Goal: Task Accomplishment & Management: Manage account settings

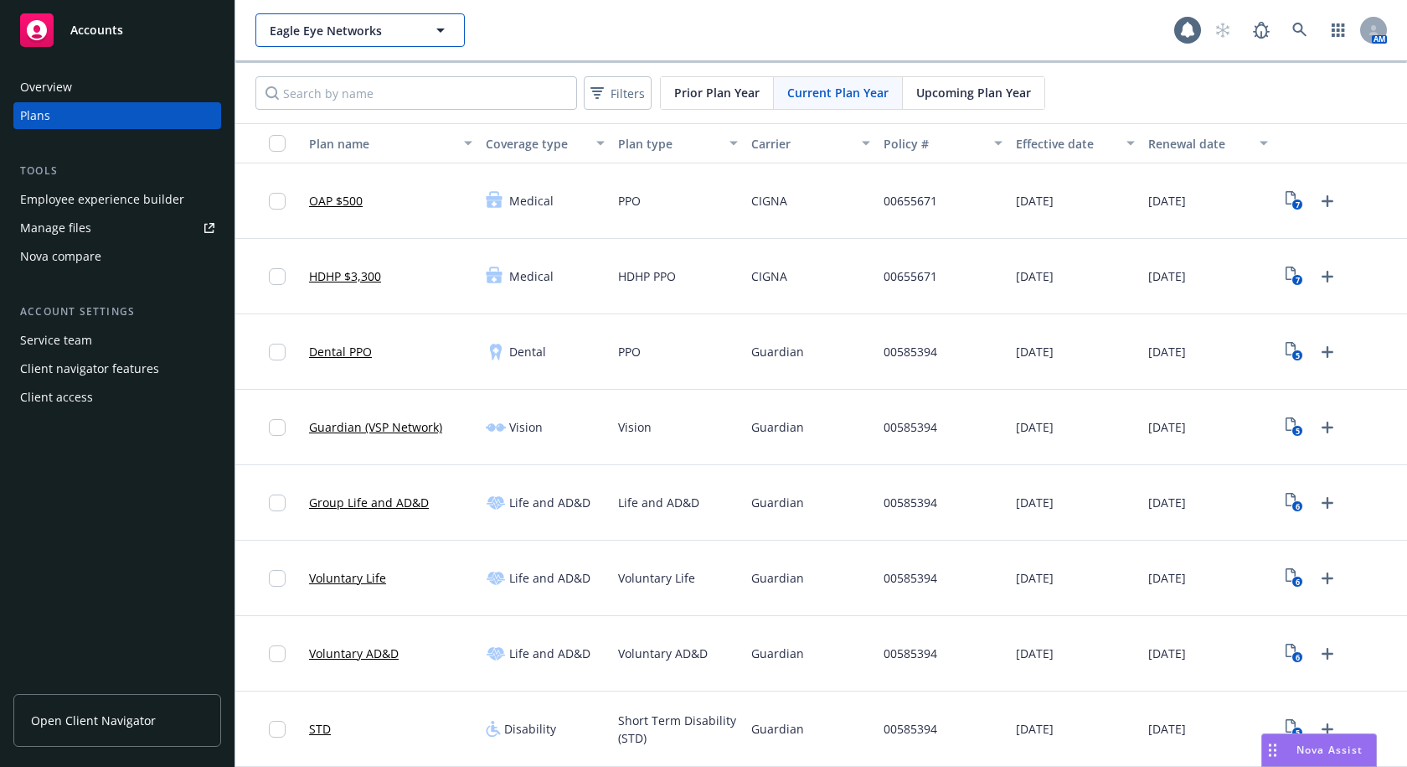
click at [416, 21] on button "Eagle Eye Networks" at bounding box center [360, 30] width 209 height 34
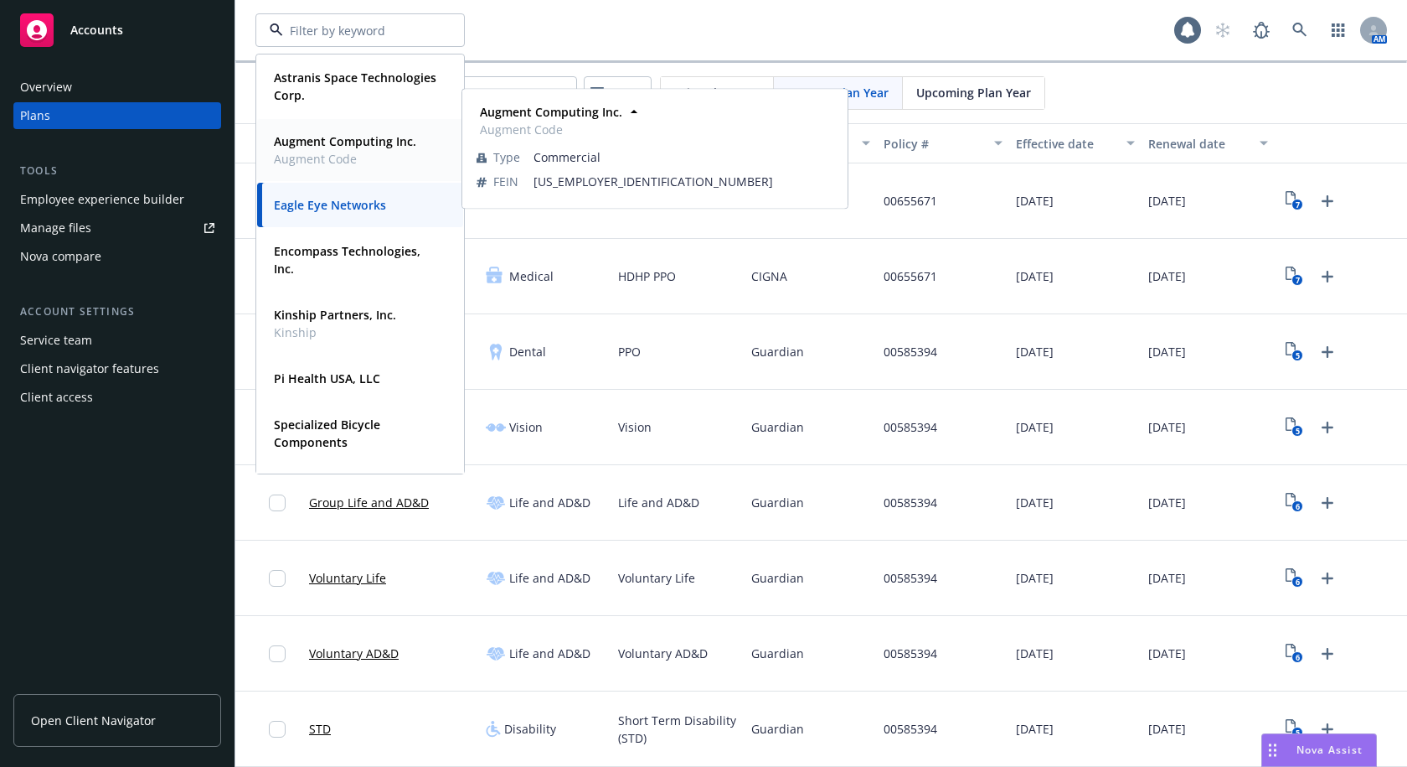
click at [322, 143] on strong "Augment Computing Inc." at bounding box center [345, 141] width 142 height 16
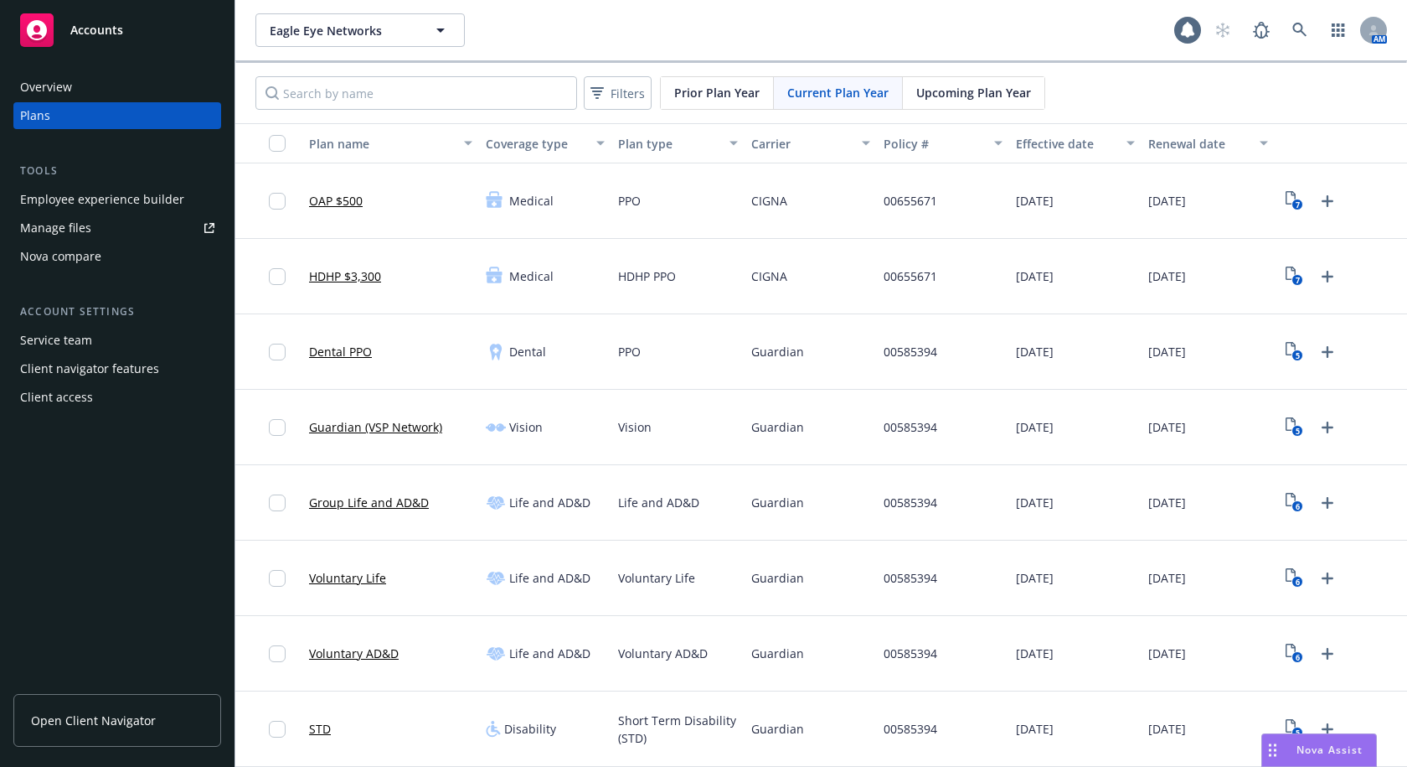
click at [98, 202] on div "Employee experience builder" at bounding box center [102, 199] width 164 height 27
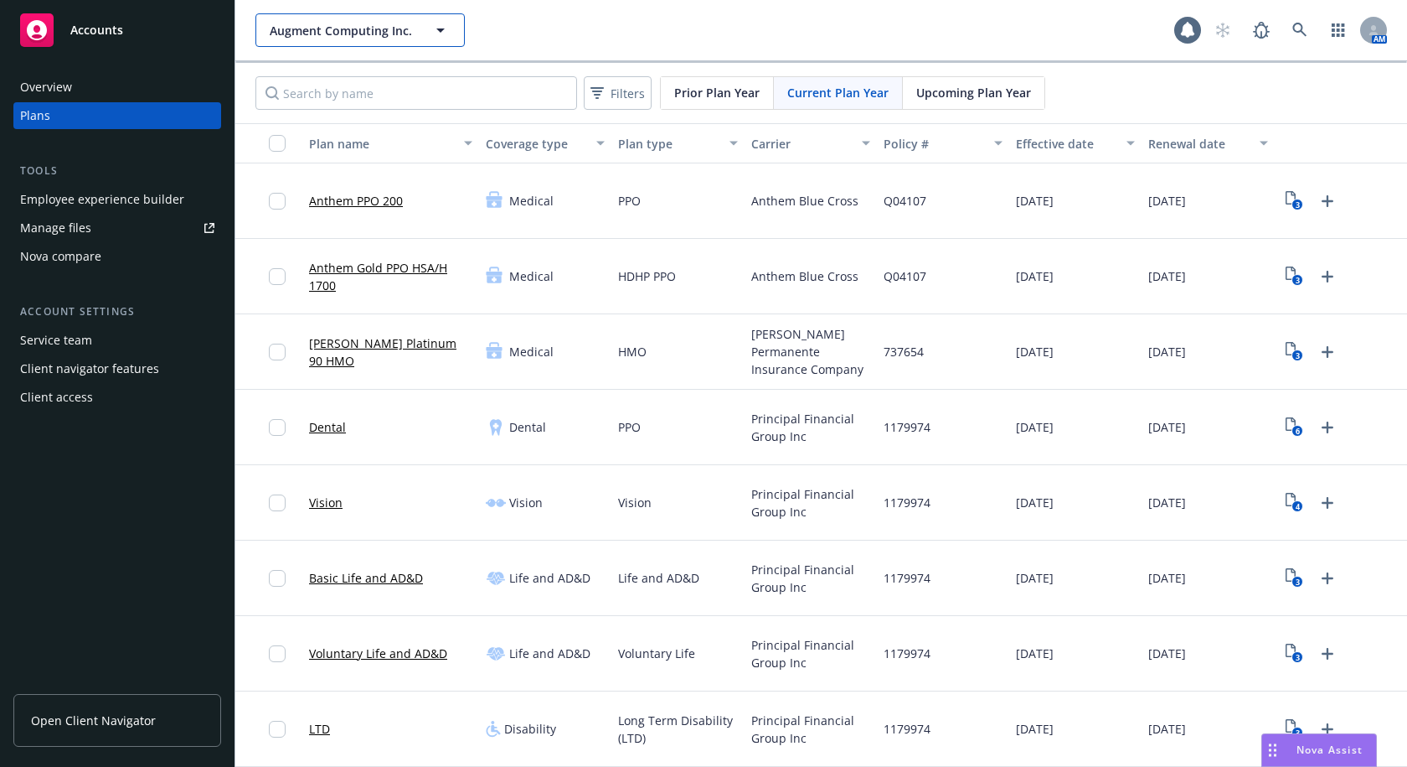
click at [370, 37] on span "Augment Computing Inc." at bounding box center [342, 31] width 145 height 18
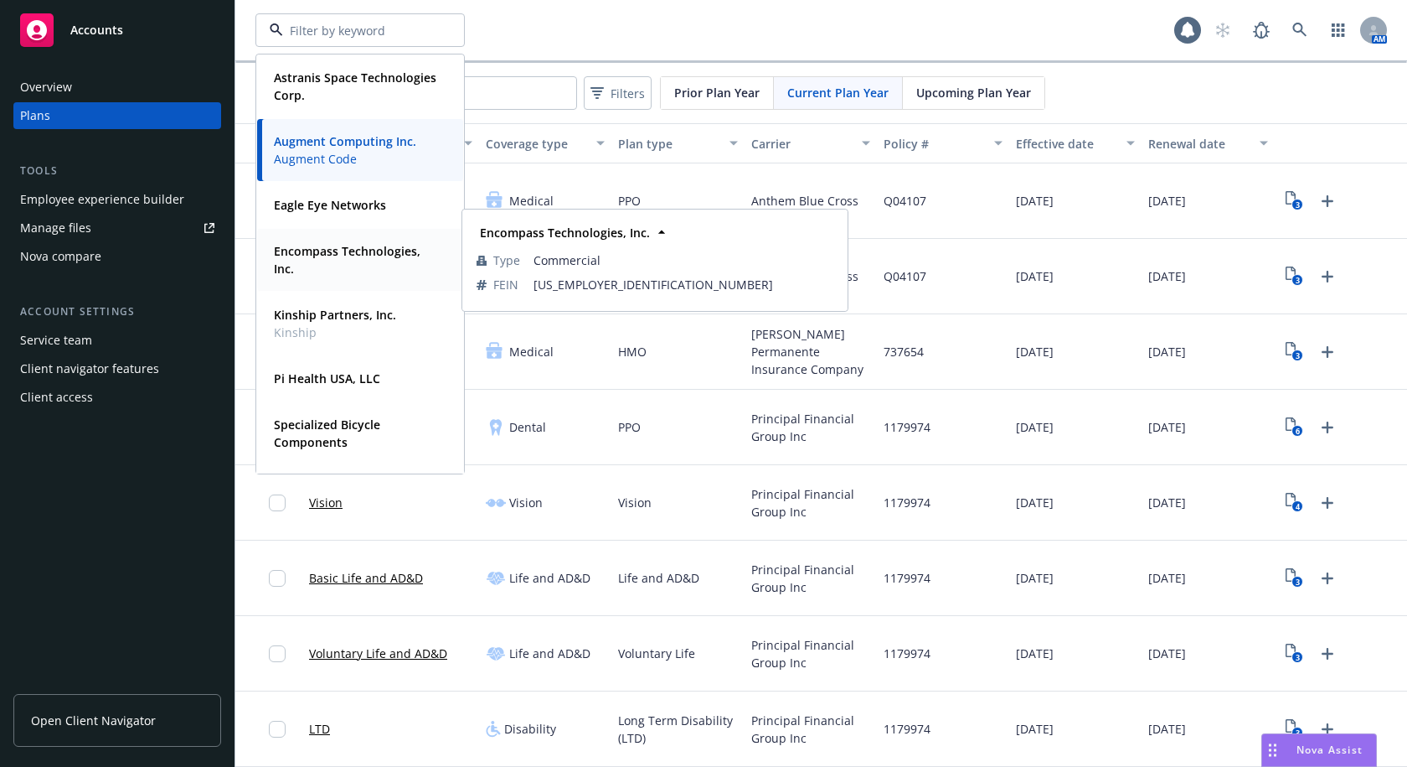
click at [323, 261] on span "Encompass Technologies, Inc." at bounding box center [358, 259] width 169 height 35
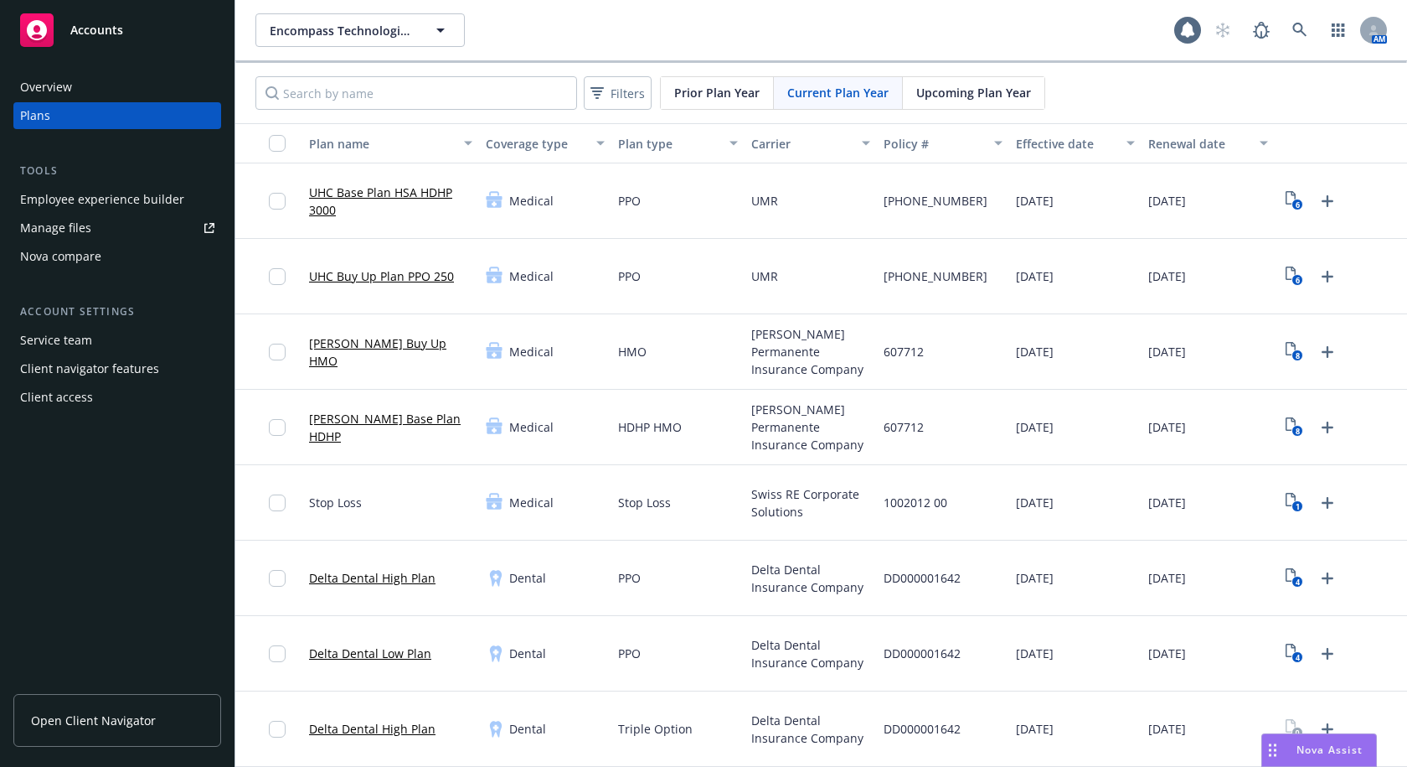
click at [137, 200] on div "Employee experience builder" at bounding box center [102, 199] width 164 height 27
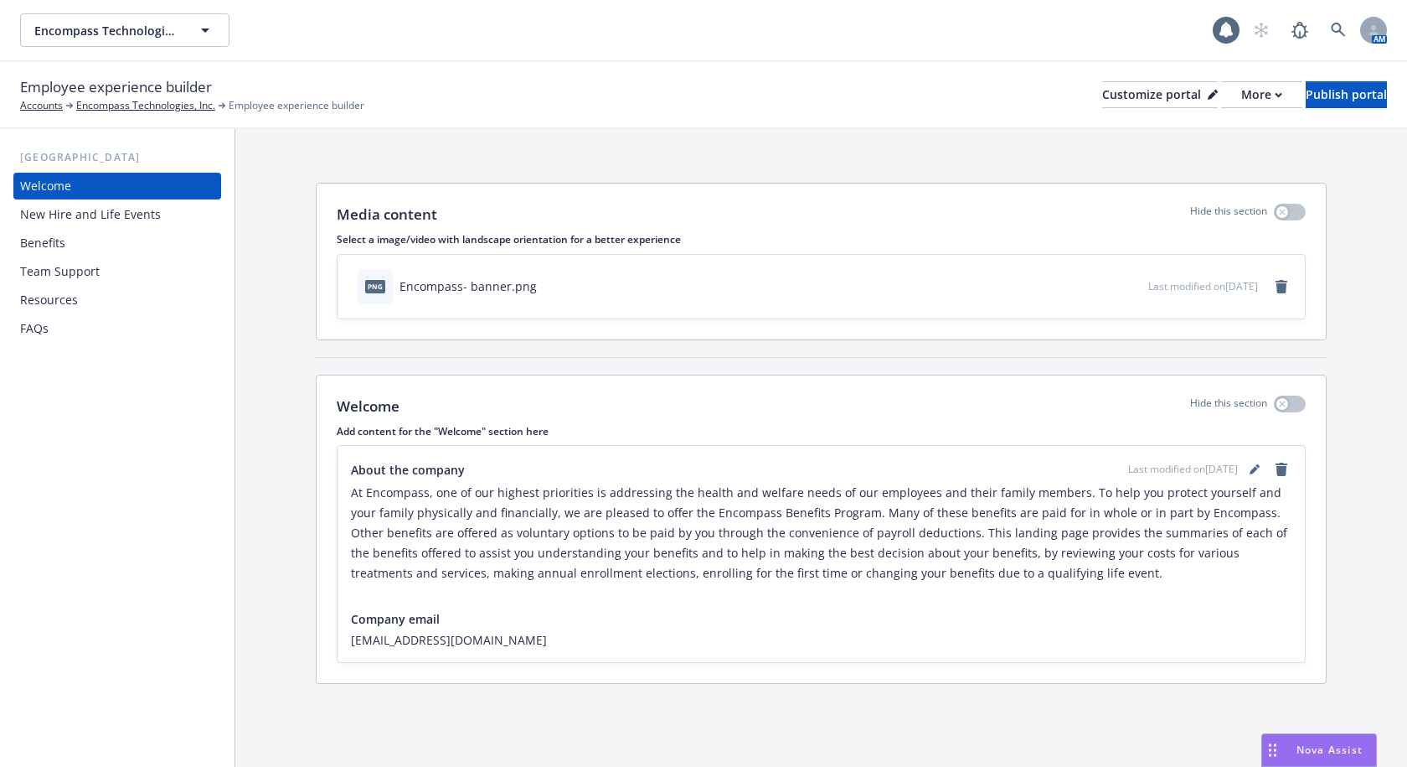
click at [90, 247] on div "Benefits" at bounding box center [117, 243] width 194 height 27
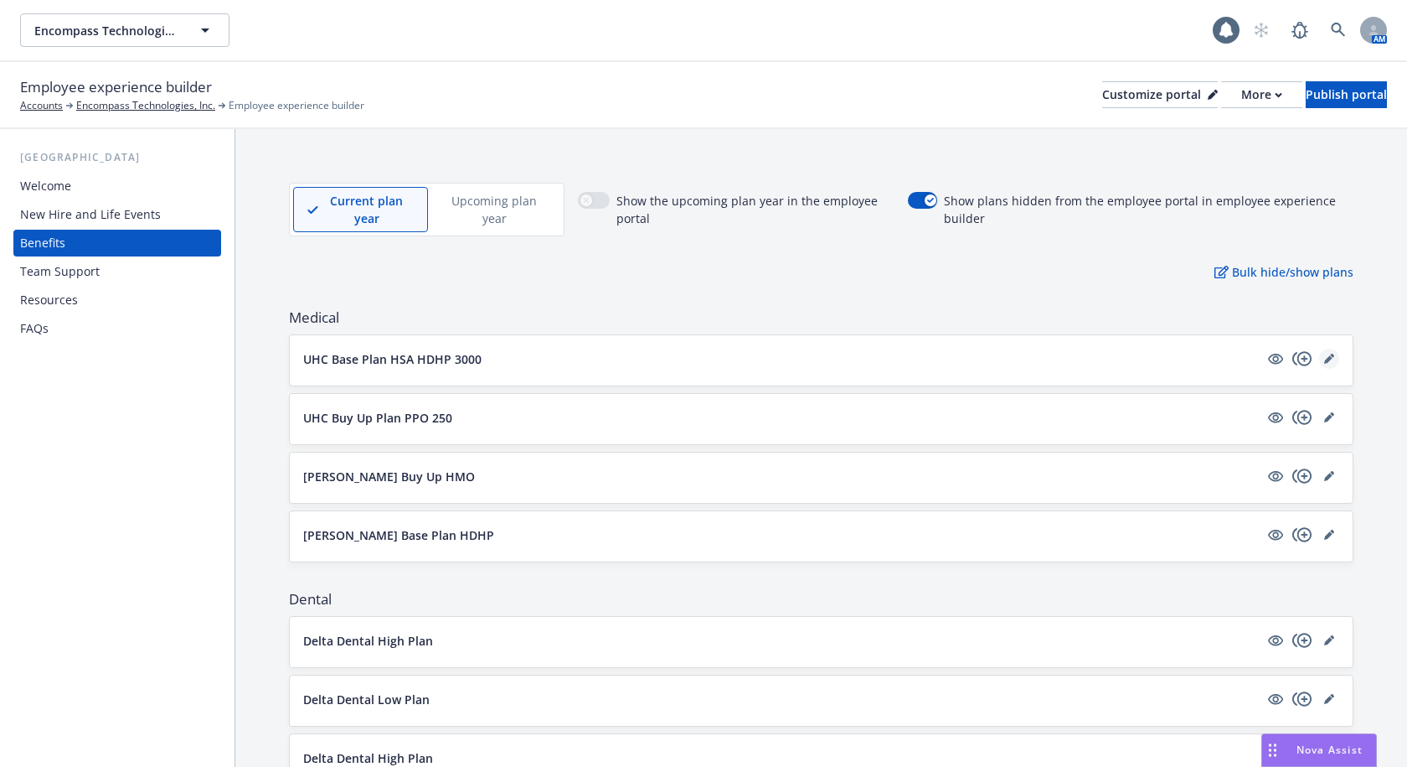
click at [1324, 358] on icon "editPencil" at bounding box center [1329, 359] width 10 height 10
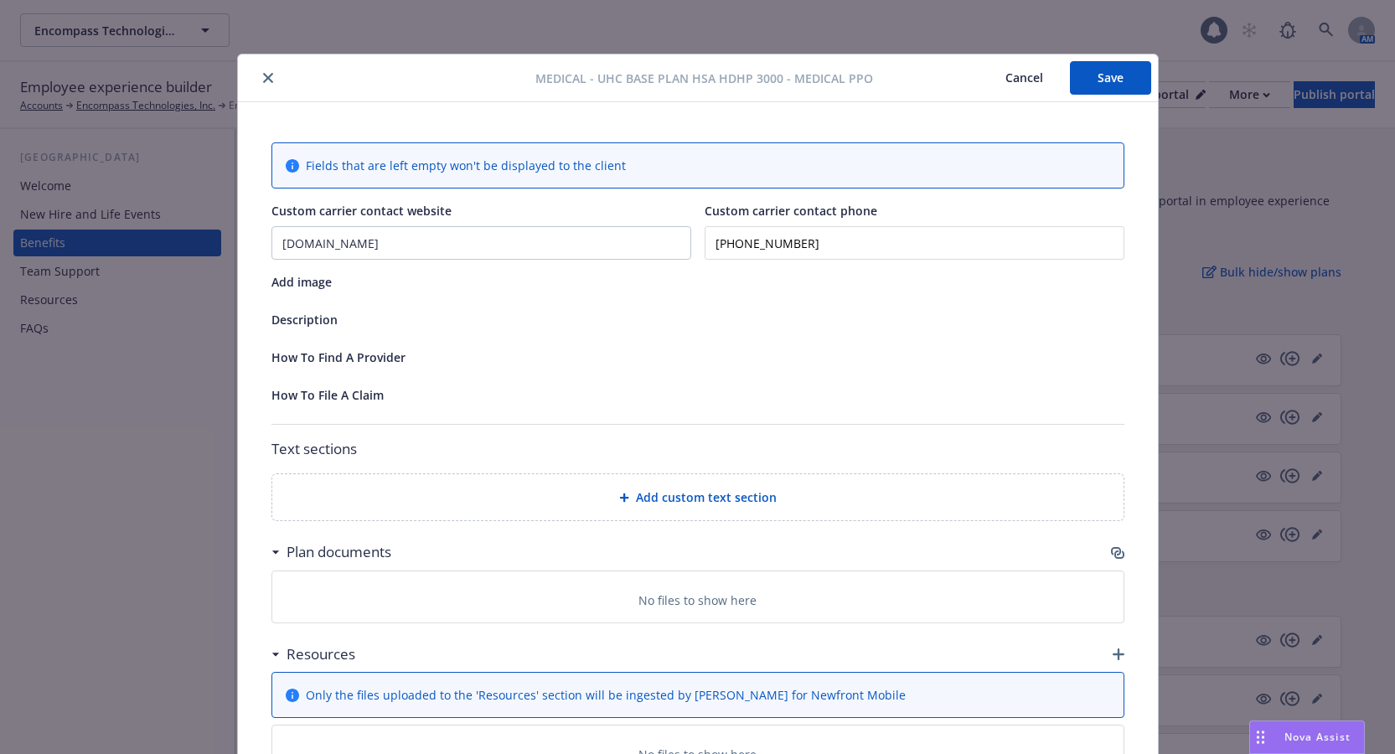
scroll to position [50, 0]
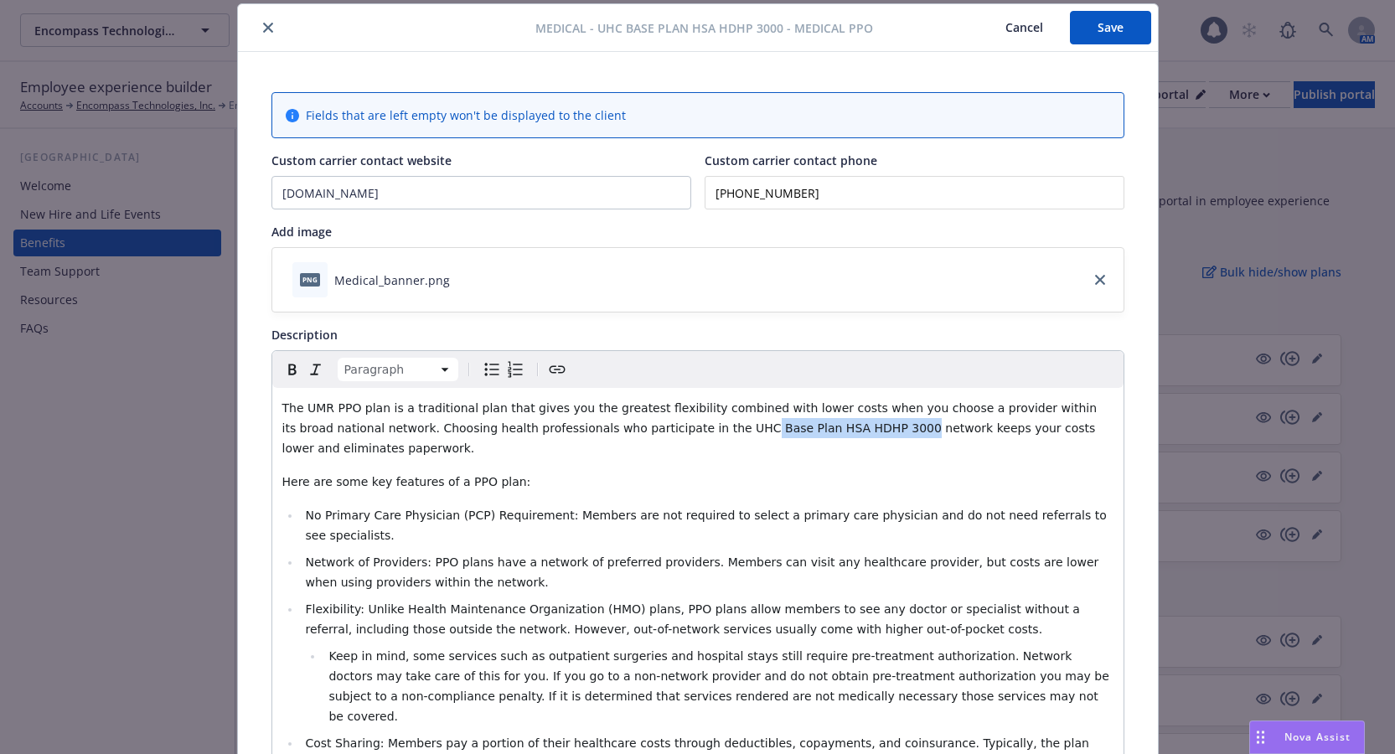
drag, startPoint x: 760, startPoint y: 429, endPoint x: 622, endPoint y: 433, distance: 138.3
click at [622, 433] on span "The UMR PPO plan is a traditional plan that gives you the greatest flexibility …" at bounding box center [691, 428] width 818 height 54
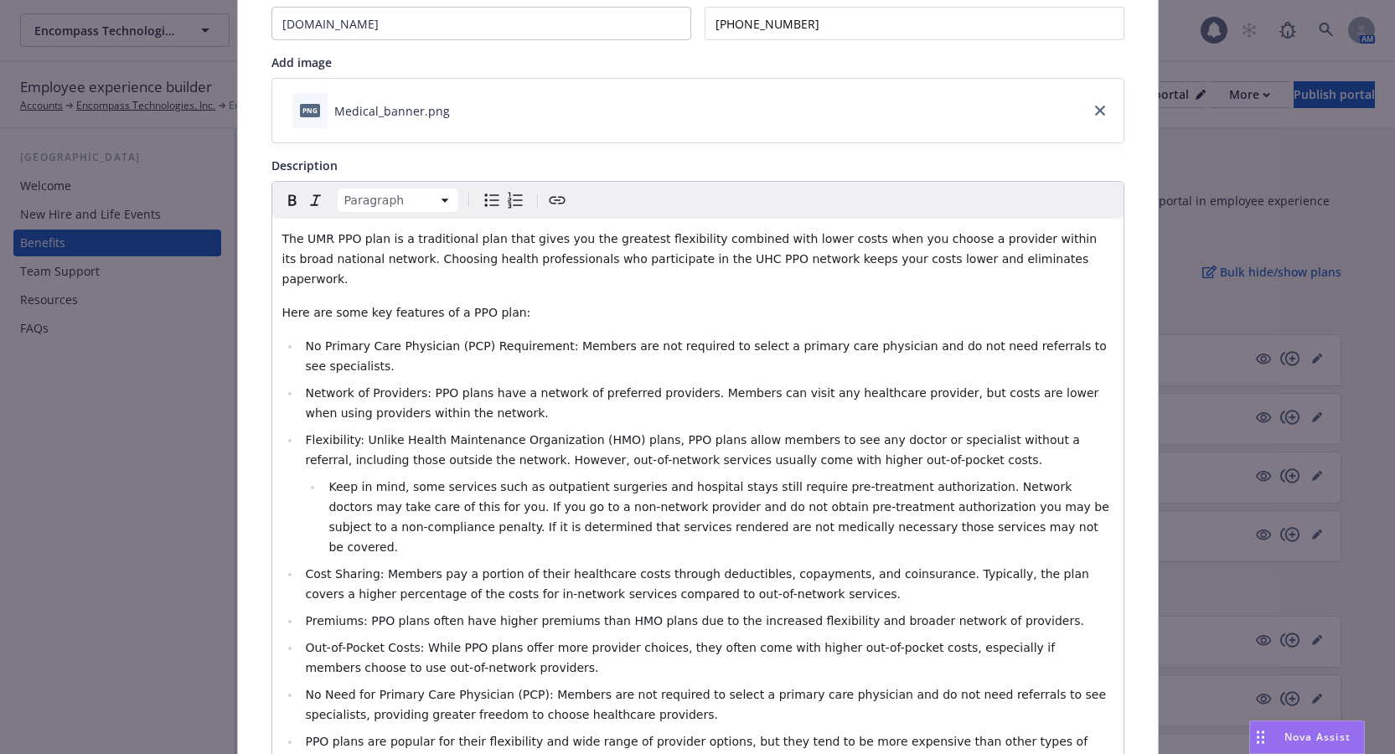
scroll to position [218, 0]
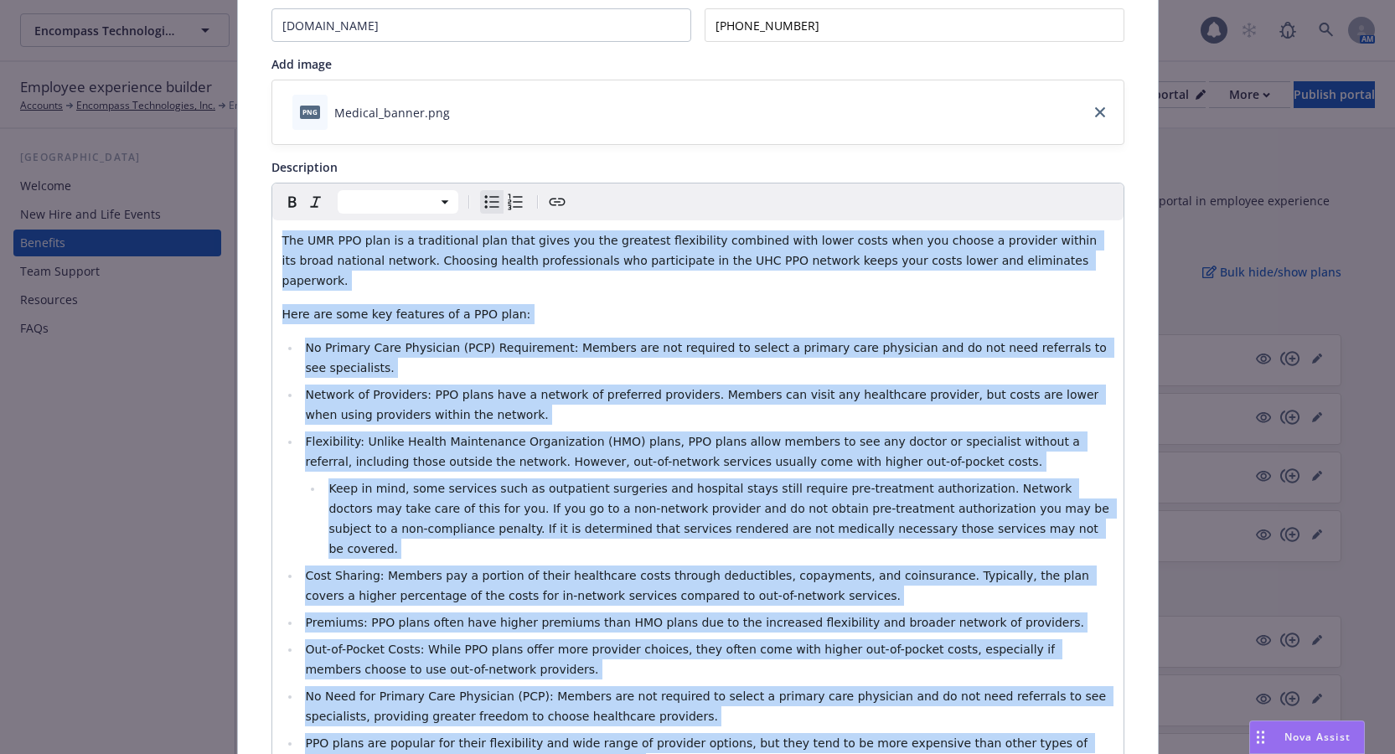
drag, startPoint x: 533, startPoint y: 710, endPoint x: 268, endPoint y: 245, distance: 535.0
click at [272, 245] on div "The UMR PPO plan is a traditional plan that gives you the greatest flexibility …" at bounding box center [697, 518] width 851 height 596
copy div "The UMR PPO plan is a traditional plan that gives you the greatest flexibility …"
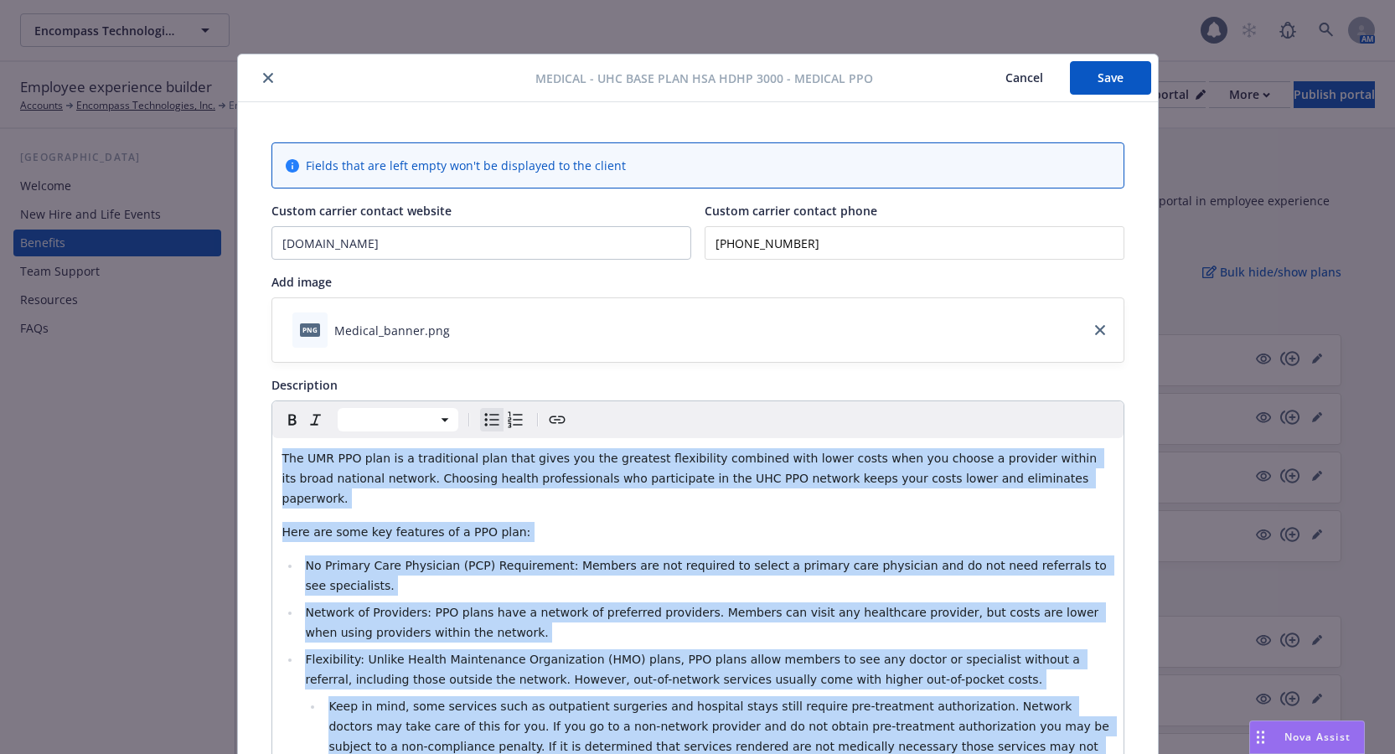
click at [1113, 81] on button "Save" at bounding box center [1110, 78] width 81 height 34
click at [265, 78] on icon "close" at bounding box center [268, 78] width 10 height 10
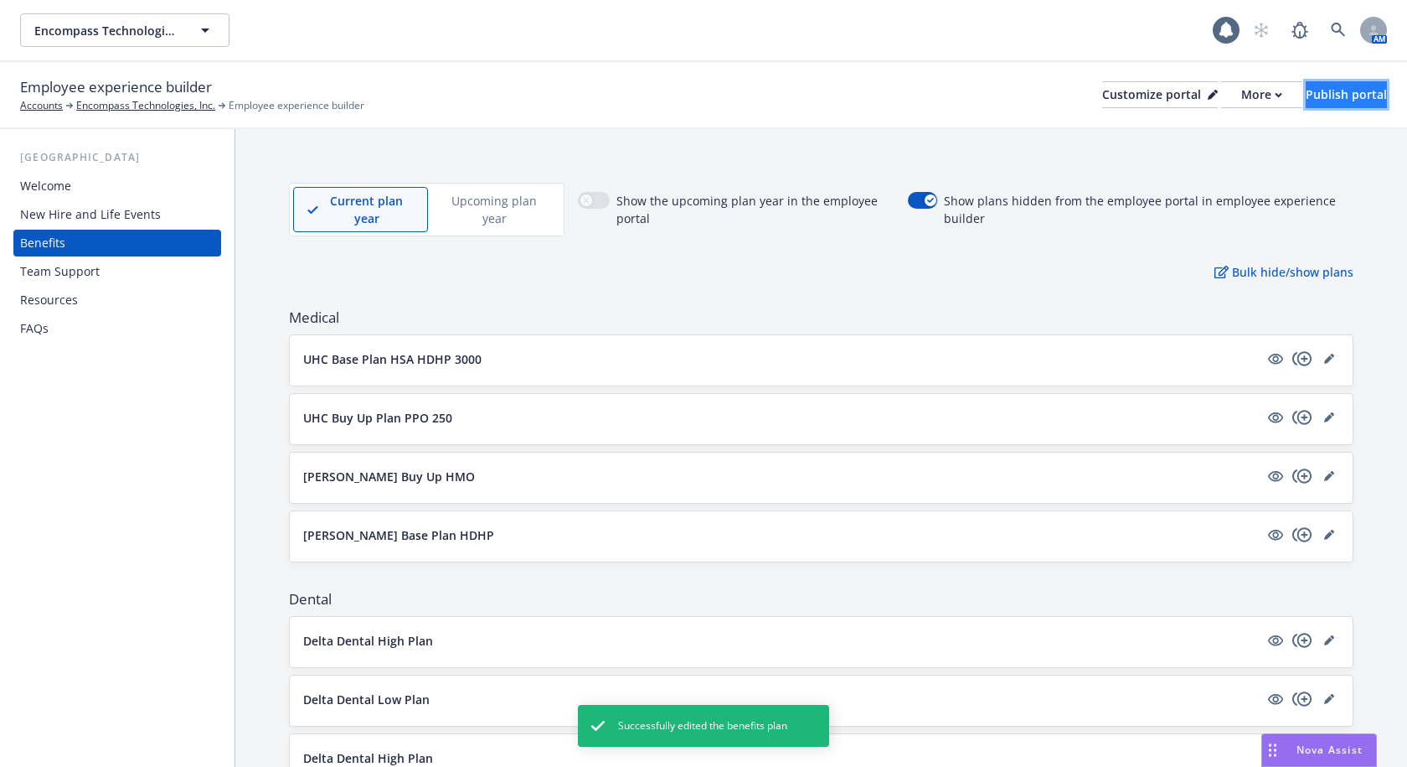
click at [1363, 95] on button "Publish portal" at bounding box center [1346, 94] width 81 height 27
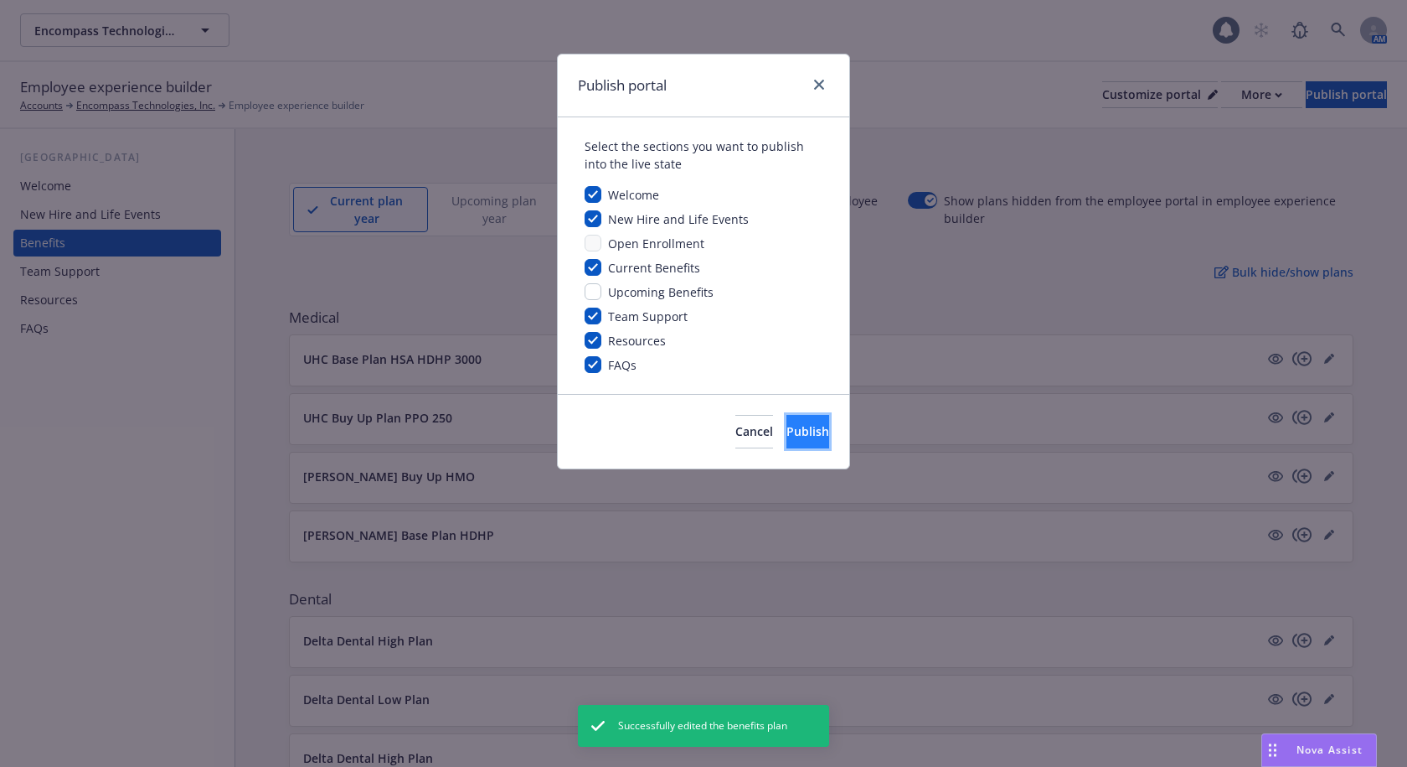
click at [787, 441] on button "Publish" at bounding box center [808, 432] width 43 height 34
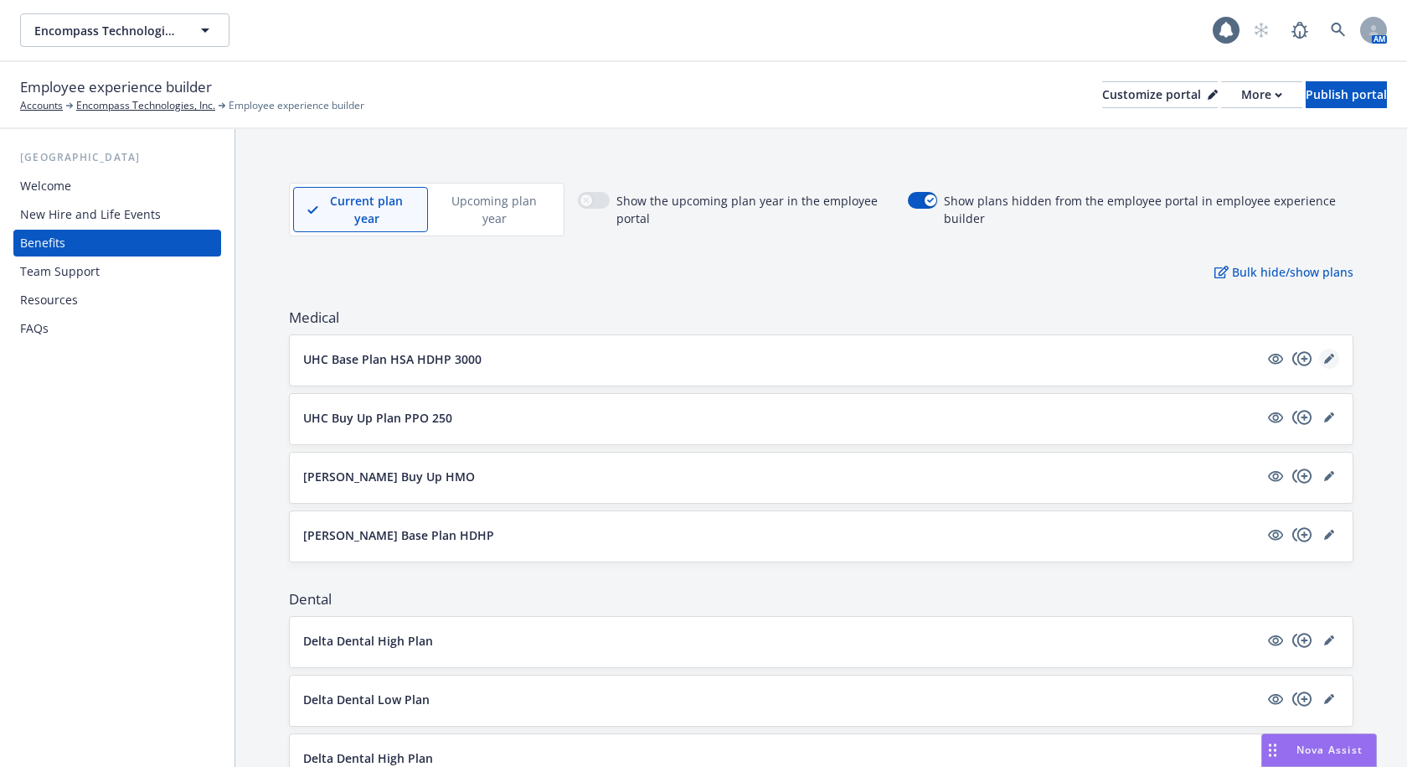
click at [1324, 360] on icon "editPencil" at bounding box center [1328, 359] width 8 height 8
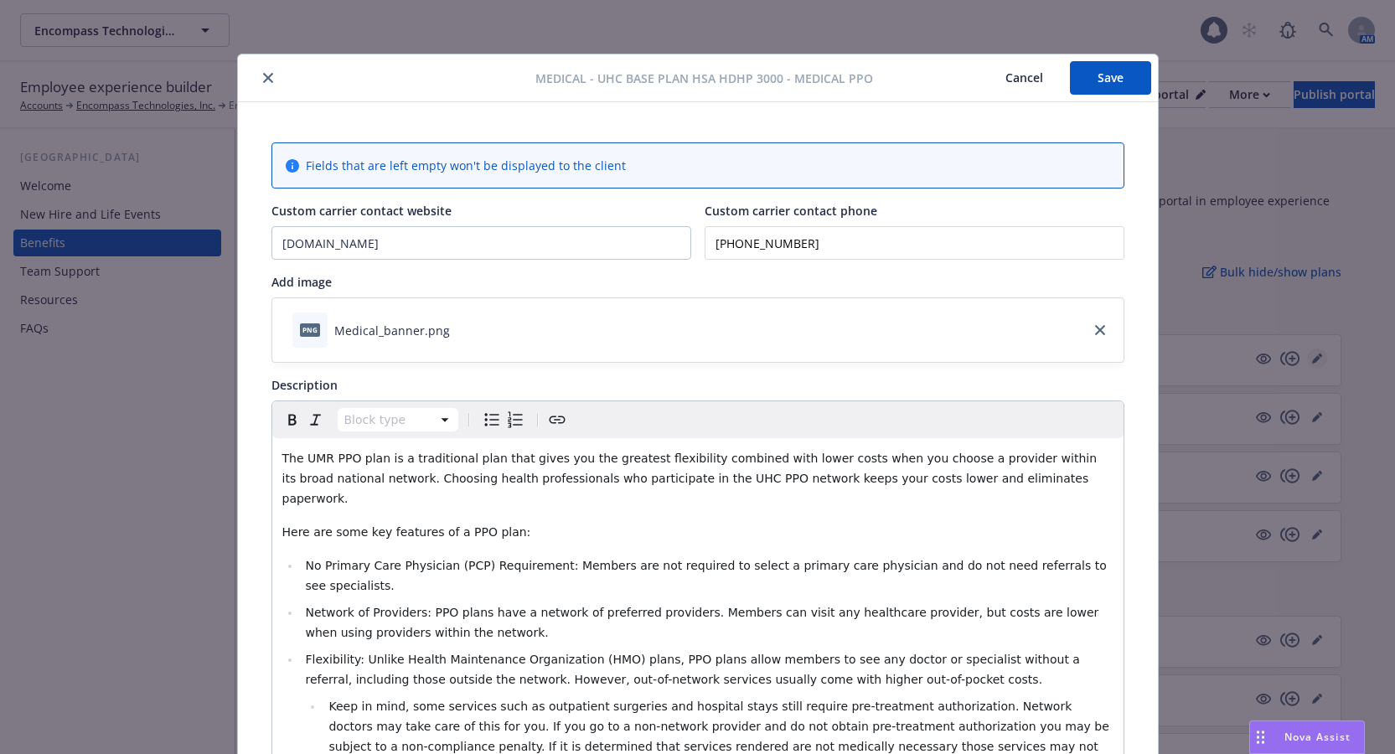
scroll to position [50, 0]
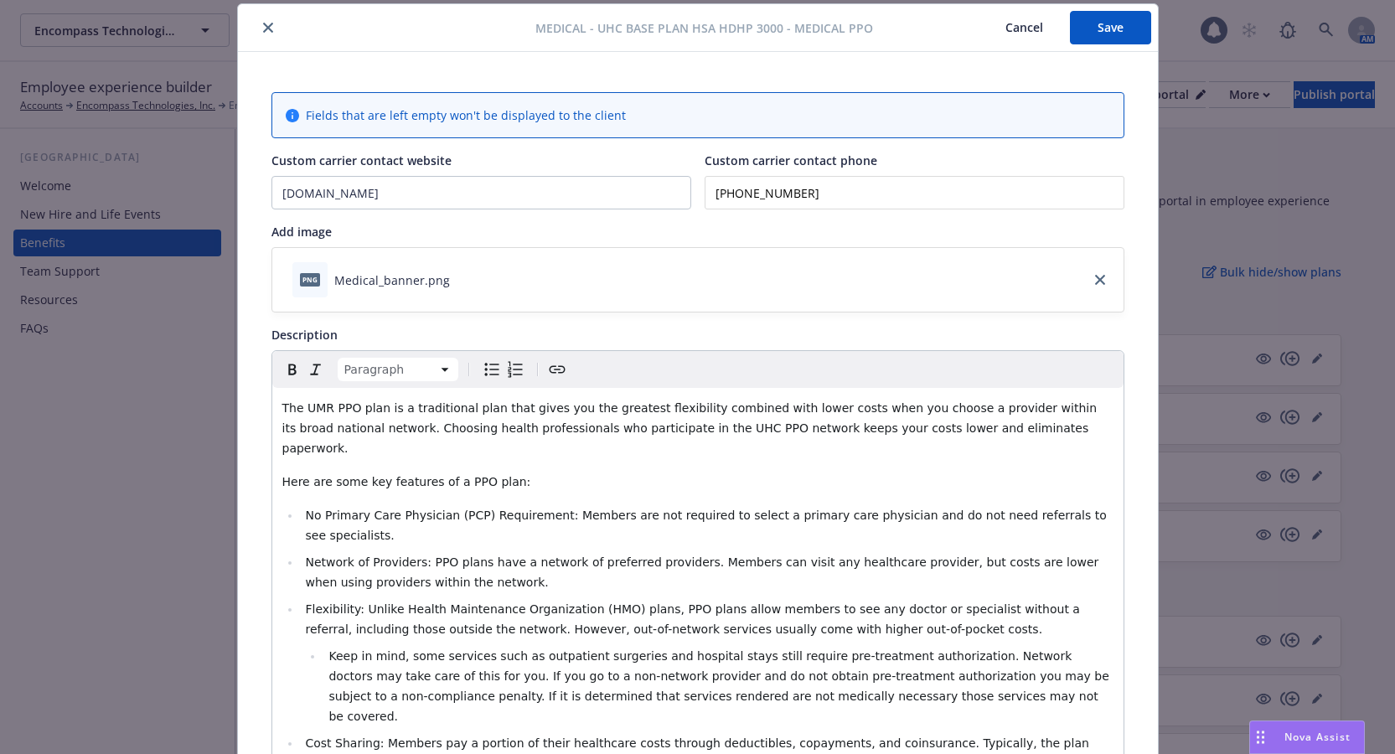
click at [321, 405] on span "The UMR PPO plan is a traditional plan that gives you the greatest flexibility …" at bounding box center [691, 428] width 818 height 54
click at [667, 431] on span "The UMR HDHP PPO plan is a traditional plan that gives you the greatest flexibi…" at bounding box center [690, 428] width 817 height 54
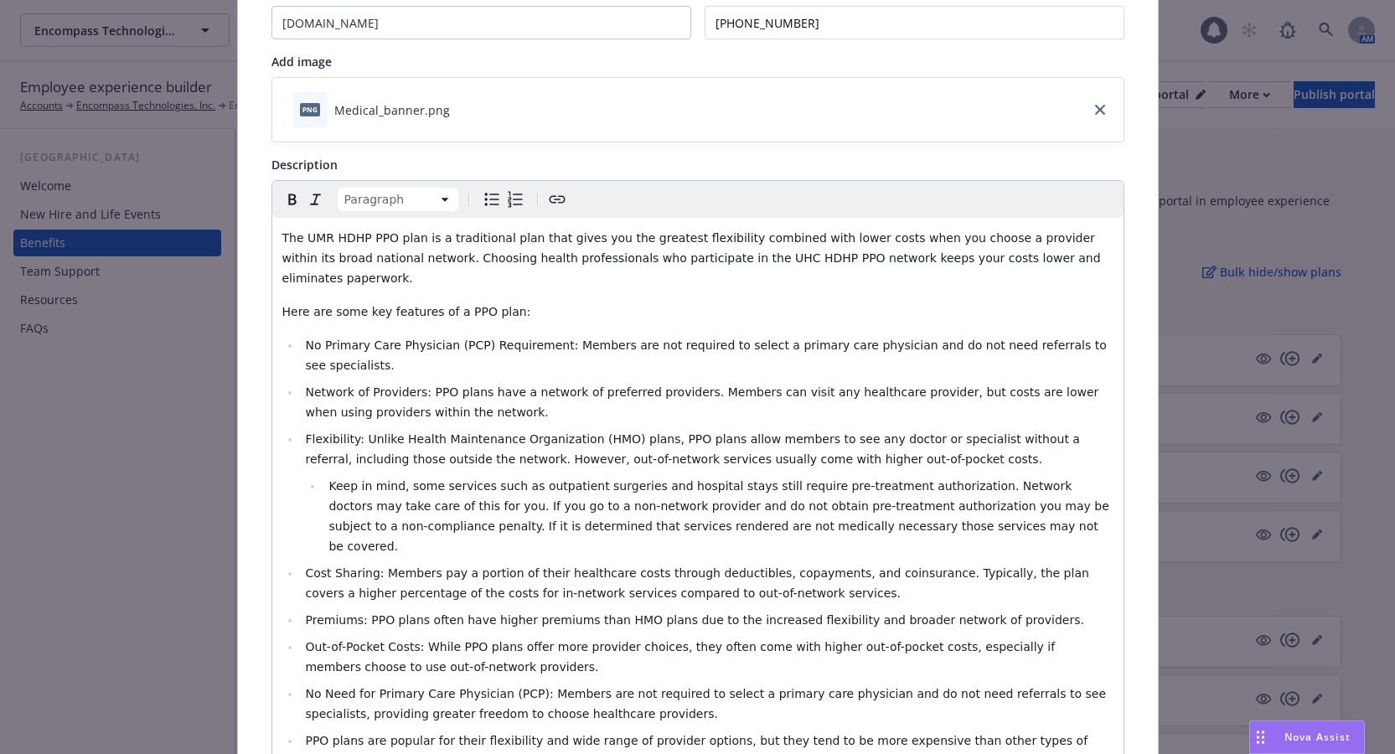
scroll to position [0, 0]
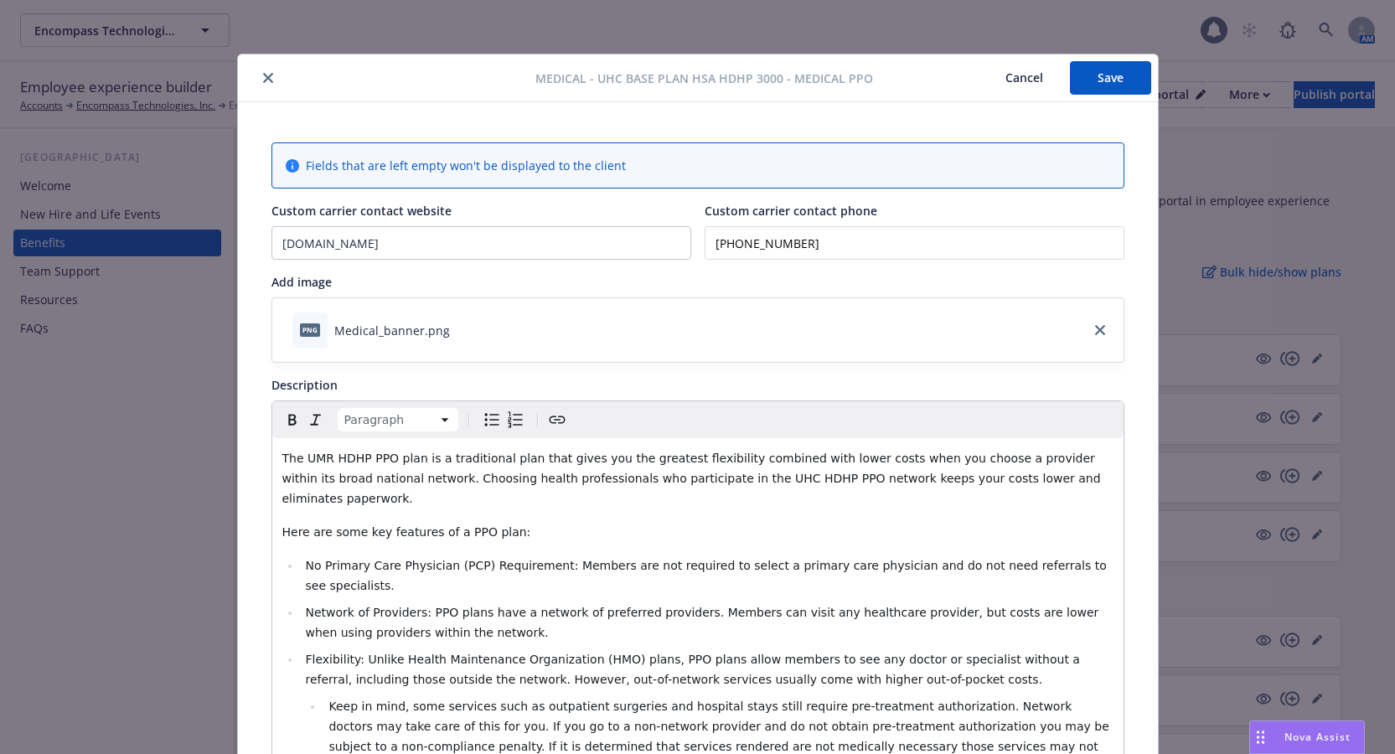
click at [1092, 70] on button "Save" at bounding box center [1110, 78] width 81 height 34
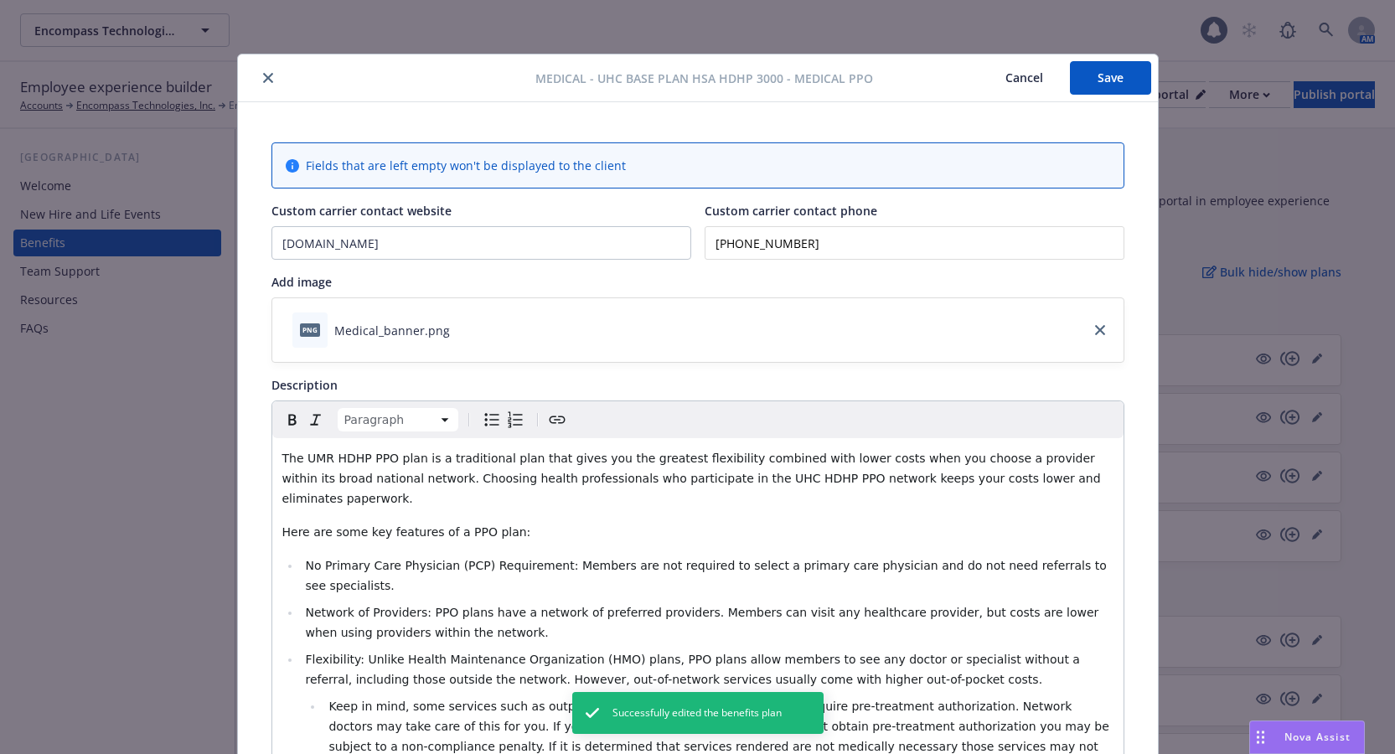
click at [267, 82] on button "close" at bounding box center [268, 78] width 20 height 20
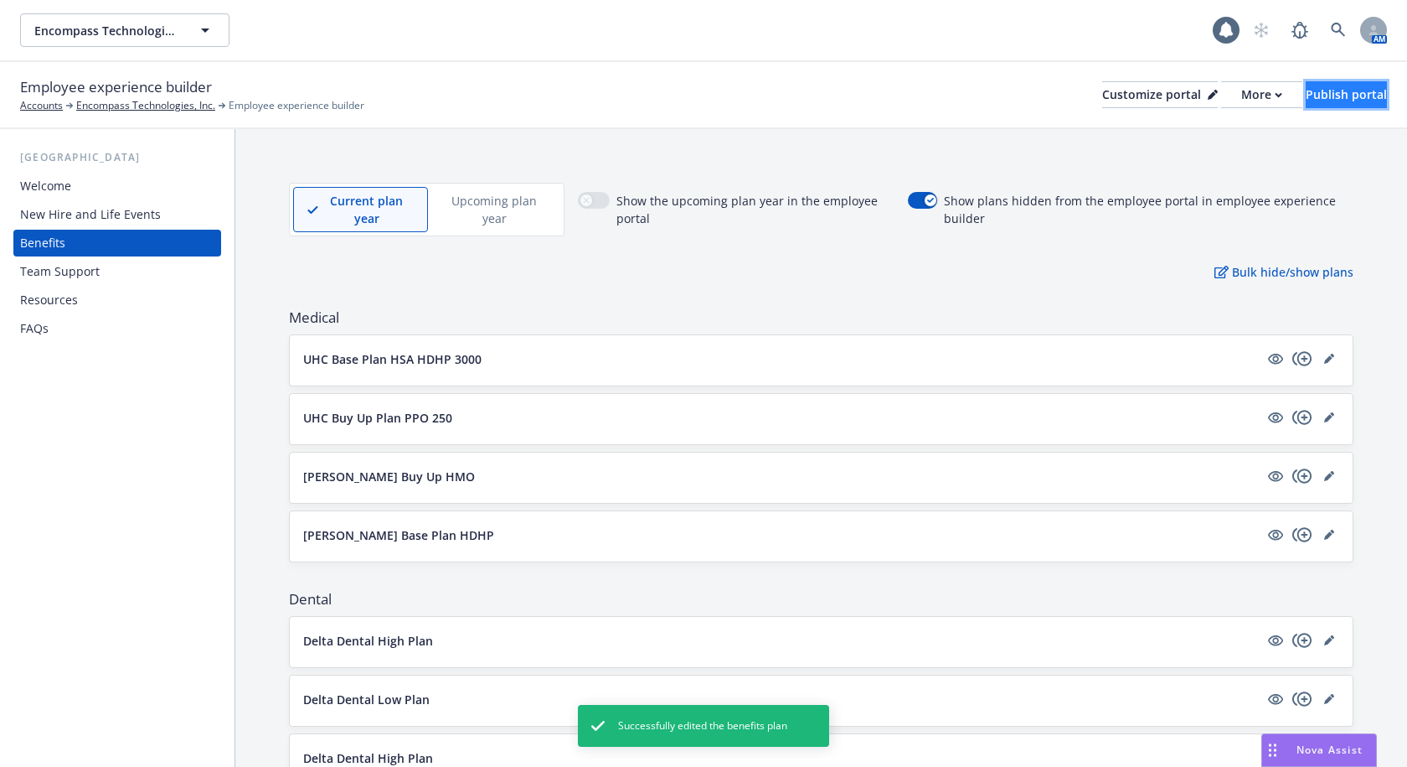
click at [1314, 90] on div "Publish portal" at bounding box center [1346, 94] width 81 height 25
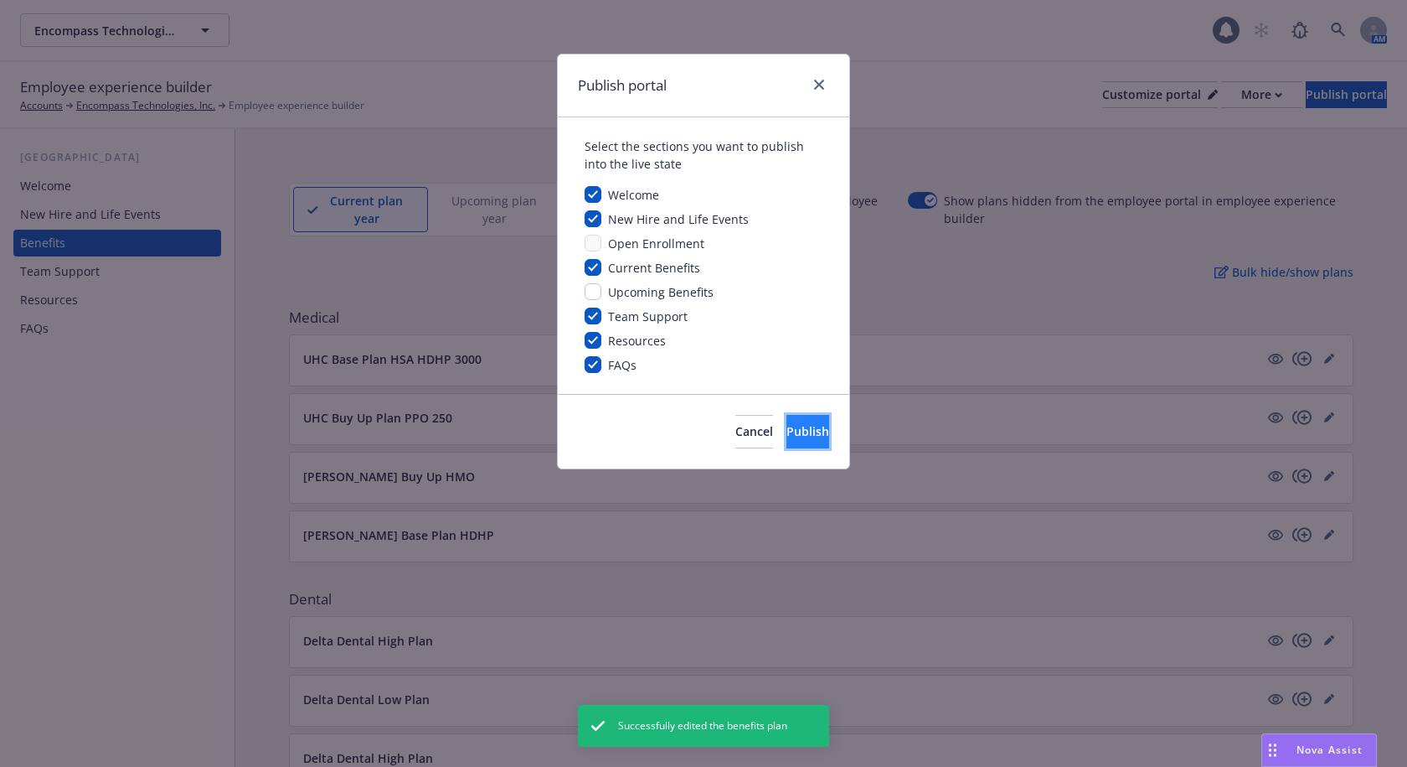
click at [787, 439] on span "Publish" at bounding box center [808, 431] width 43 height 16
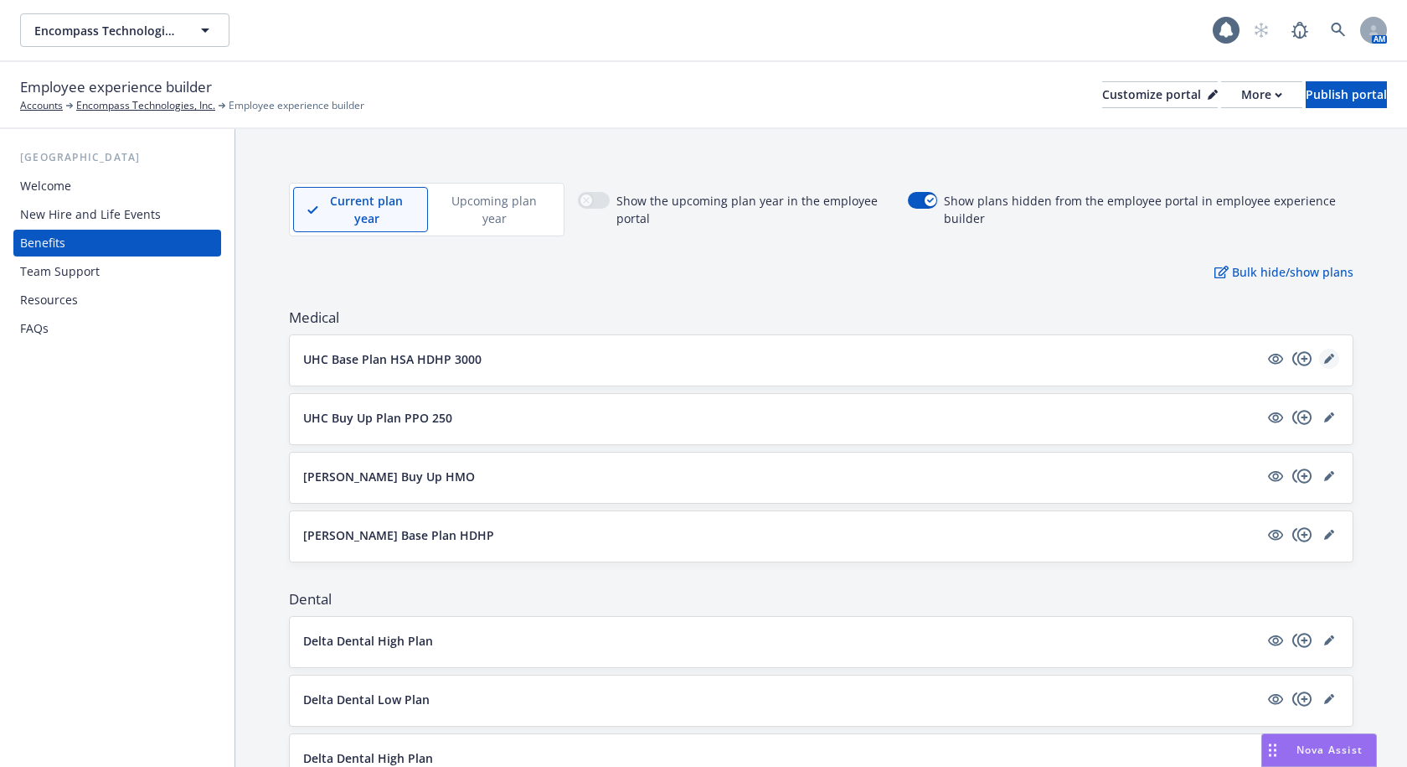
click at [1324, 359] on icon "editPencil" at bounding box center [1329, 359] width 10 height 10
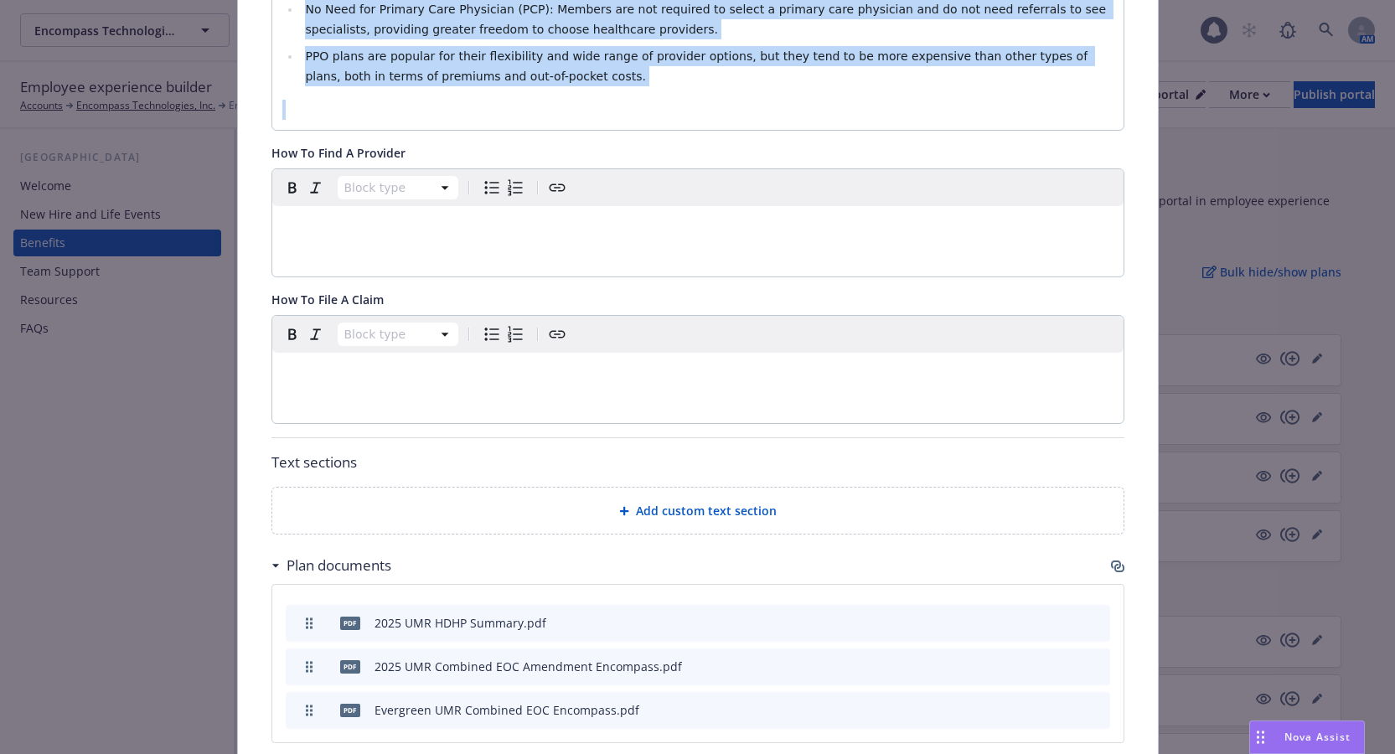
scroll to position [909, 0]
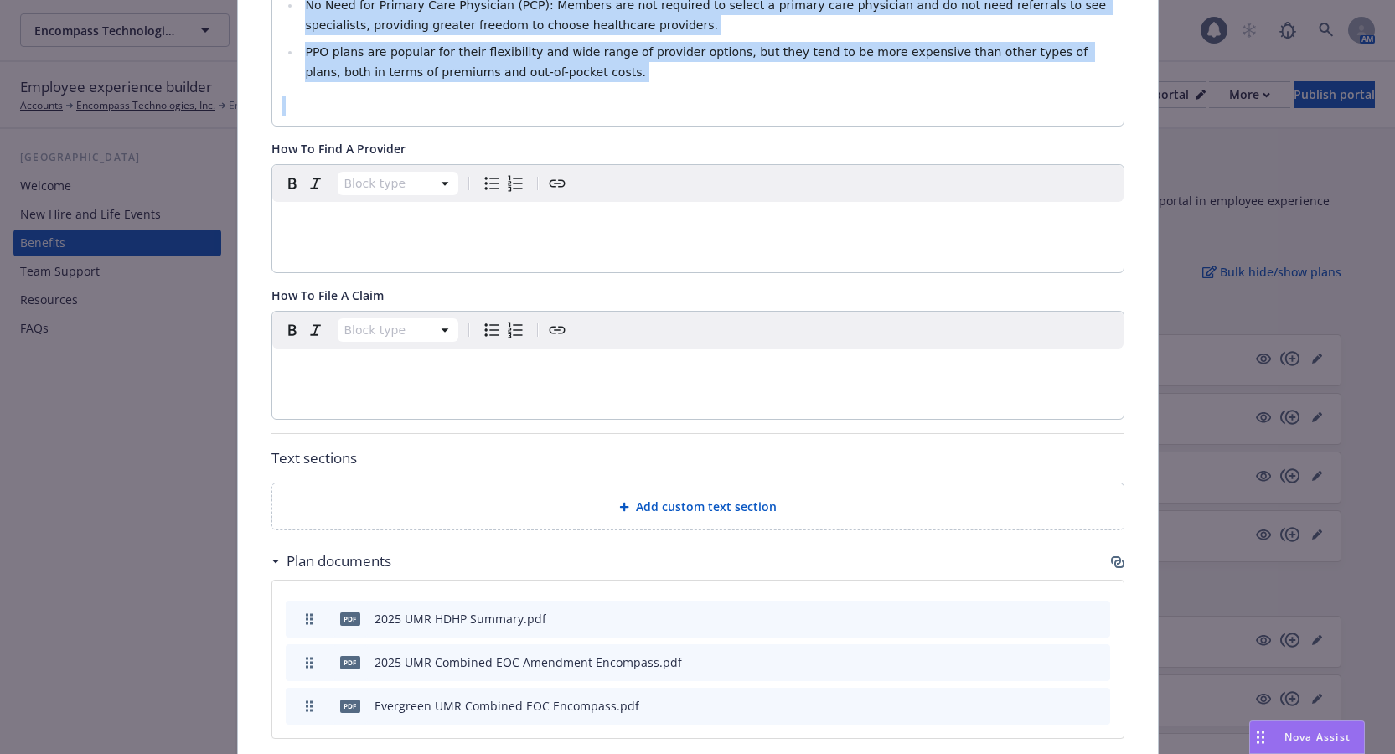
drag, startPoint x: 274, startPoint y: 409, endPoint x: 802, endPoint y: 49, distance: 638.5
copy div "The UMR HDHP PPO plan is a traditional plan that gives you the greatest flexibi…"
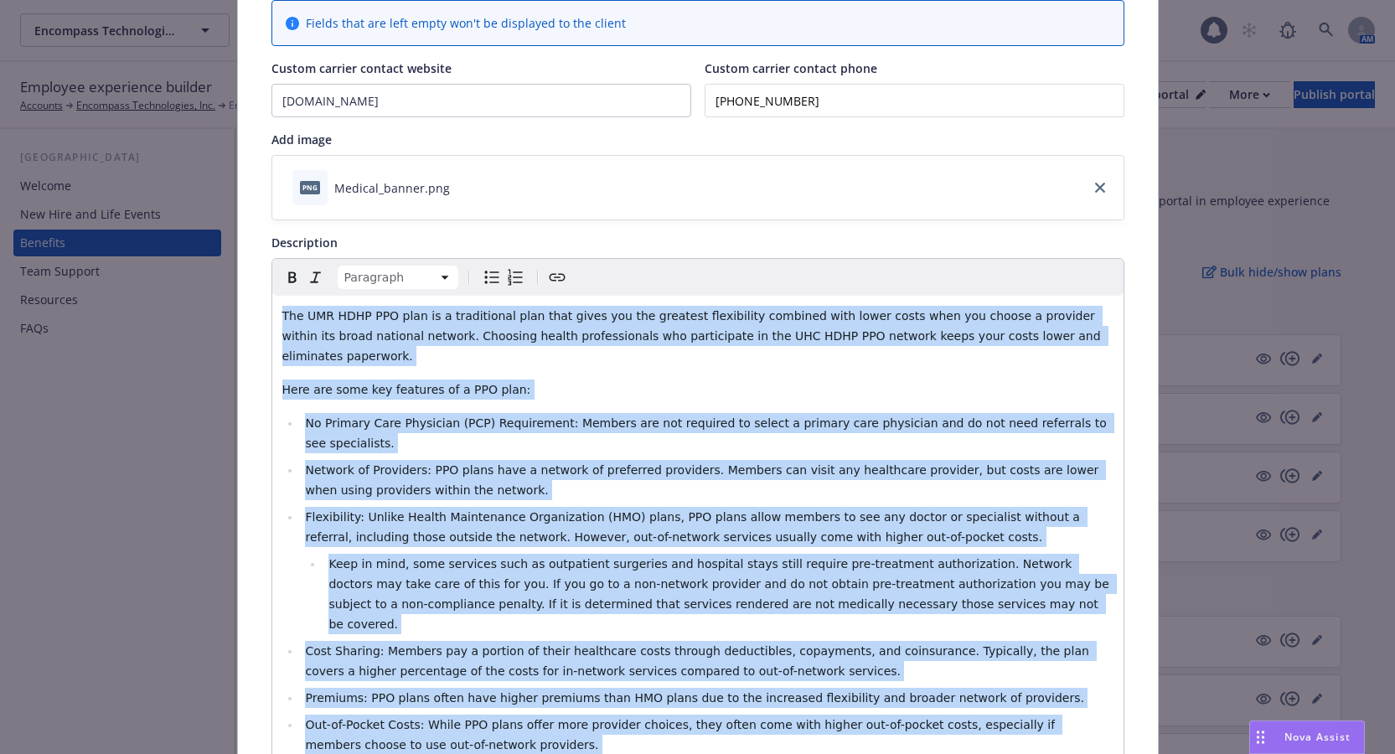
scroll to position [0, 0]
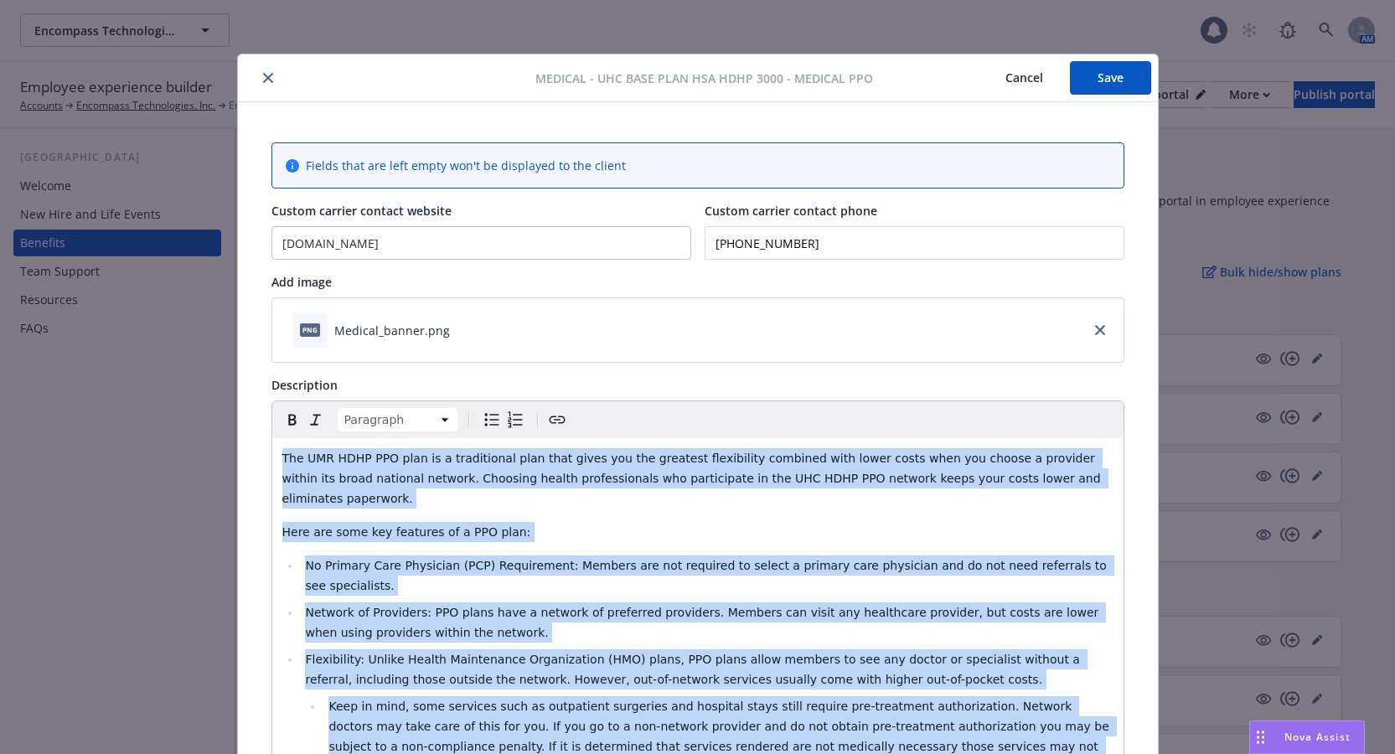
click at [262, 71] on button "close" at bounding box center [268, 78] width 20 height 20
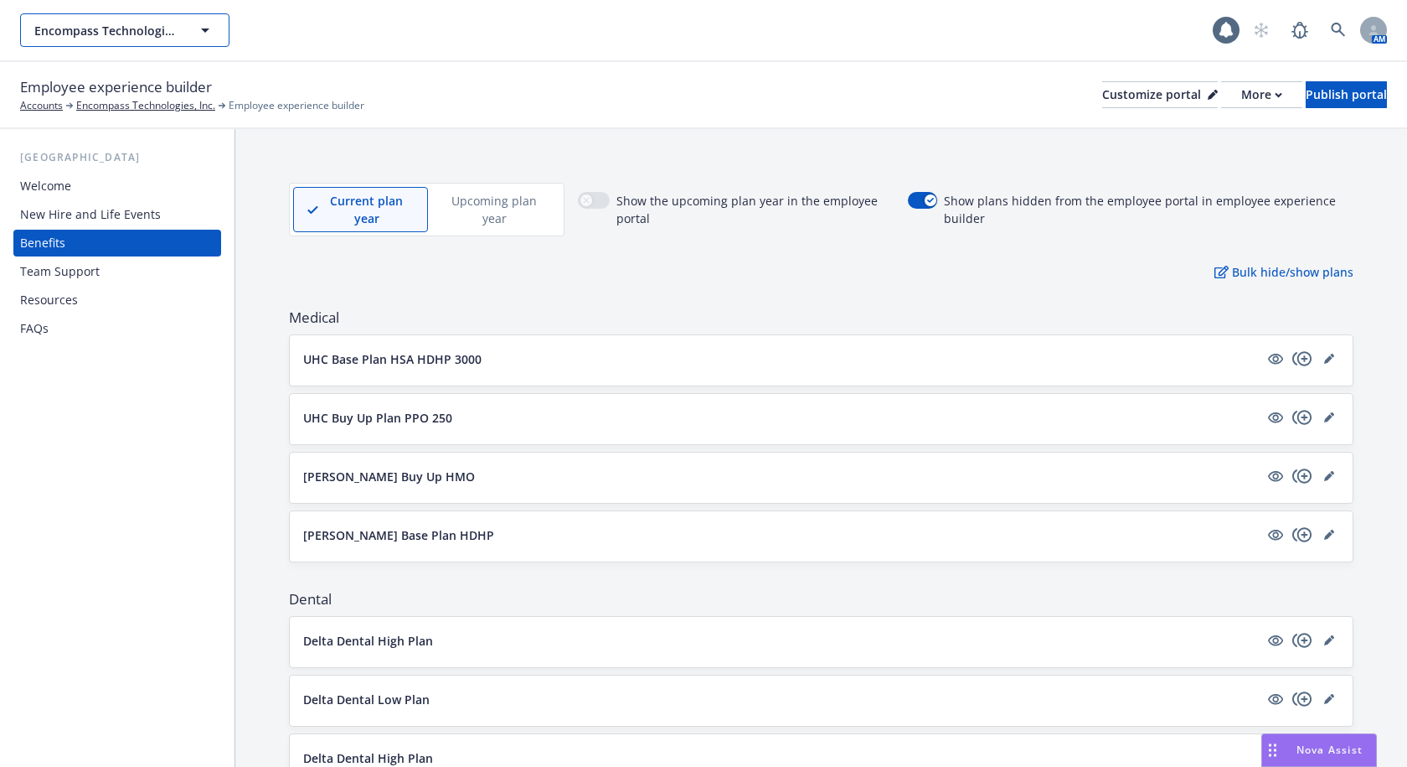
click at [151, 23] on span "Encompass Technologies, Inc." at bounding box center [106, 31] width 145 height 18
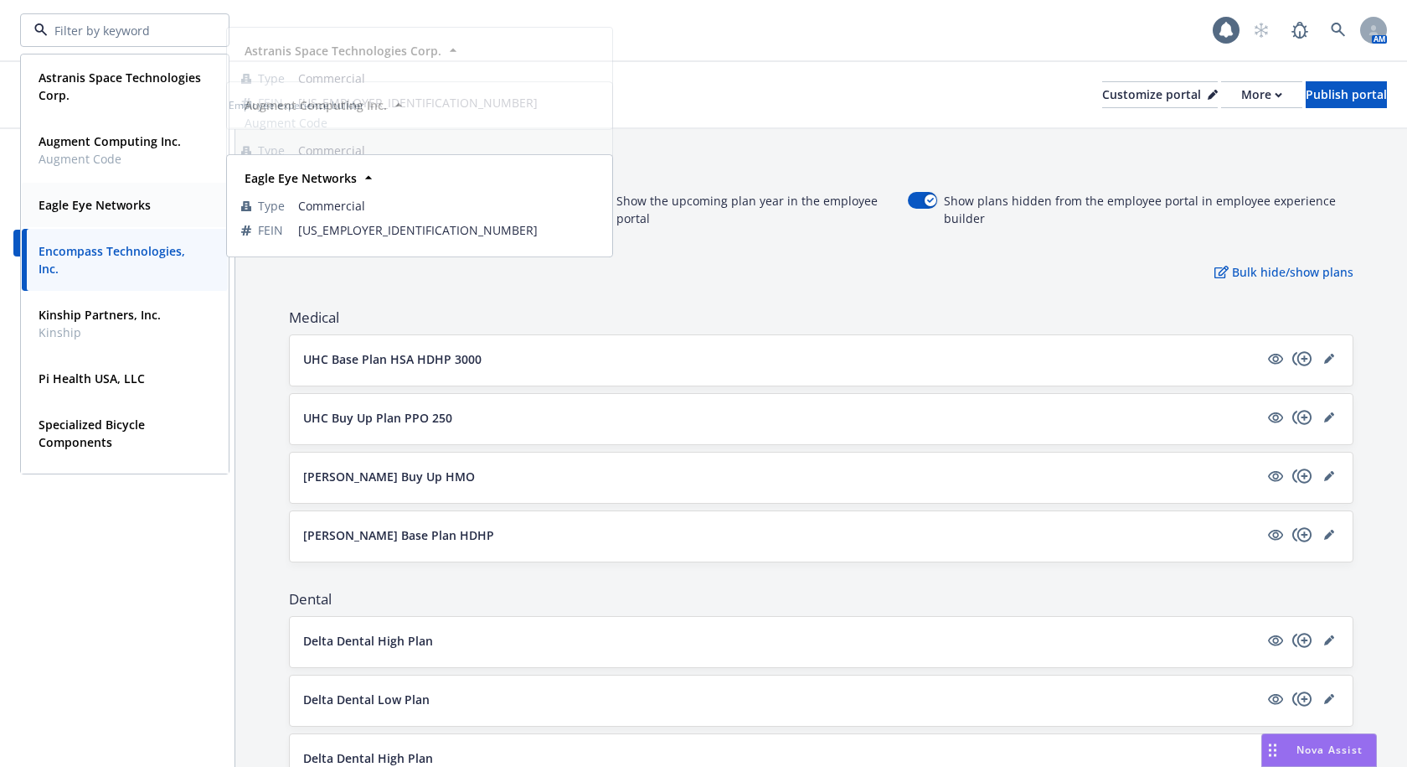
click at [122, 208] on strong "Eagle Eye Networks" at bounding box center [95, 205] width 112 height 16
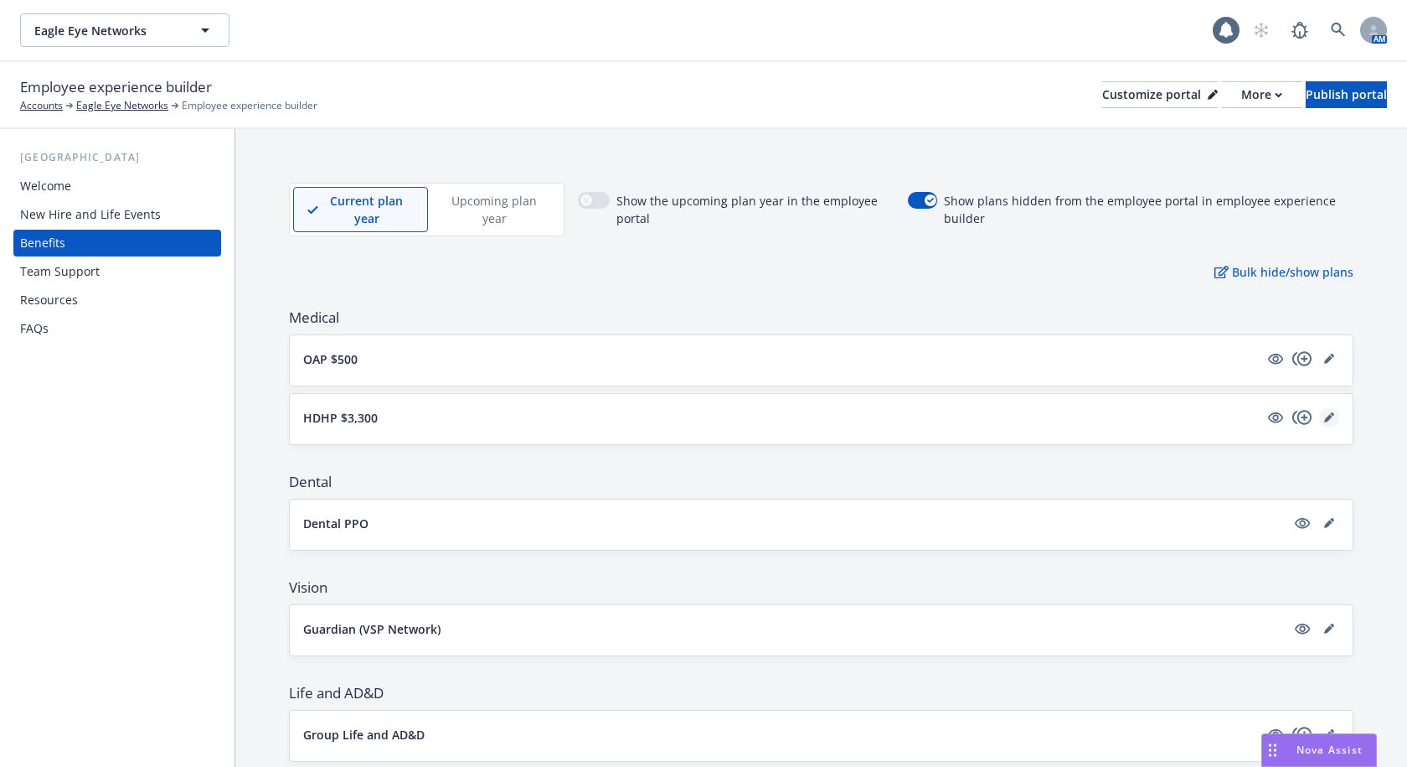
click at [1324, 415] on icon "editPencil" at bounding box center [1328, 418] width 8 height 8
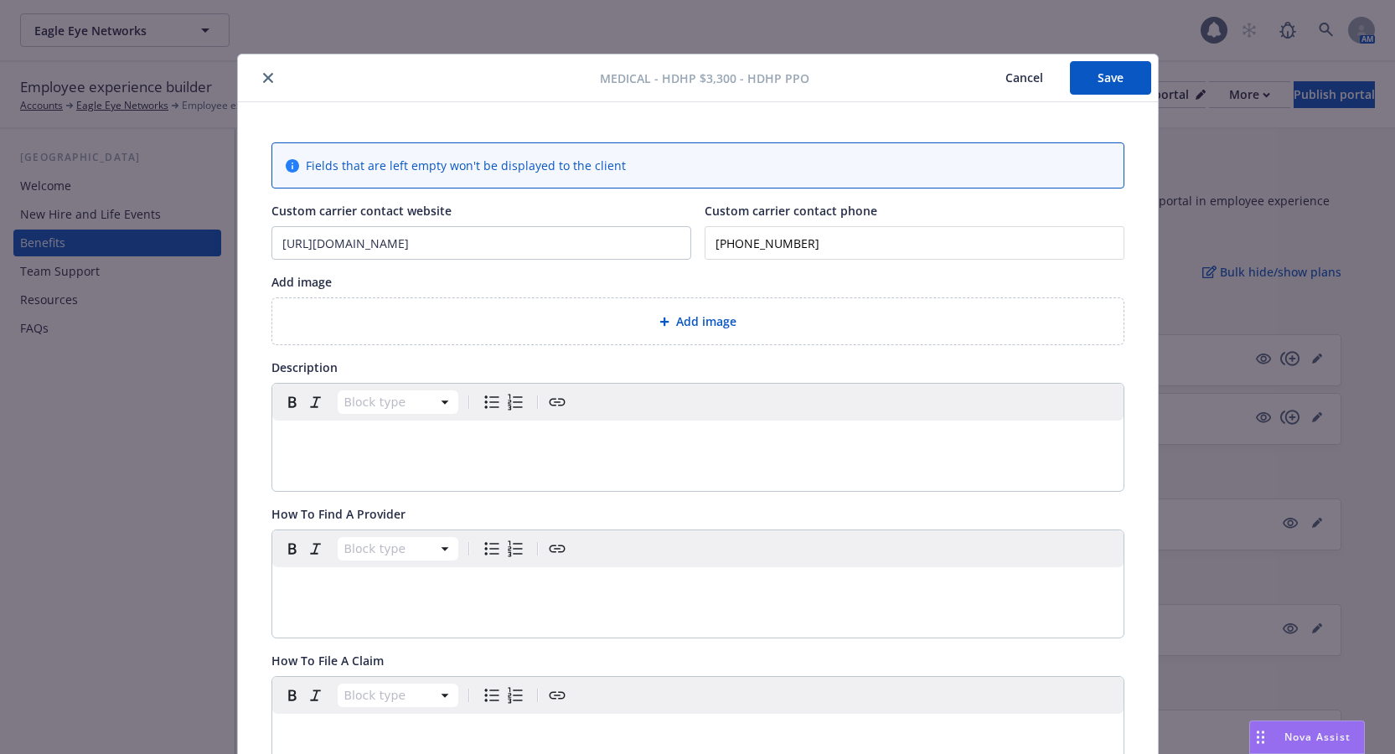
scroll to position [50, 0]
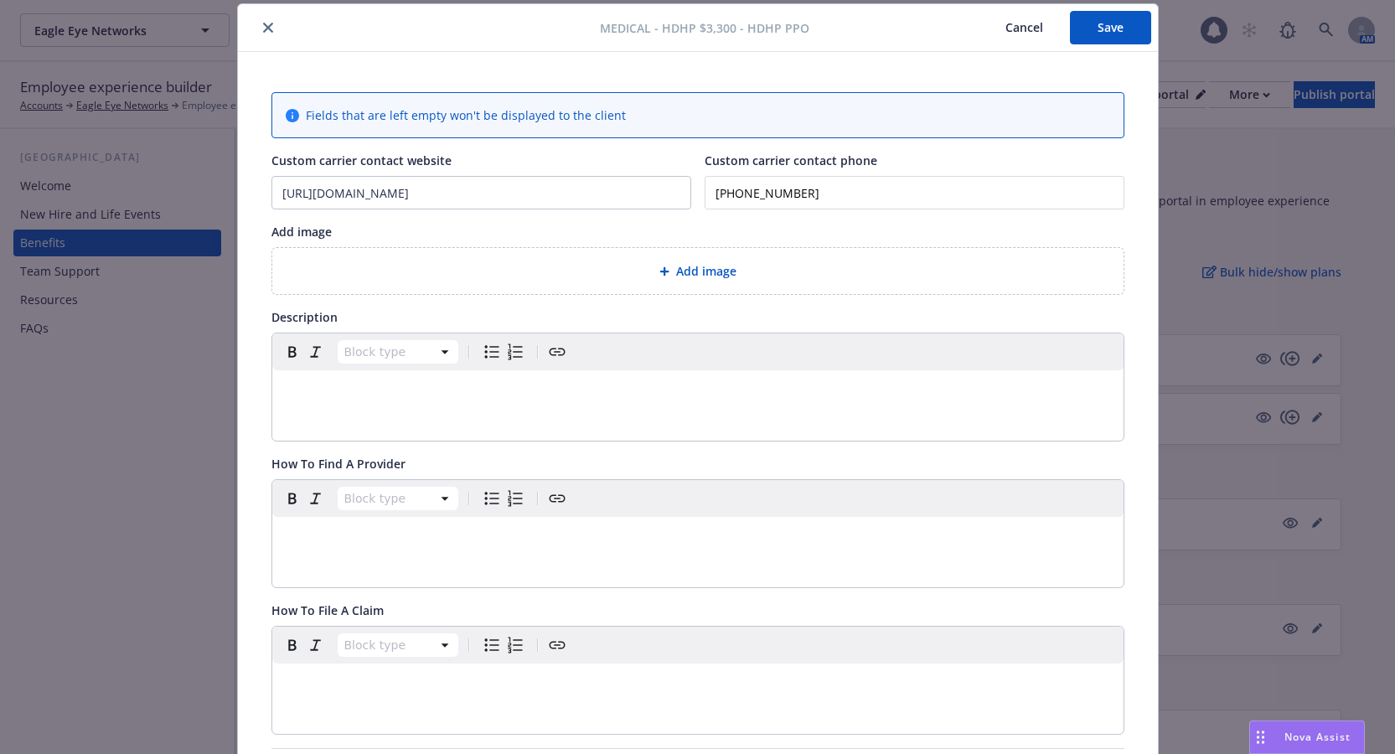
click at [263, 34] on button "close" at bounding box center [268, 28] width 20 height 20
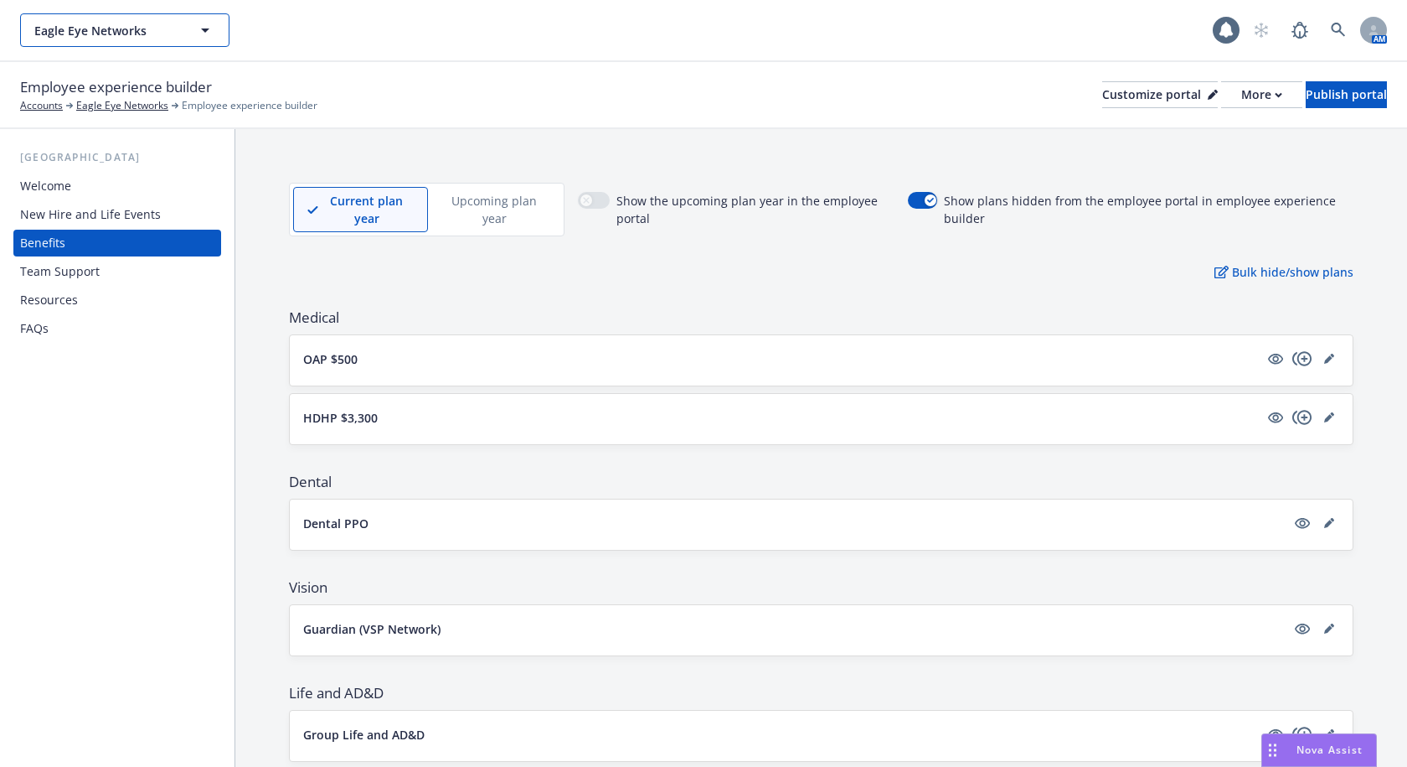
click at [130, 37] on span "Eagle Eye Networks" at bounding box center [106, 31] width 145 height 18
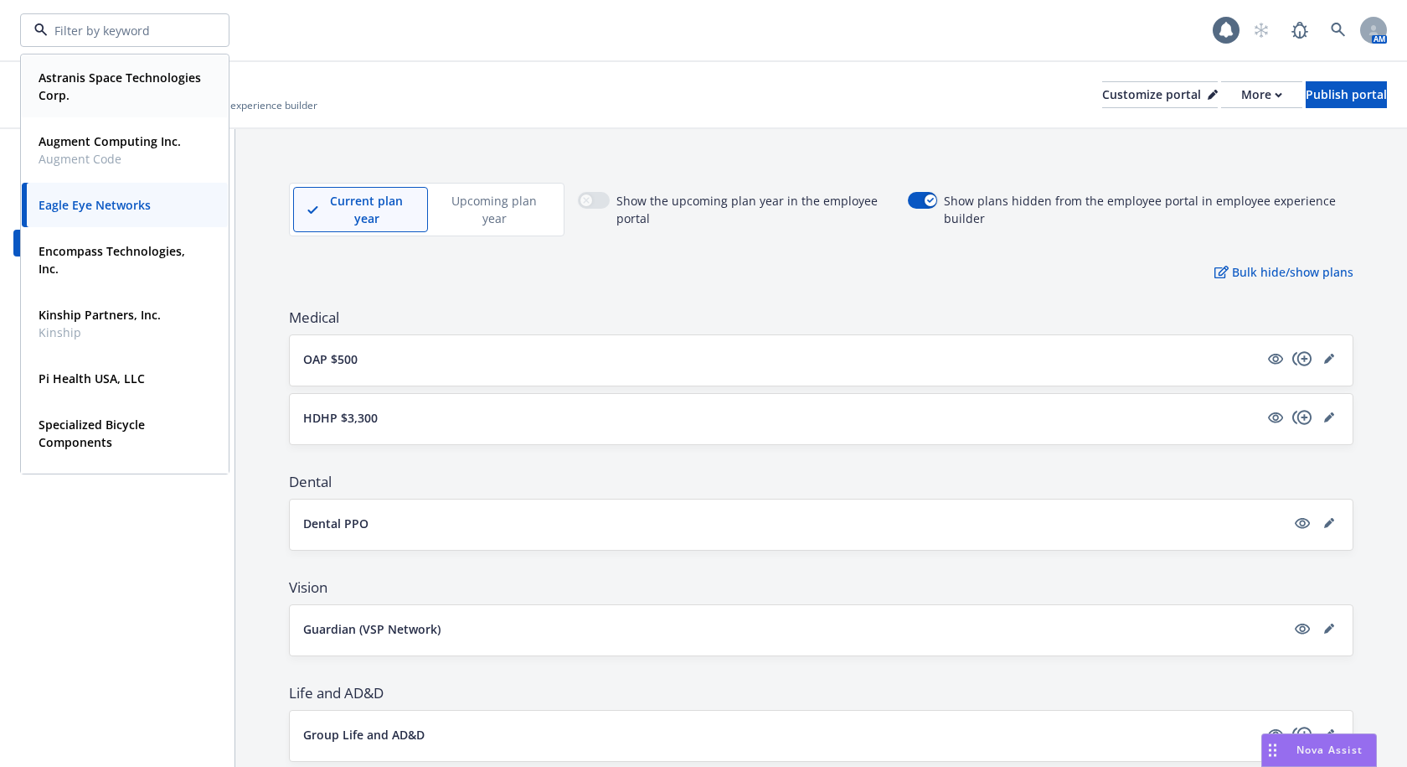
click at [100, 96] on strong "Astranis Space Technologies Corp." at bounding box center [120, 87] width 163 height 34
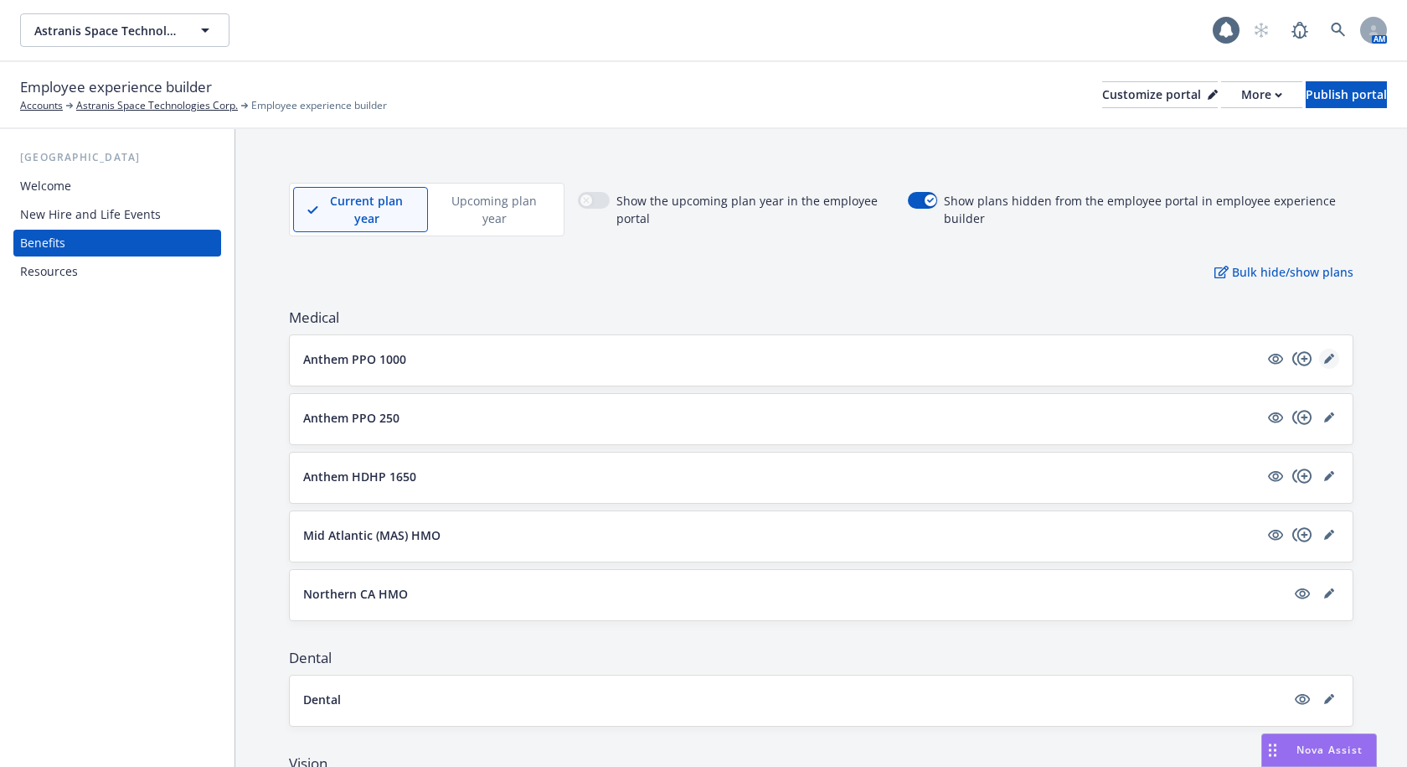
click at [1324, 357] on icon "editPencil" at bounding box center [1328, 359] width 8 height 8
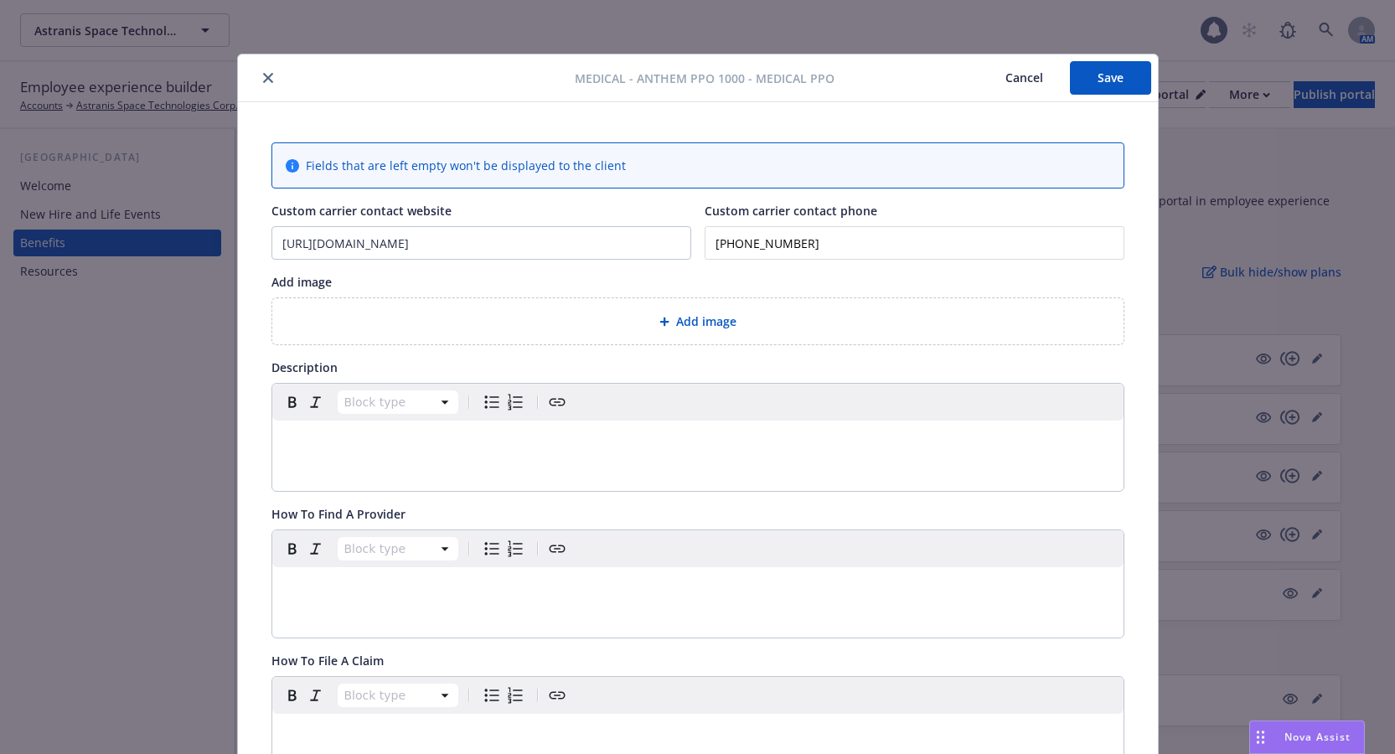
click at [263, 80] on icon "close" at bounding box center [268, 78] width 10 height 10
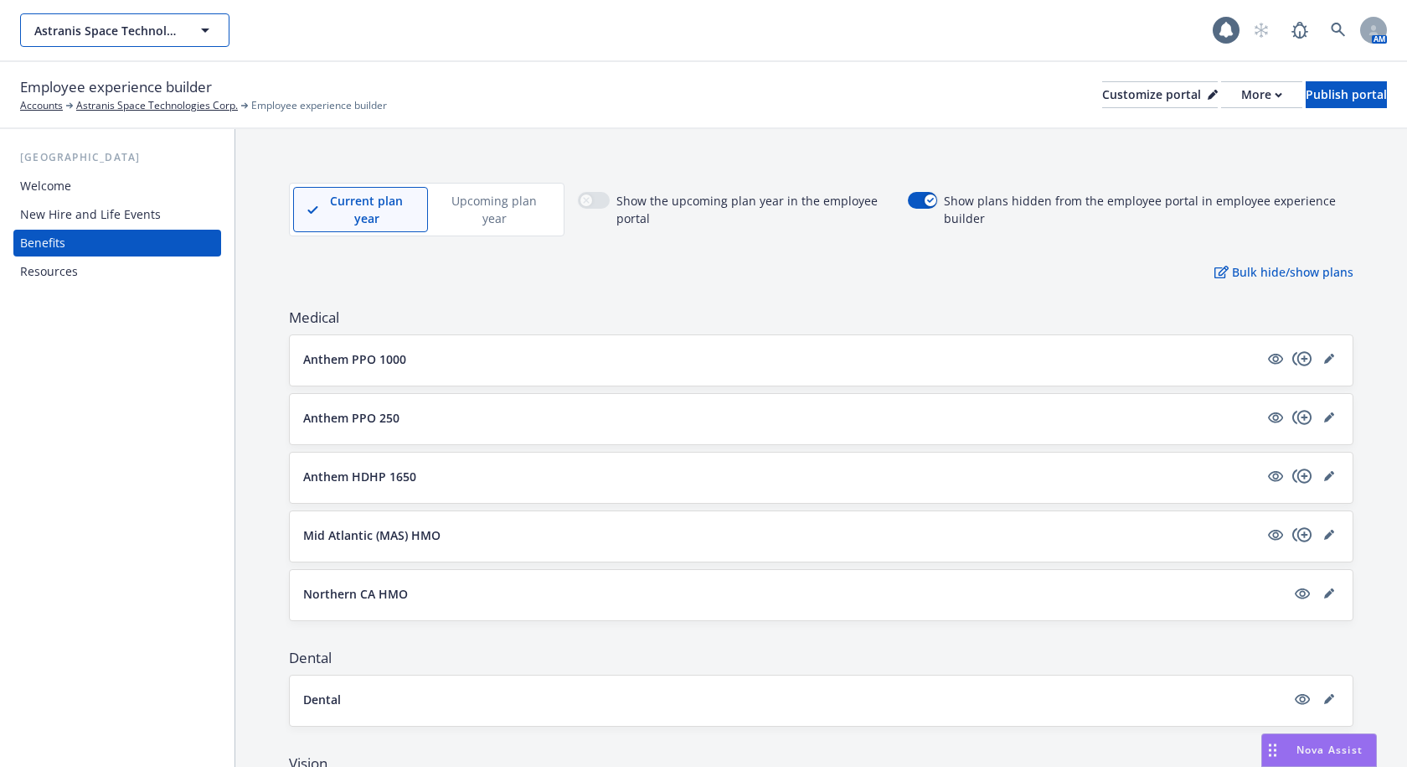
click at [160, 28] on span "Astranis Space Technologies Corp." at bounding box center [106, 31] width 145 height 18
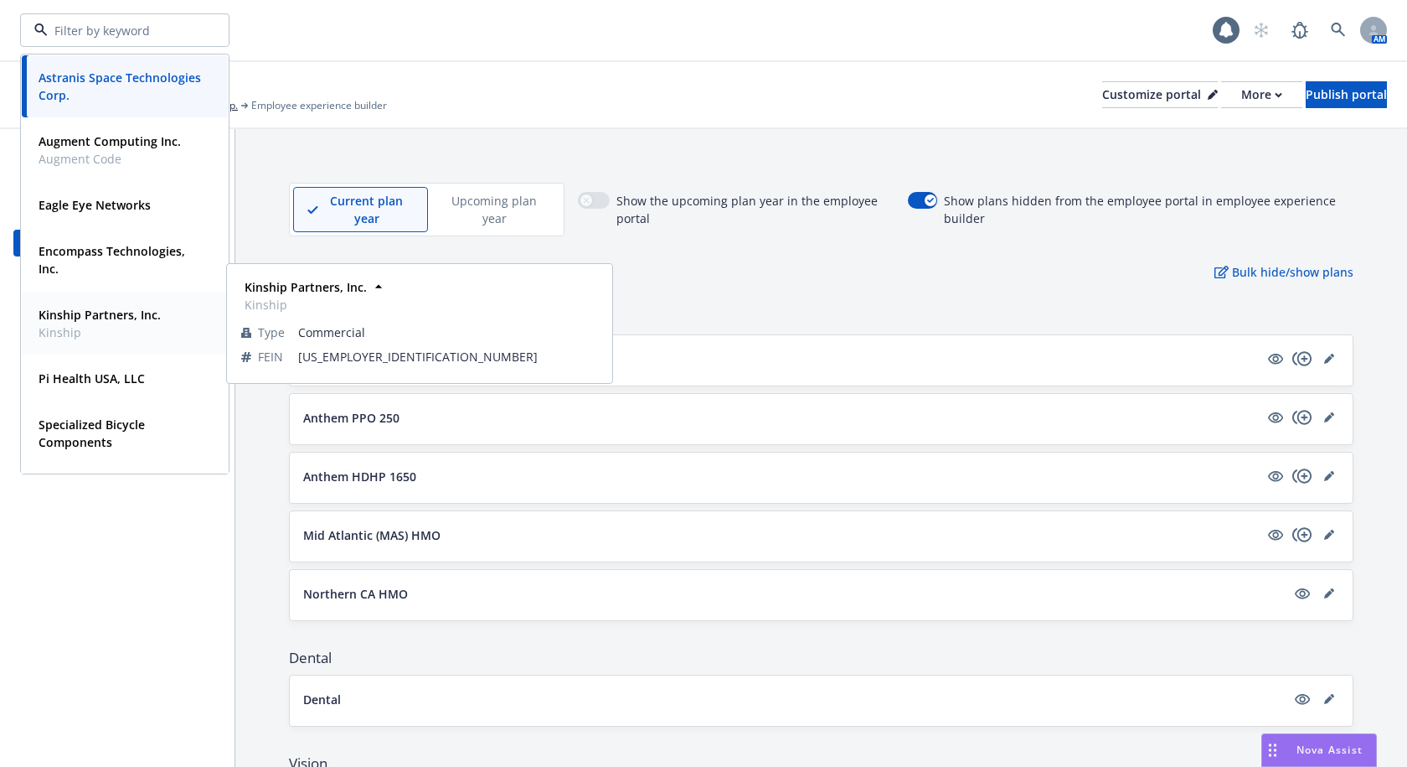
click at [95, 318] on strong "Kinship Partners, Inc." at bounding box center [100, 315] width 122 height 16
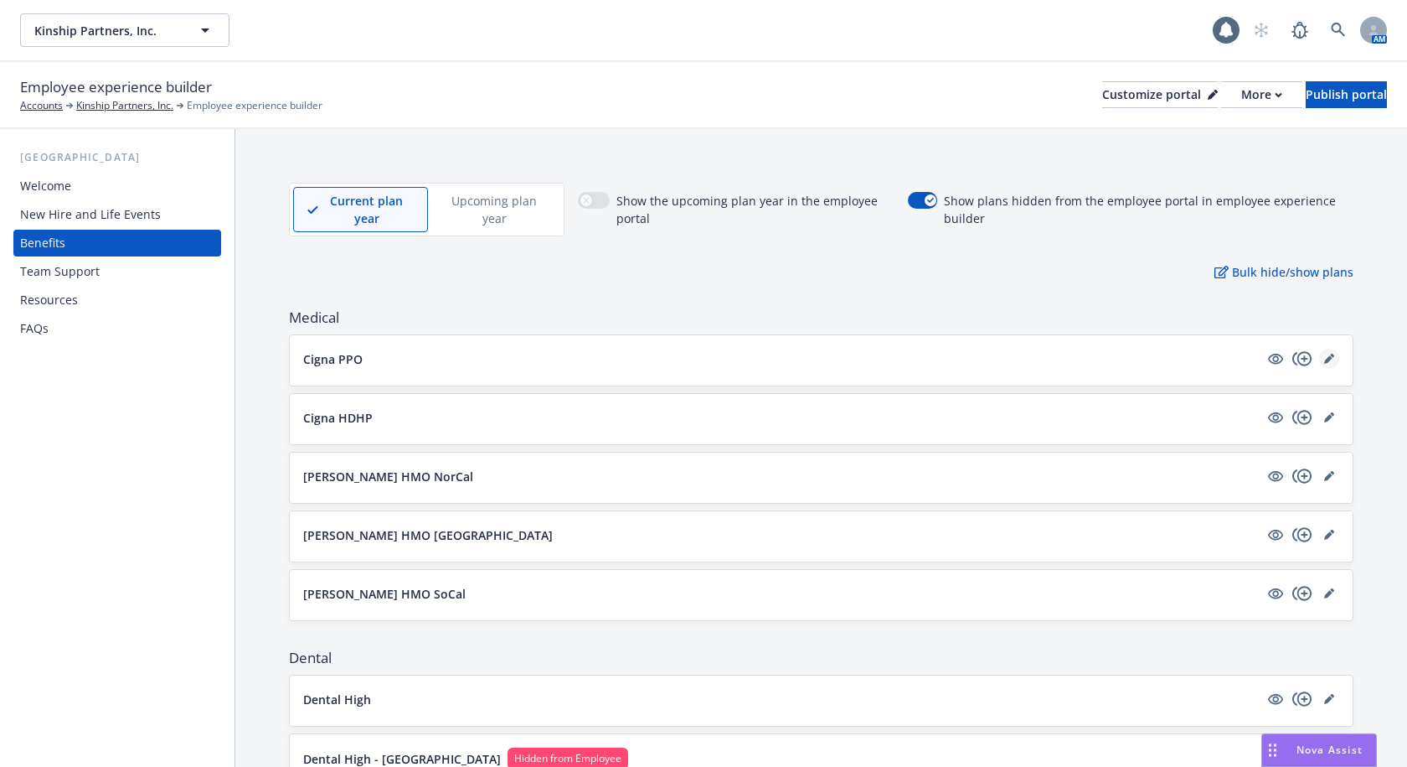
click at [1330, 355] on icon "editPencil" at bounding box center [1332, 356] width 4 height 4
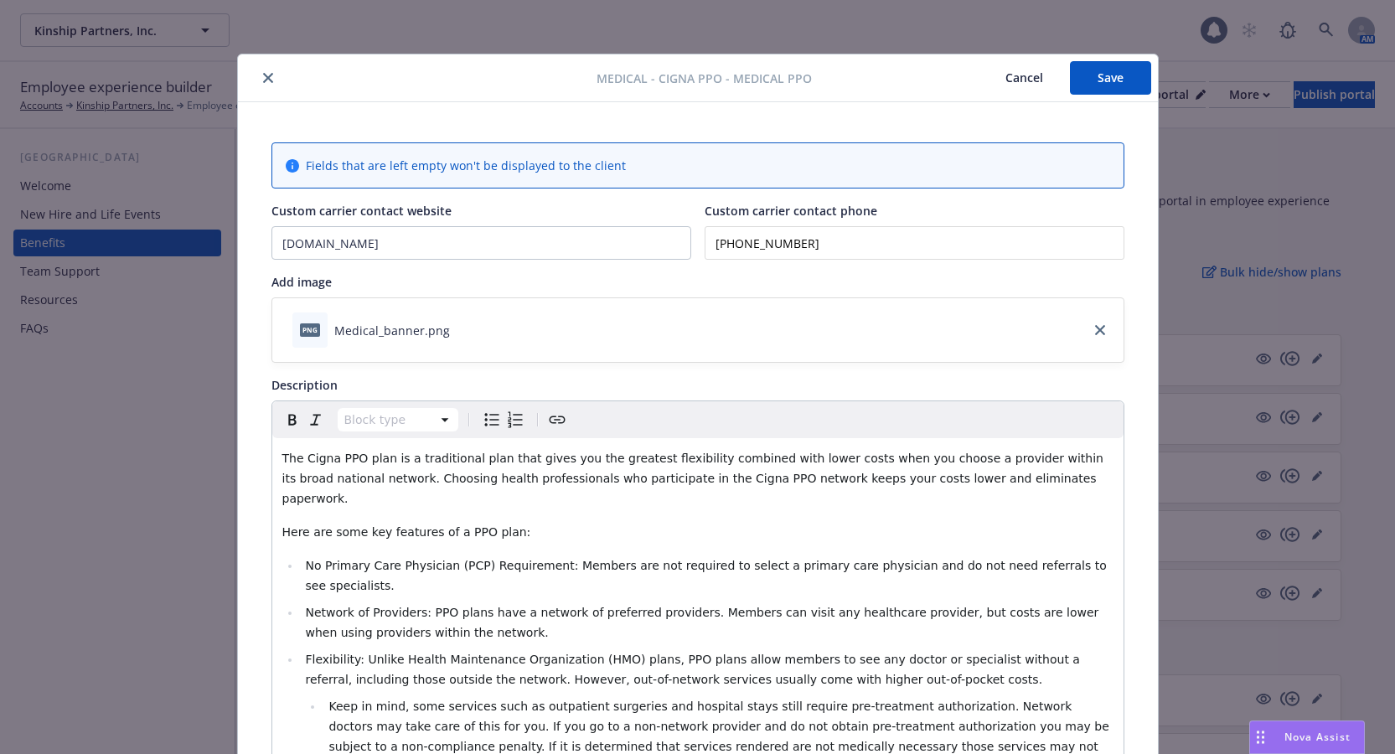
scroll to position [50, 0]
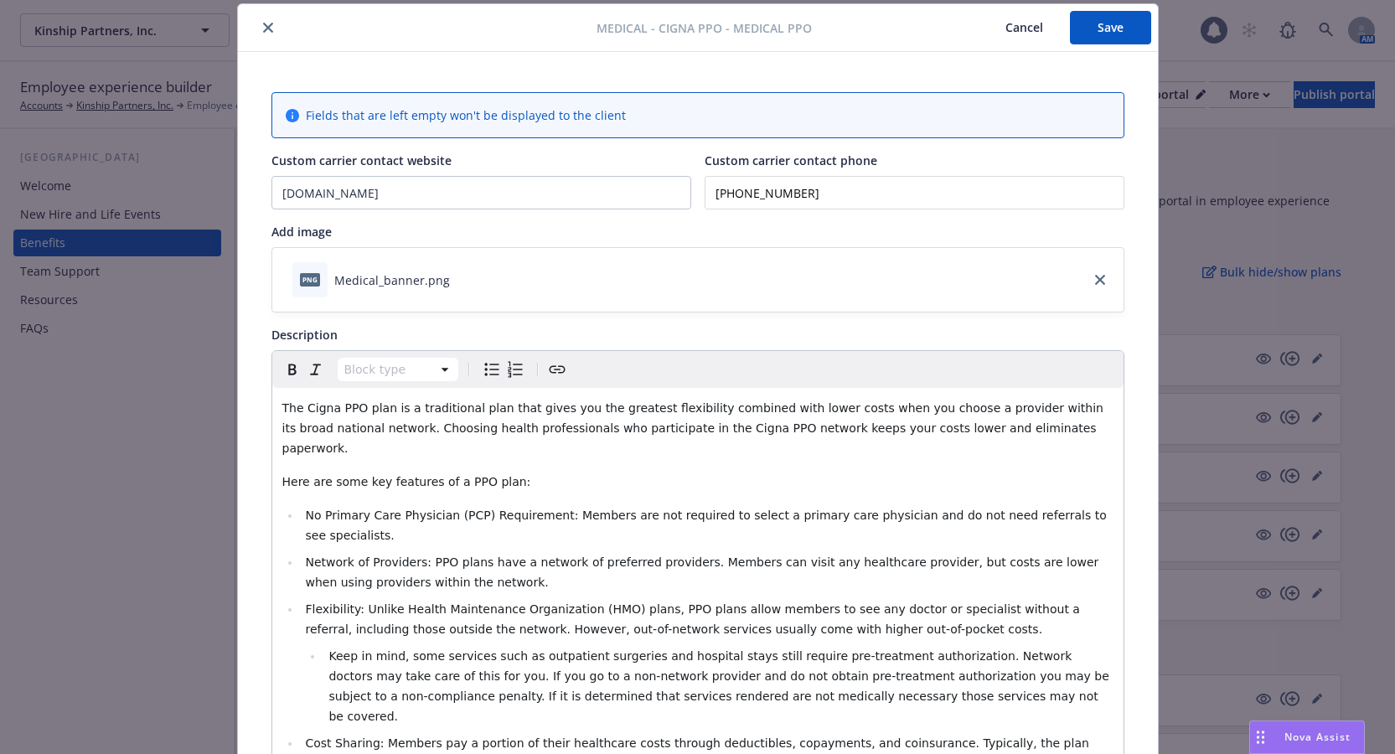
click at [258, 30] on button "close" at bounding box center [268, 28] width 20 height 20
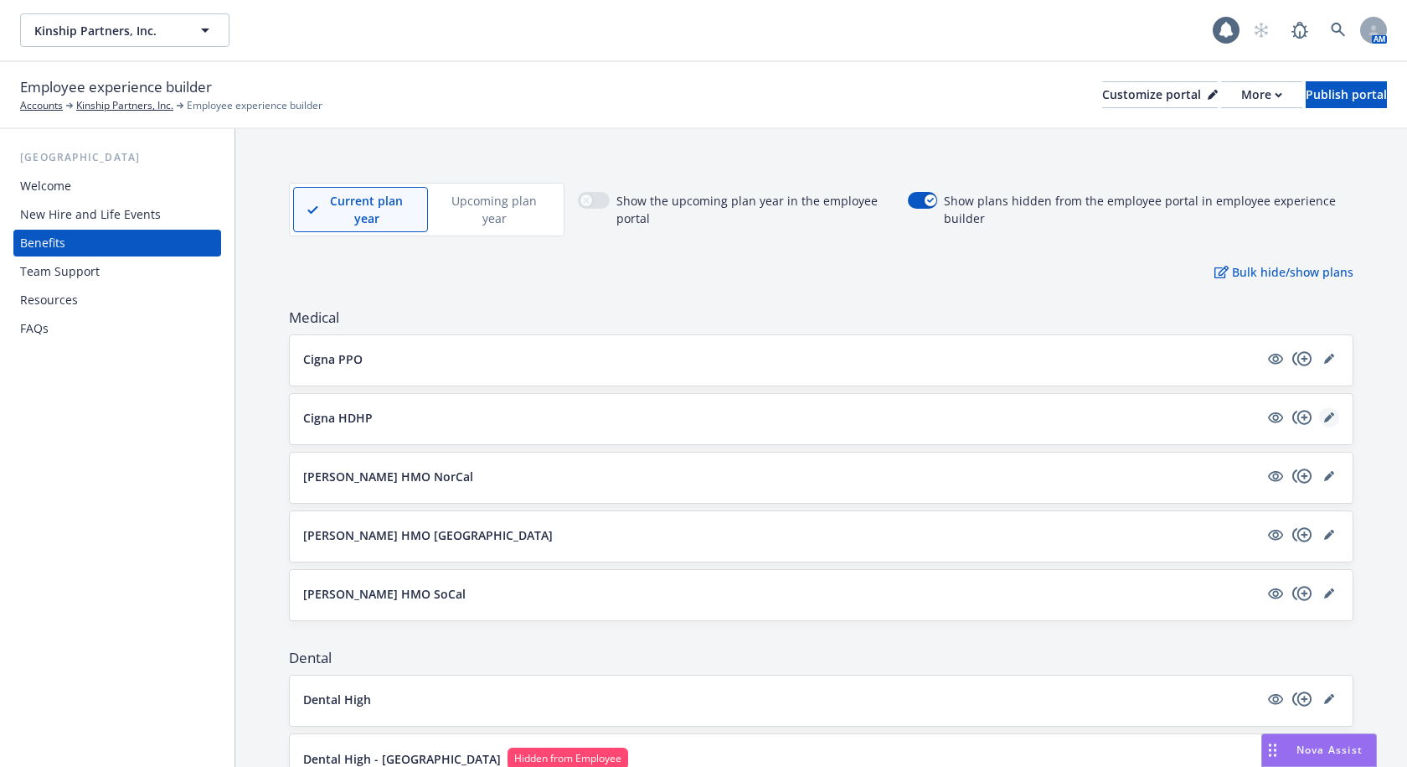
click at [1319, 422] on link "editPencil" at bounding box center [1329, 417] width 20 height 20
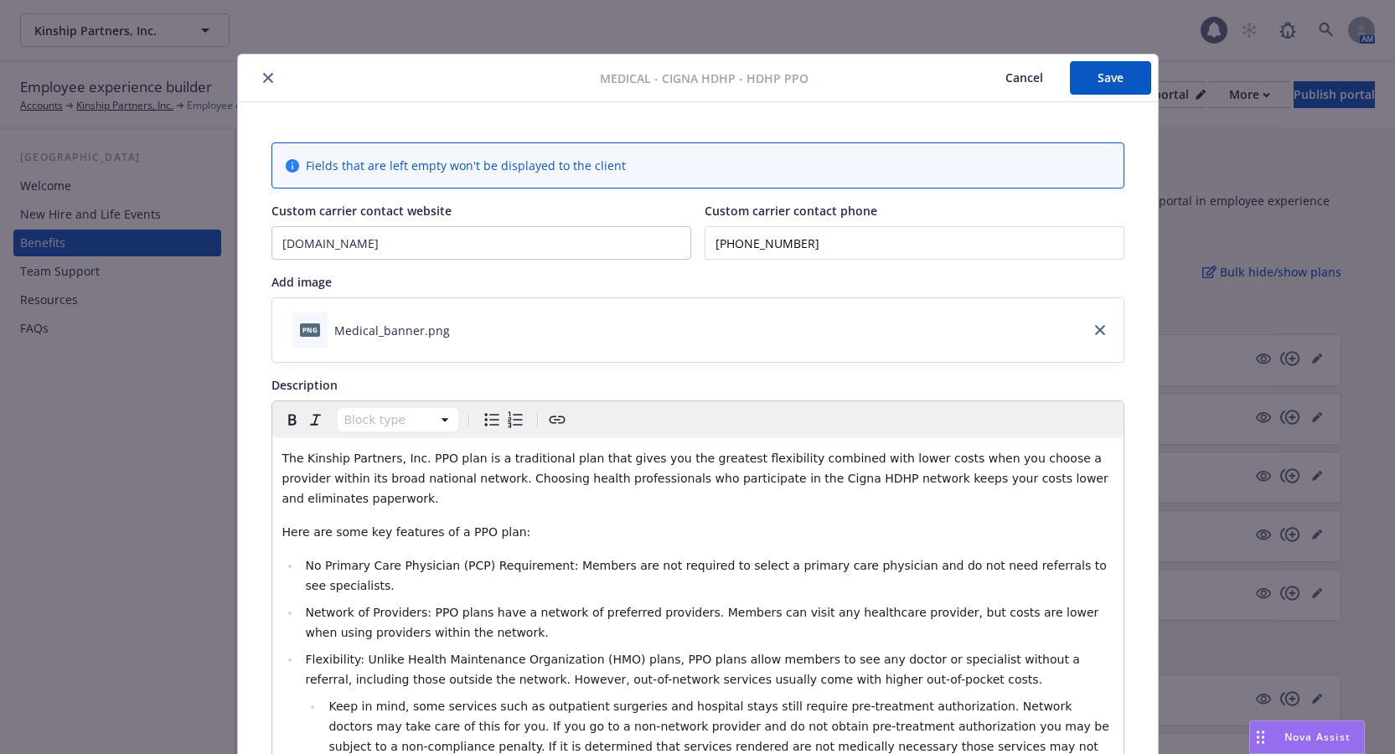
click at [269, 80] on button "close" at bounding box center [268, 78] width 20 height 20
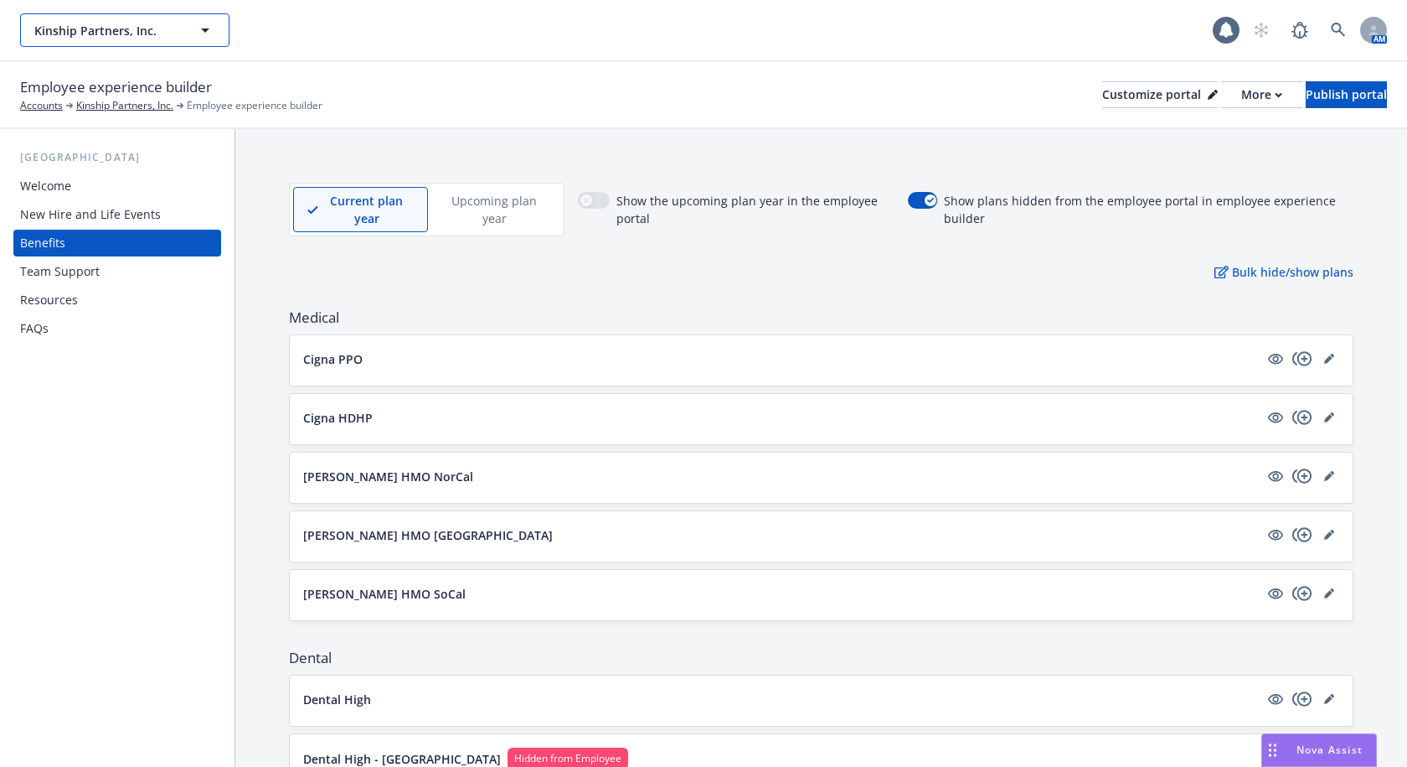
click at [167, 22] on span "Kinship Partners, Inc." at bounding box center [106, 31] width 145 height 18
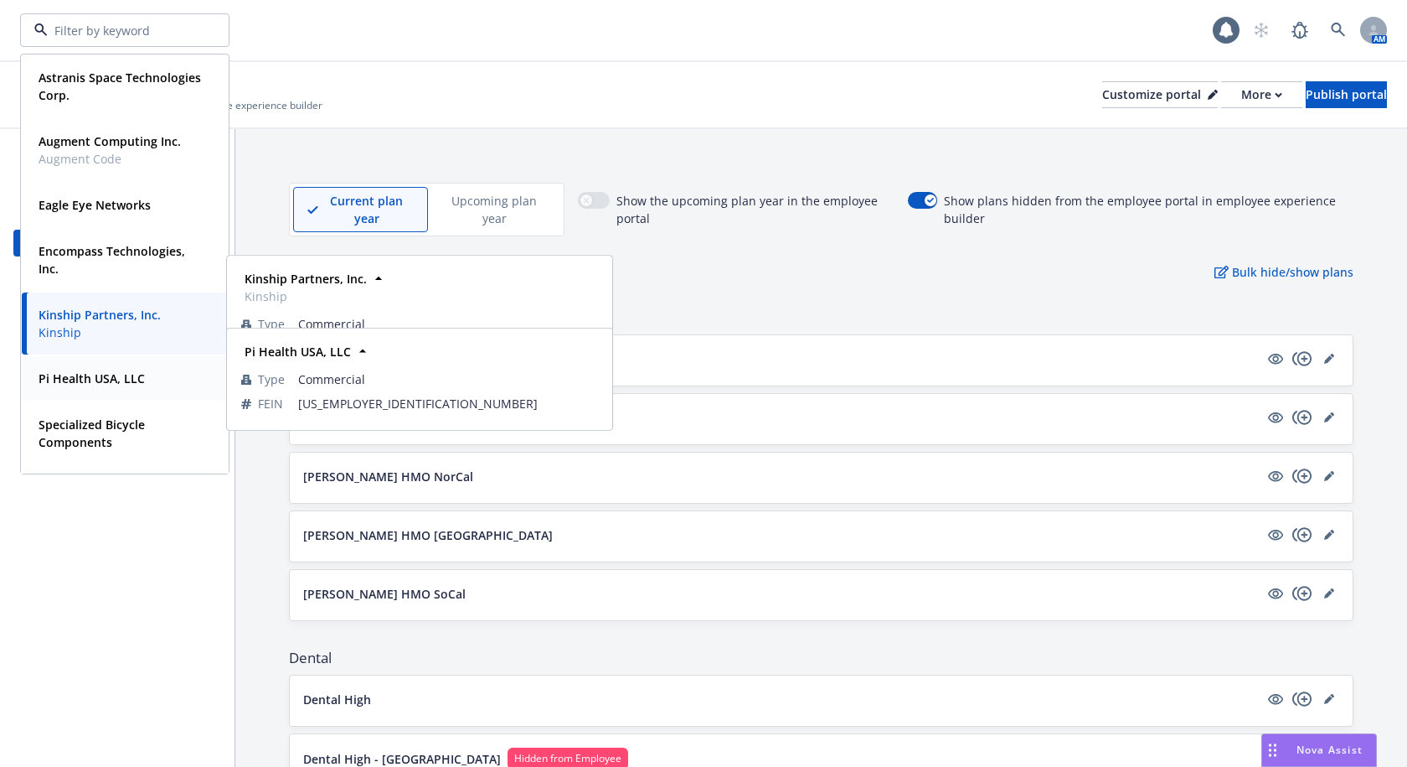
click at [82, 383] on strong "Pi Health USA, LLC" at bounding box center [92, 378] width 106 height 16
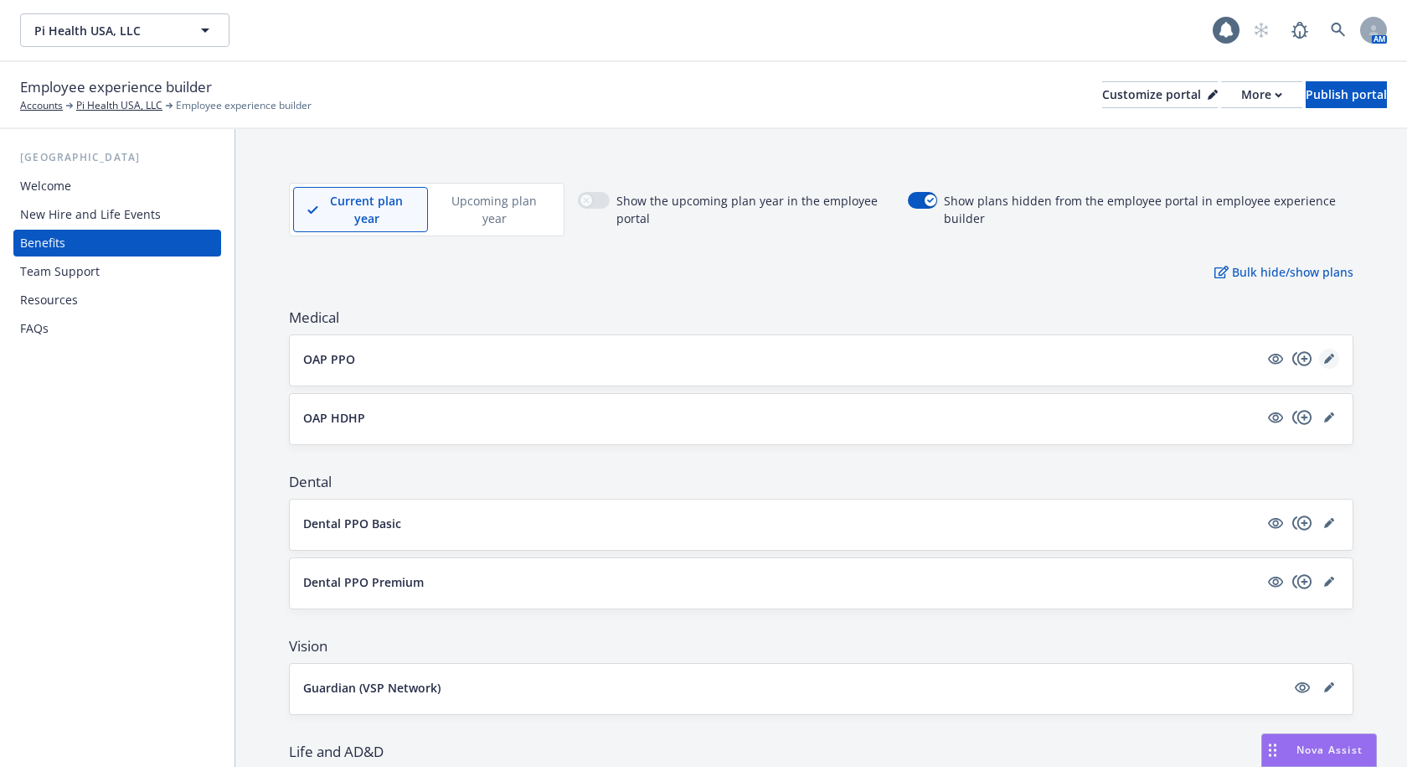
click at [1319, 367] on link "editPencil" at bounding box center [1329, 359] width 20 height 20
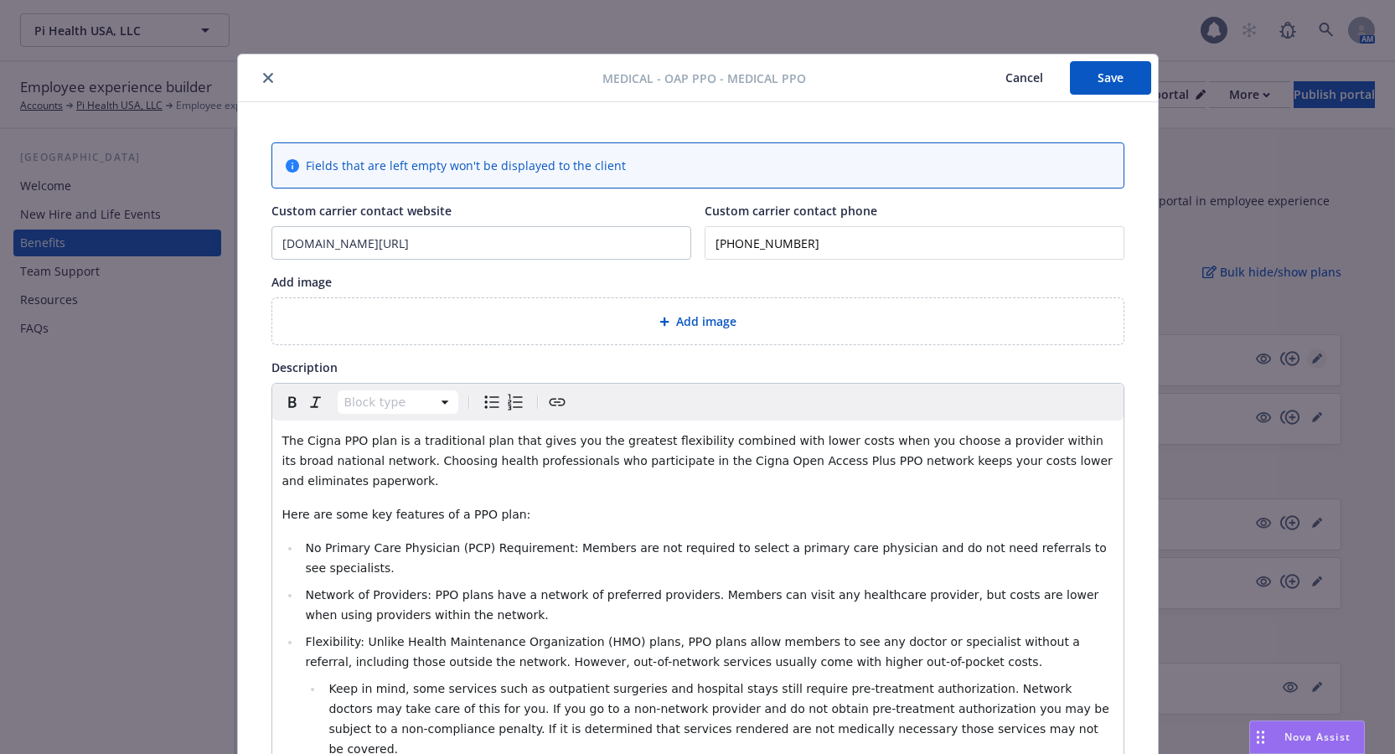
scroll to position [50, 0]
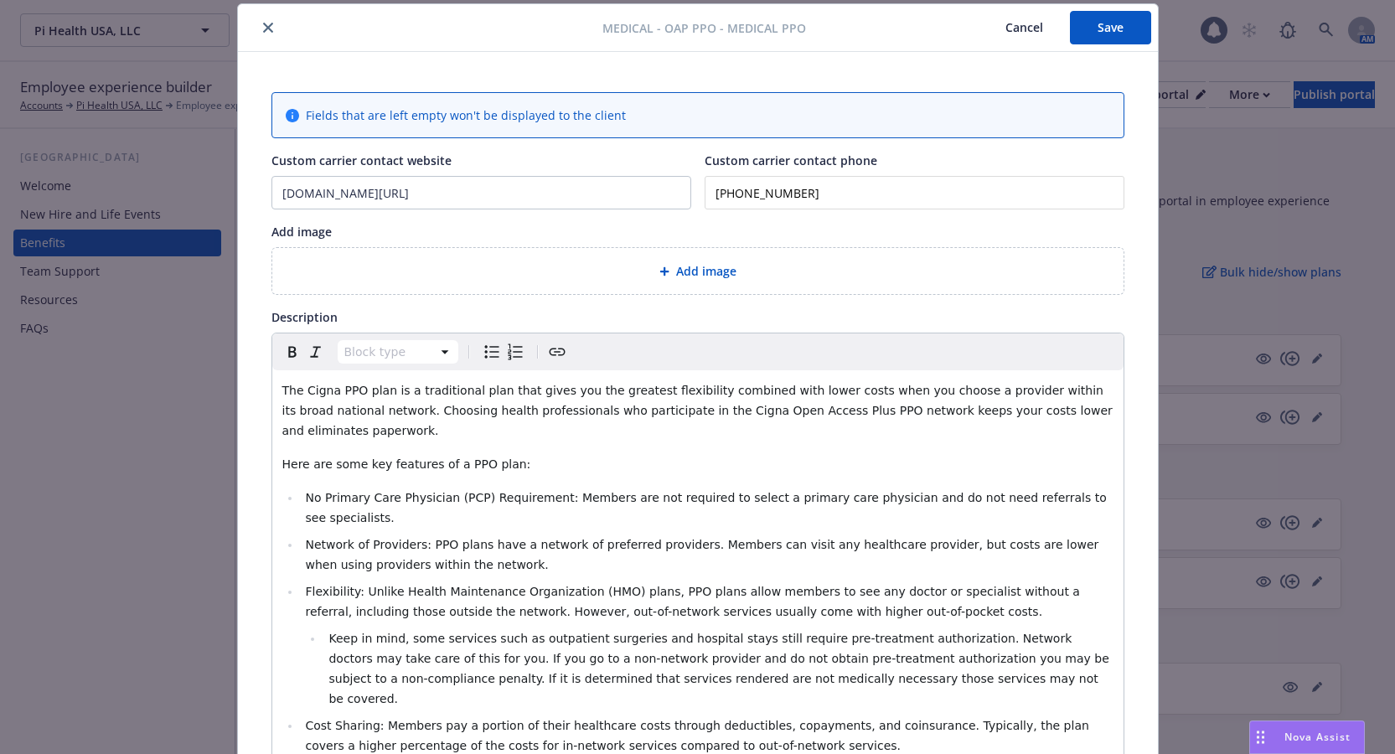
click at [268, 25] on button "close" at bounding box center [268, 28] width 20 height 20
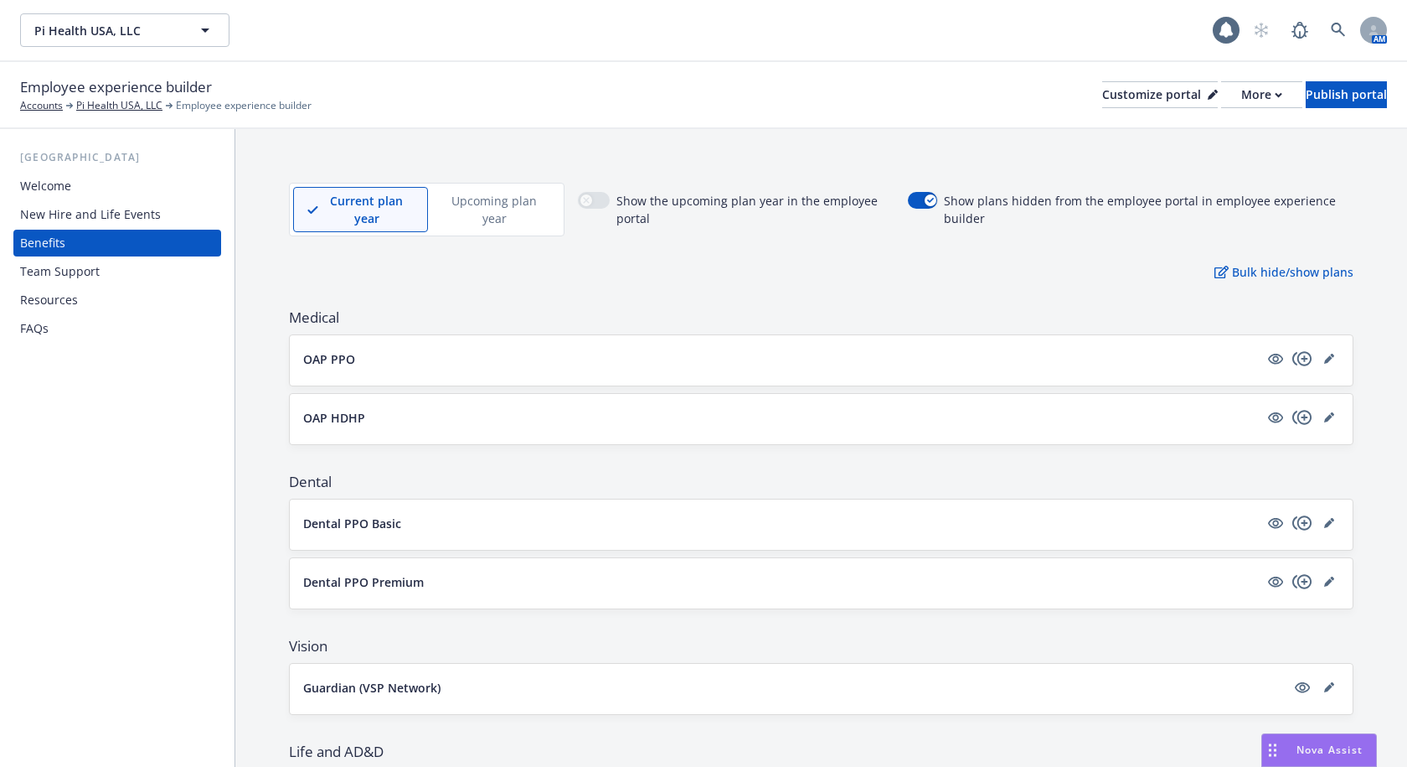
click at [1309, 410] on div at bounding box center [1303, 417] width 74 height 20
click at [1324, 415] on icon "editPencil" at bounding box center [1329, 417] width 10 height 10
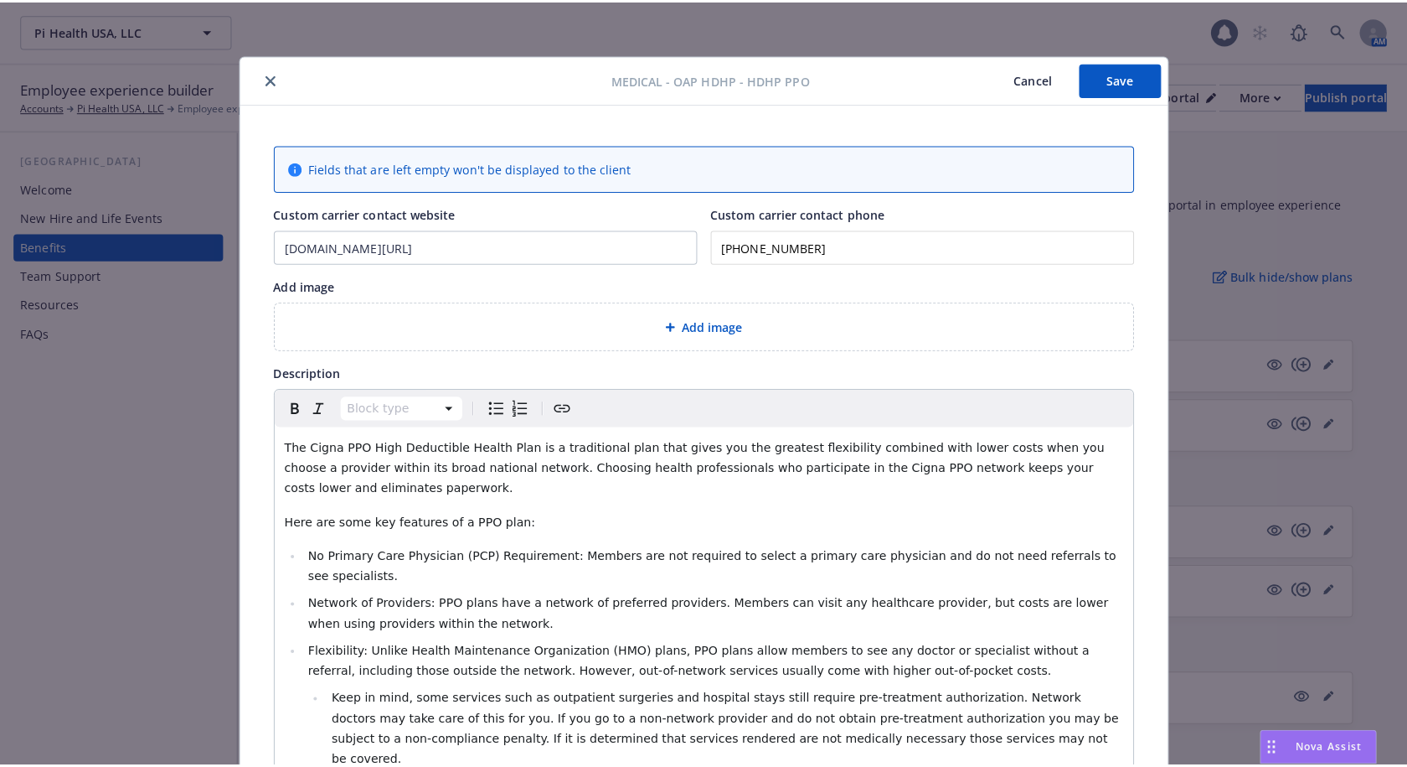
scroll to position [50, 0]
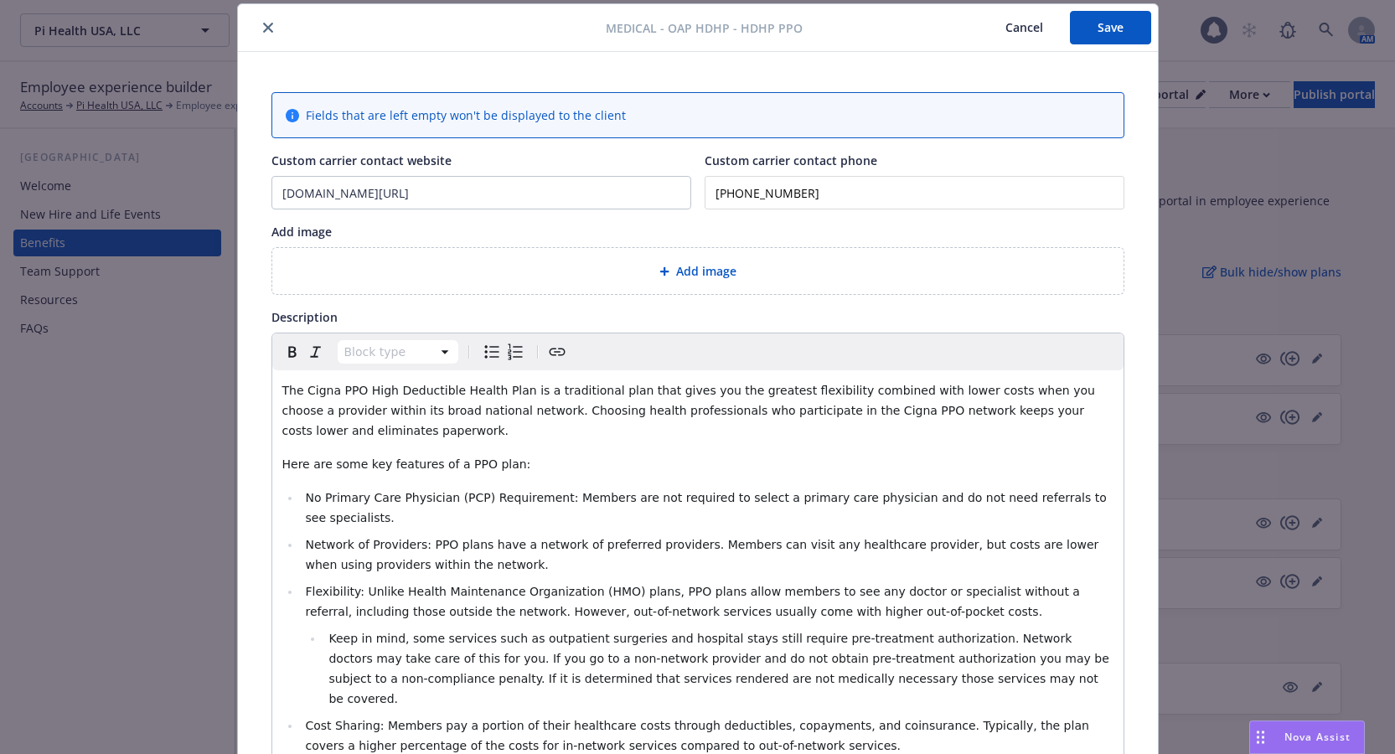
click at [263, 28] on icon "close" at bounding box center [268, 28] width 10 height 10
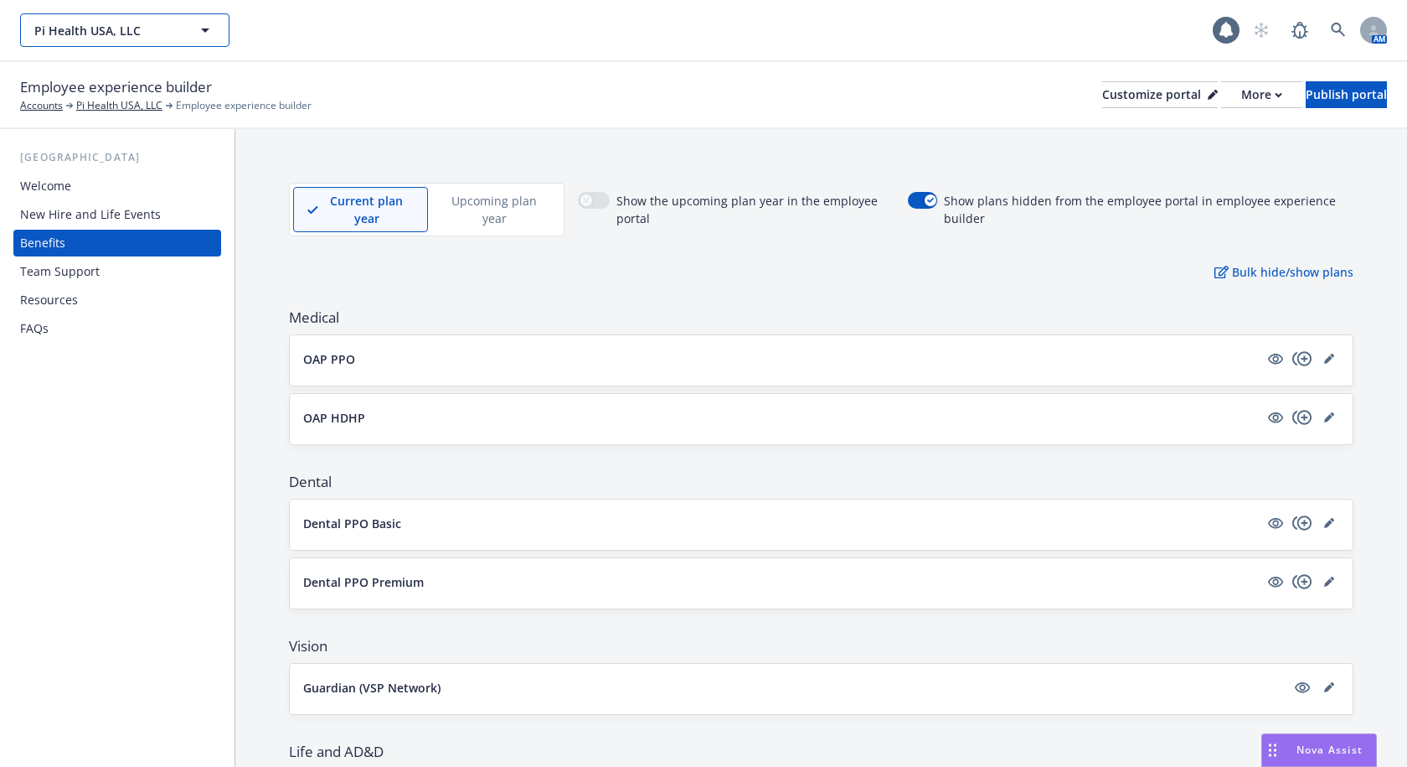
click at [165, 28] on span "Pi Health USA, LLC" at bounding box center [106, 31] width 145 height 18
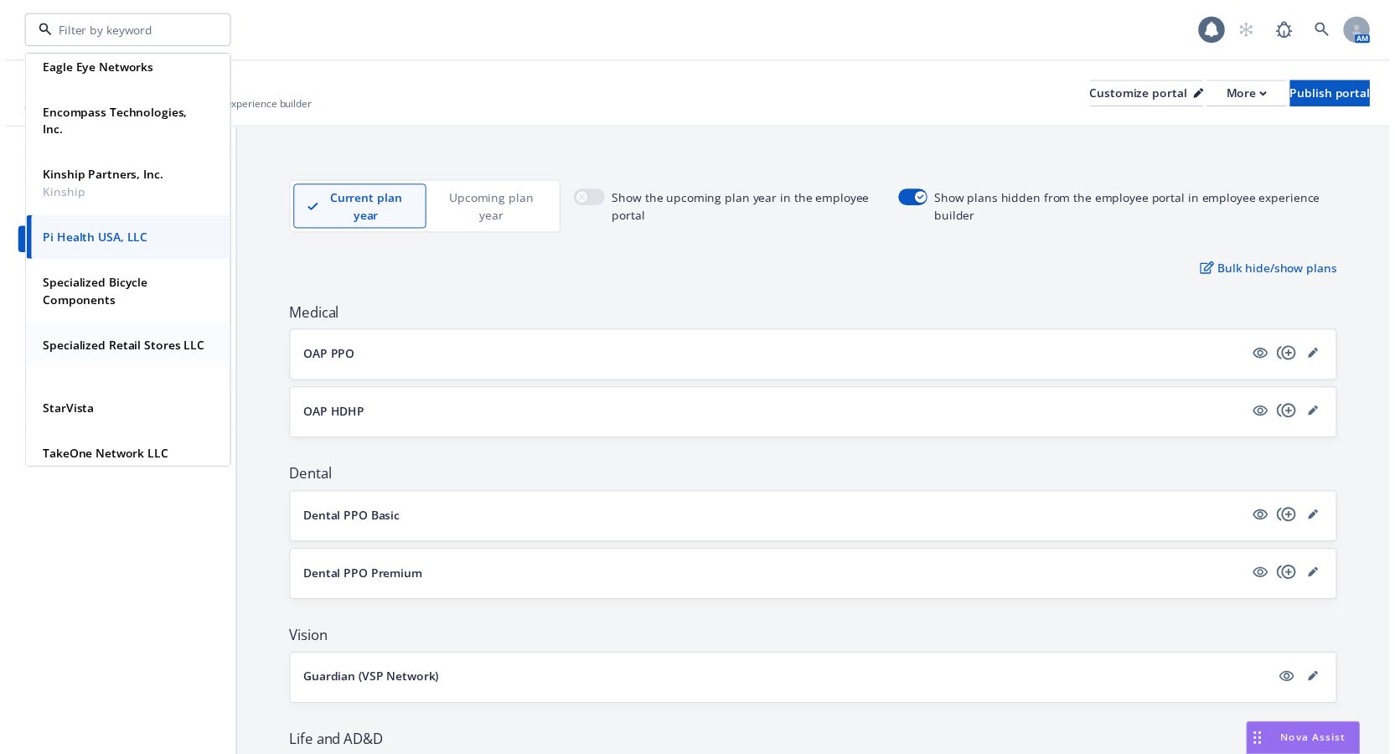
scroll to position [168, 0]
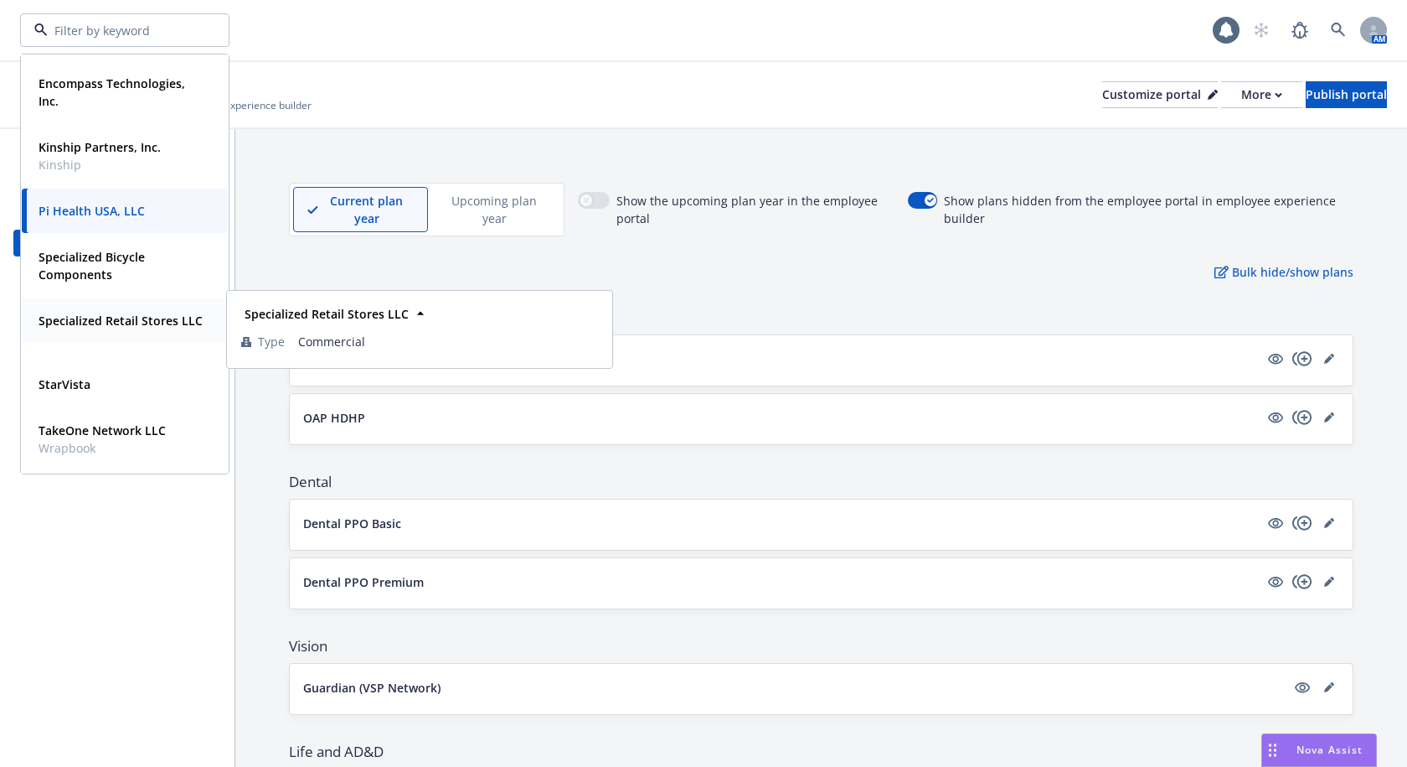
click at [121, 318] on strong "Specialized Retail Stores LLC" at bounding box center [121, 320] width 164 height 16
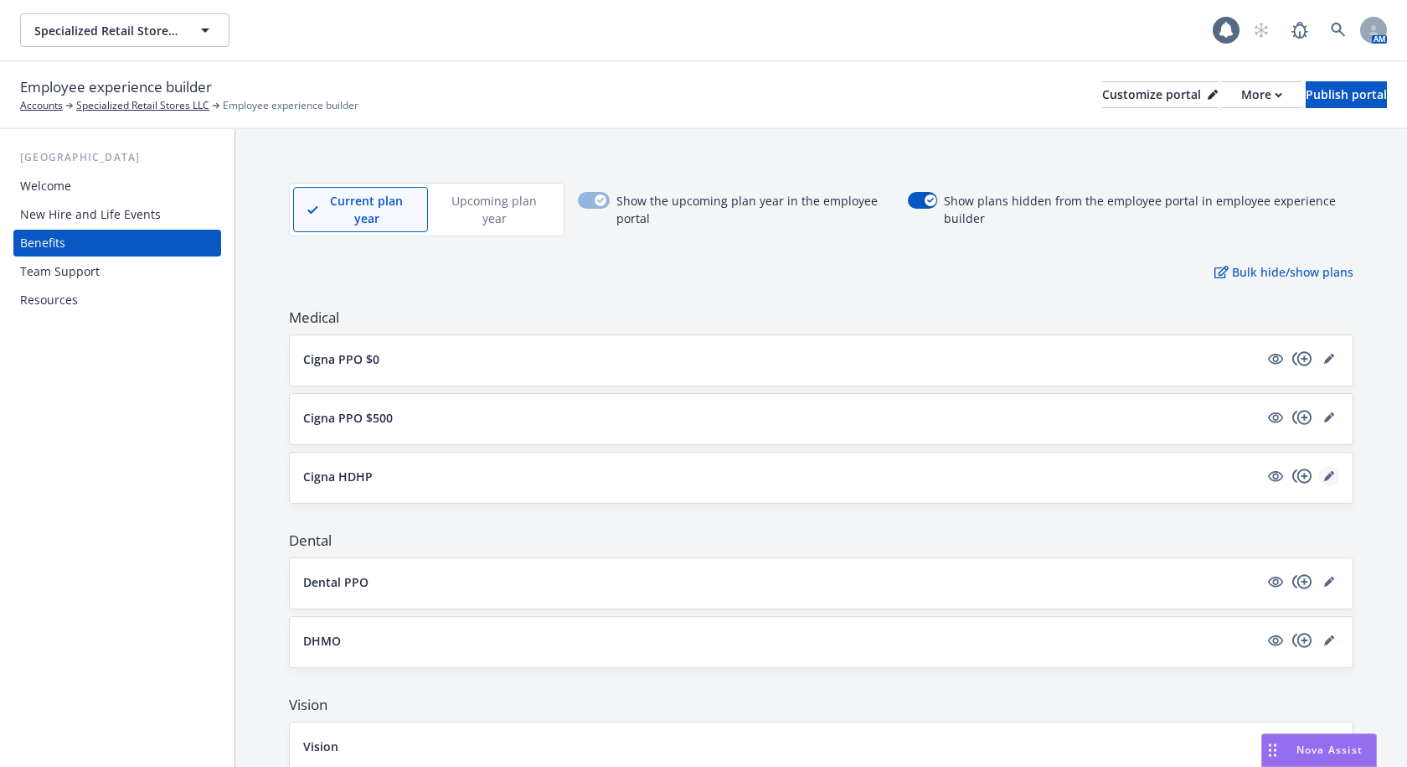
click at [1322, 484] on link "editPencil" at bounding box center [1329, 476] width 20 height 20
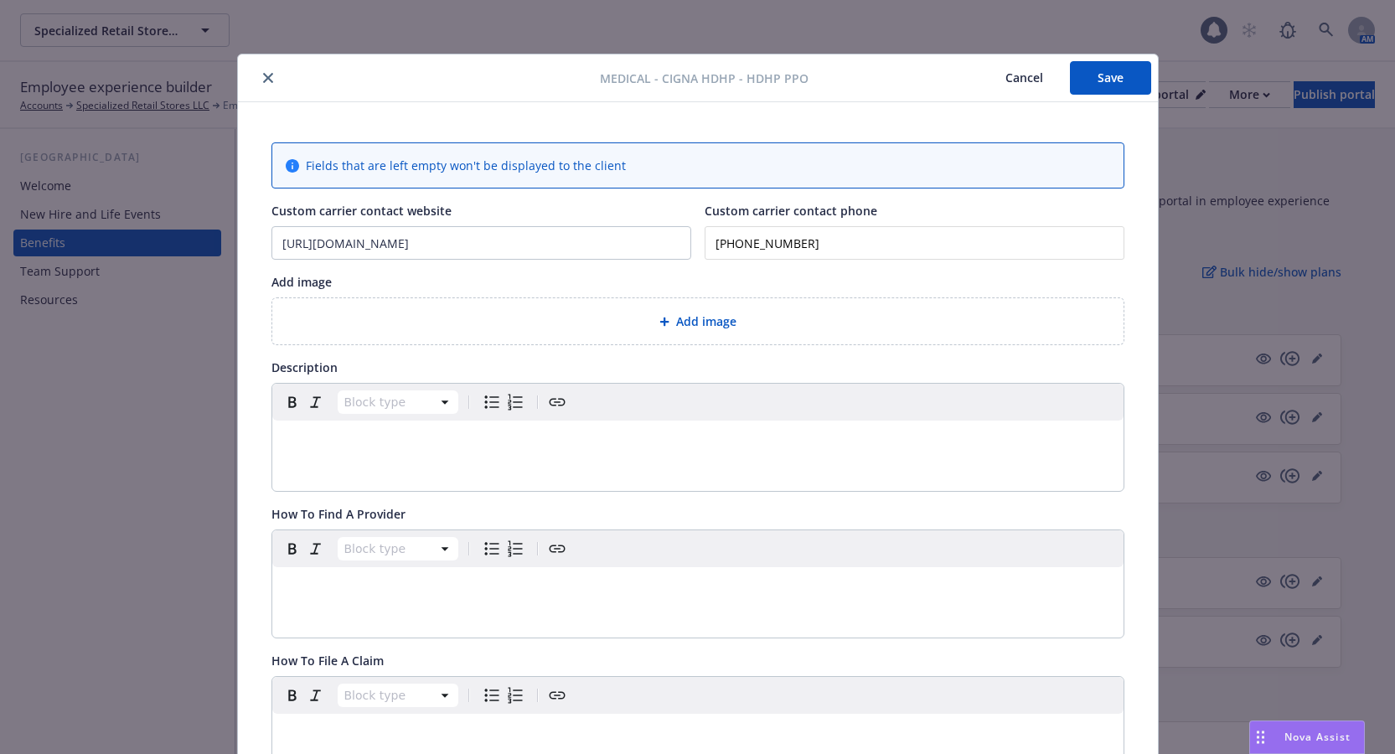
click at [265, 80] on icon "close" at bounding box center [268, 78] width 10 height 10
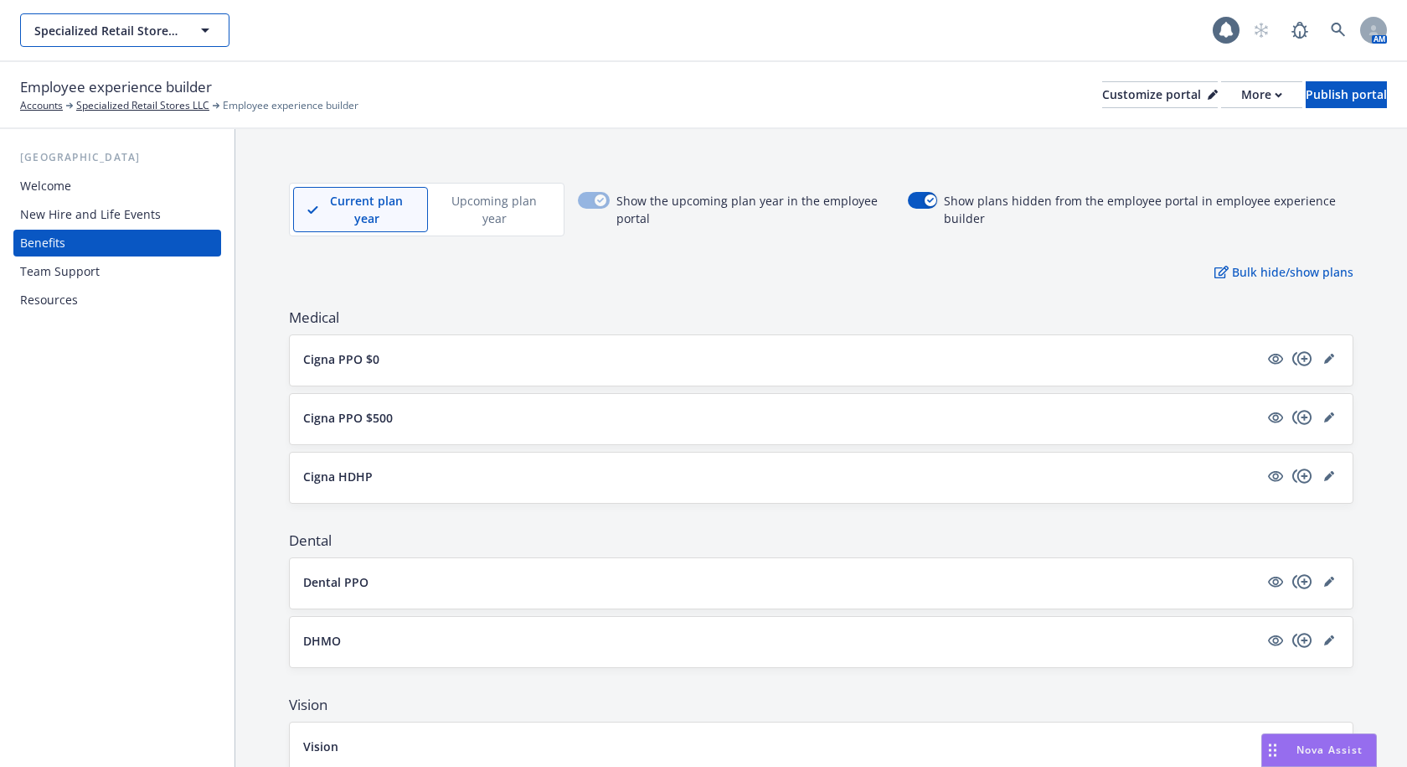
click at [115, 28] on span "Specialized Retail Stores LLC" at bounding box center [106, 31] width 145 height 18
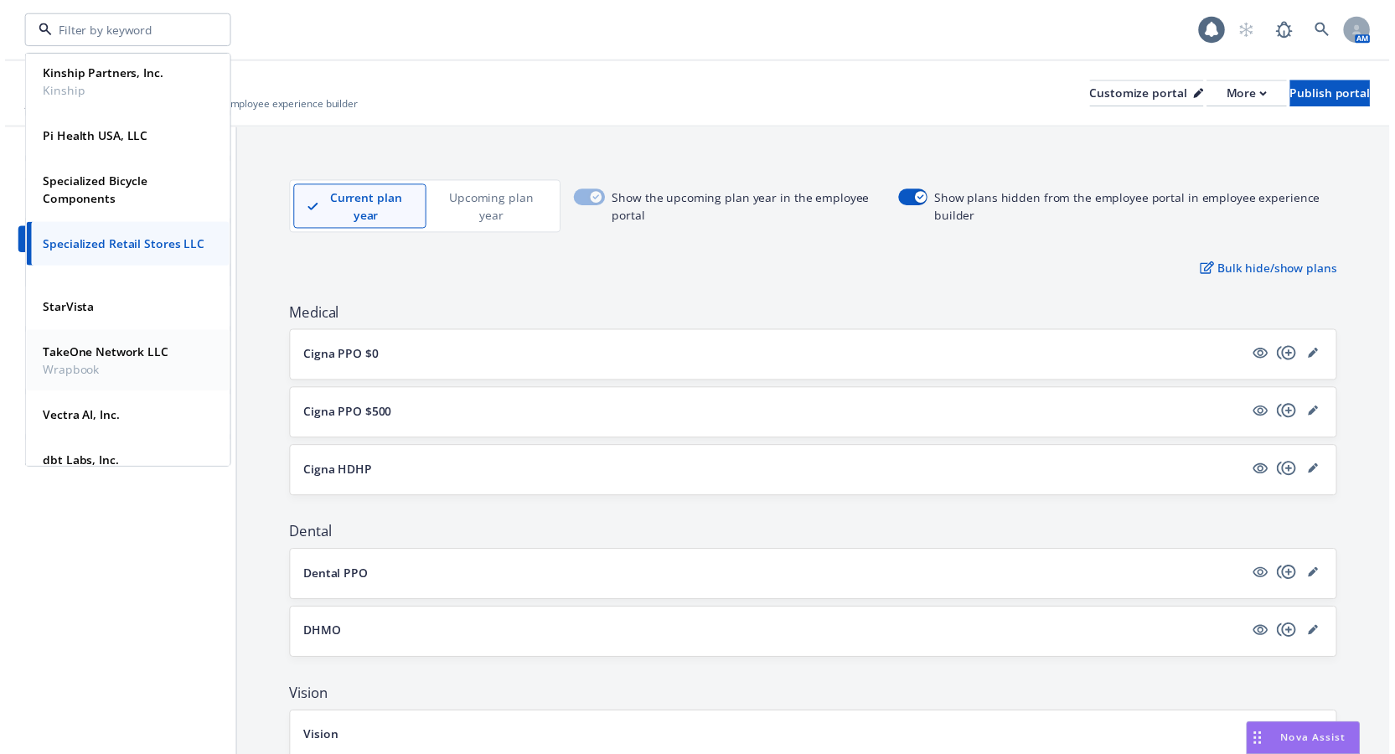
scroll to position [251, 0]
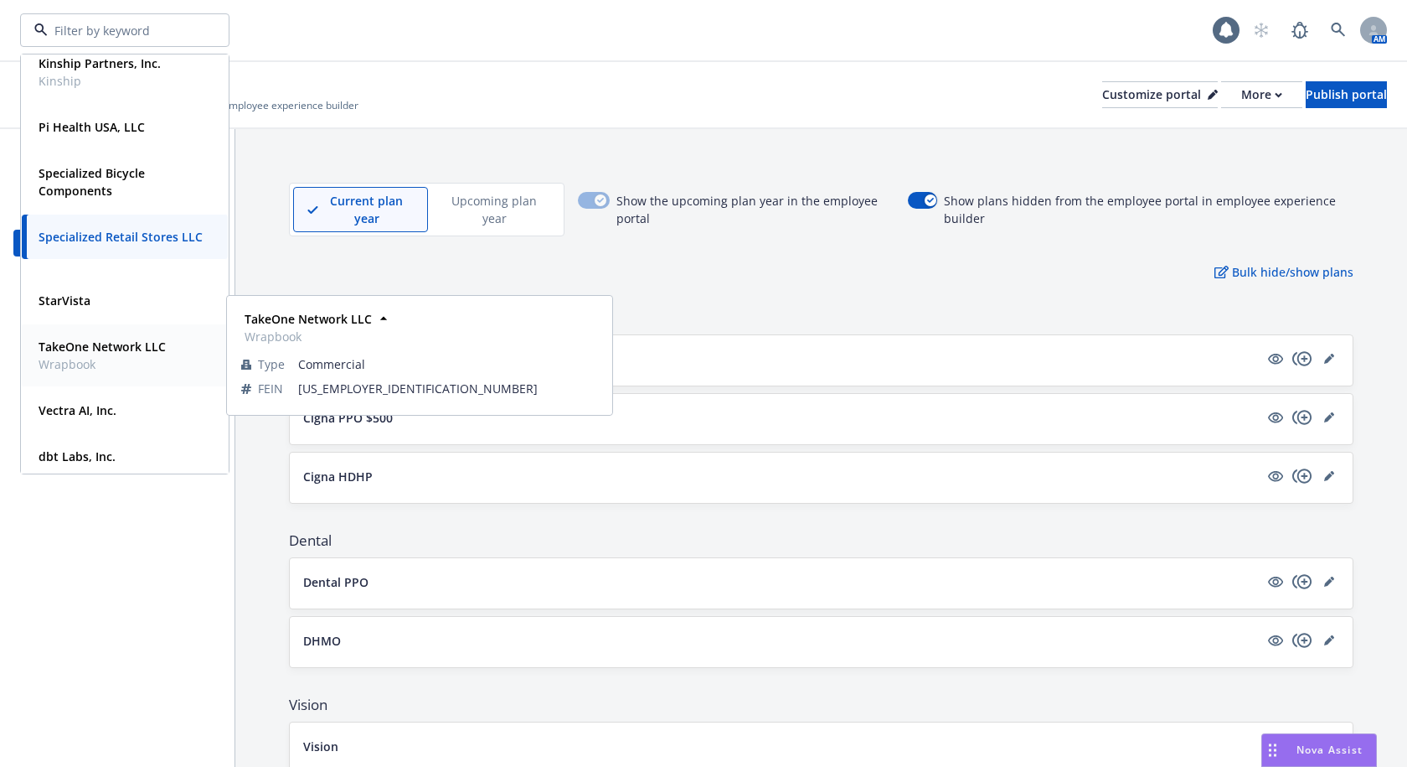
click at [80, 349] on strong "TakeOne Network LLC" at bounding box center [102, 346] width 127 height 16
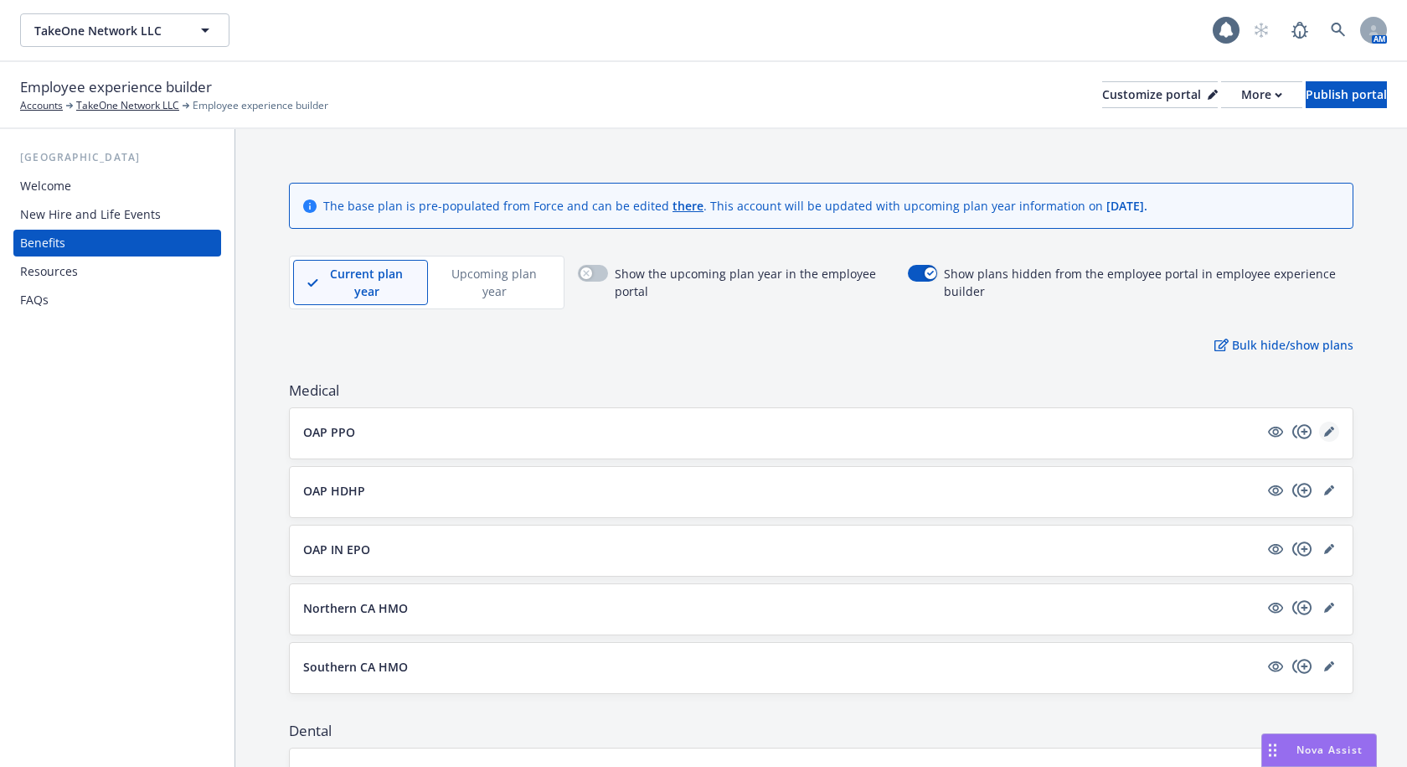
click at [1324, 431] on icon "editPencil" at bounding box center [1328, 432] width 8 height 8
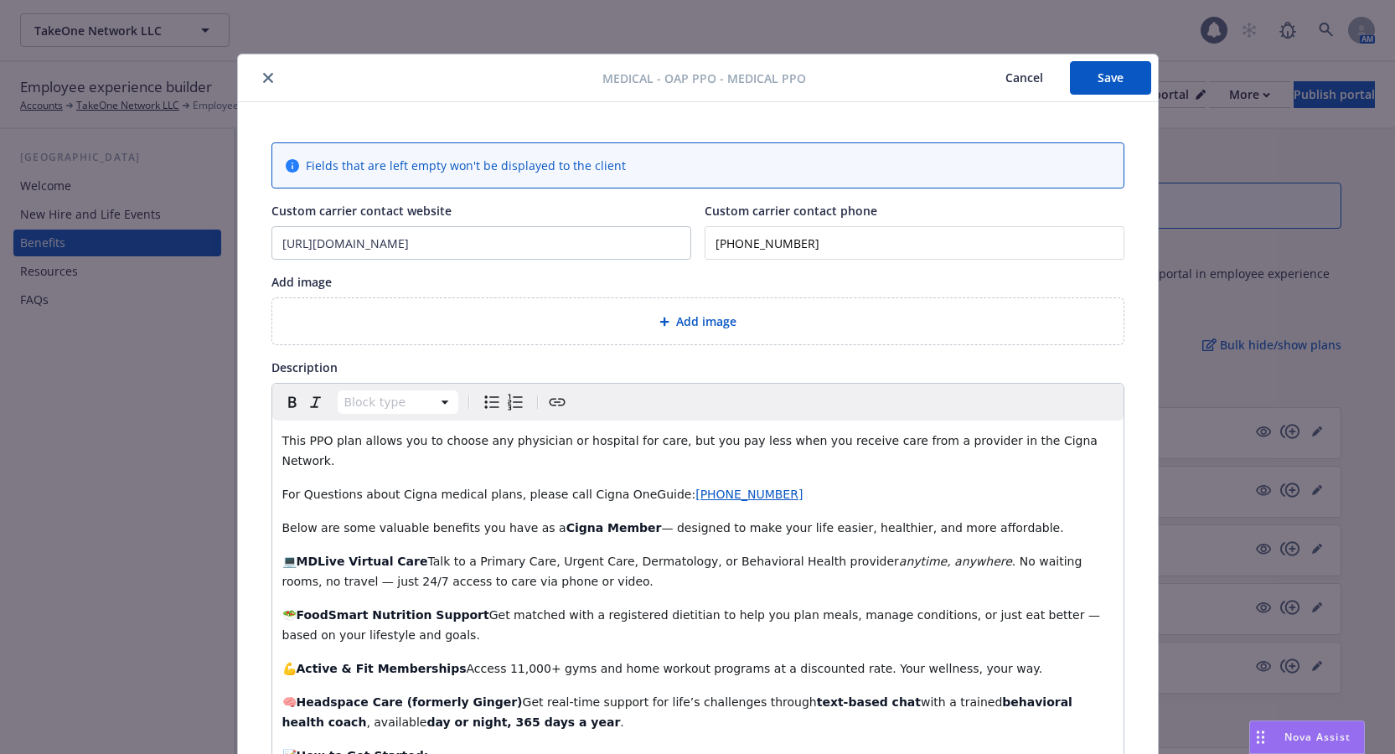
click at [263, 80] on icon "close" at bounding box center [268, 78] width 10 height 10
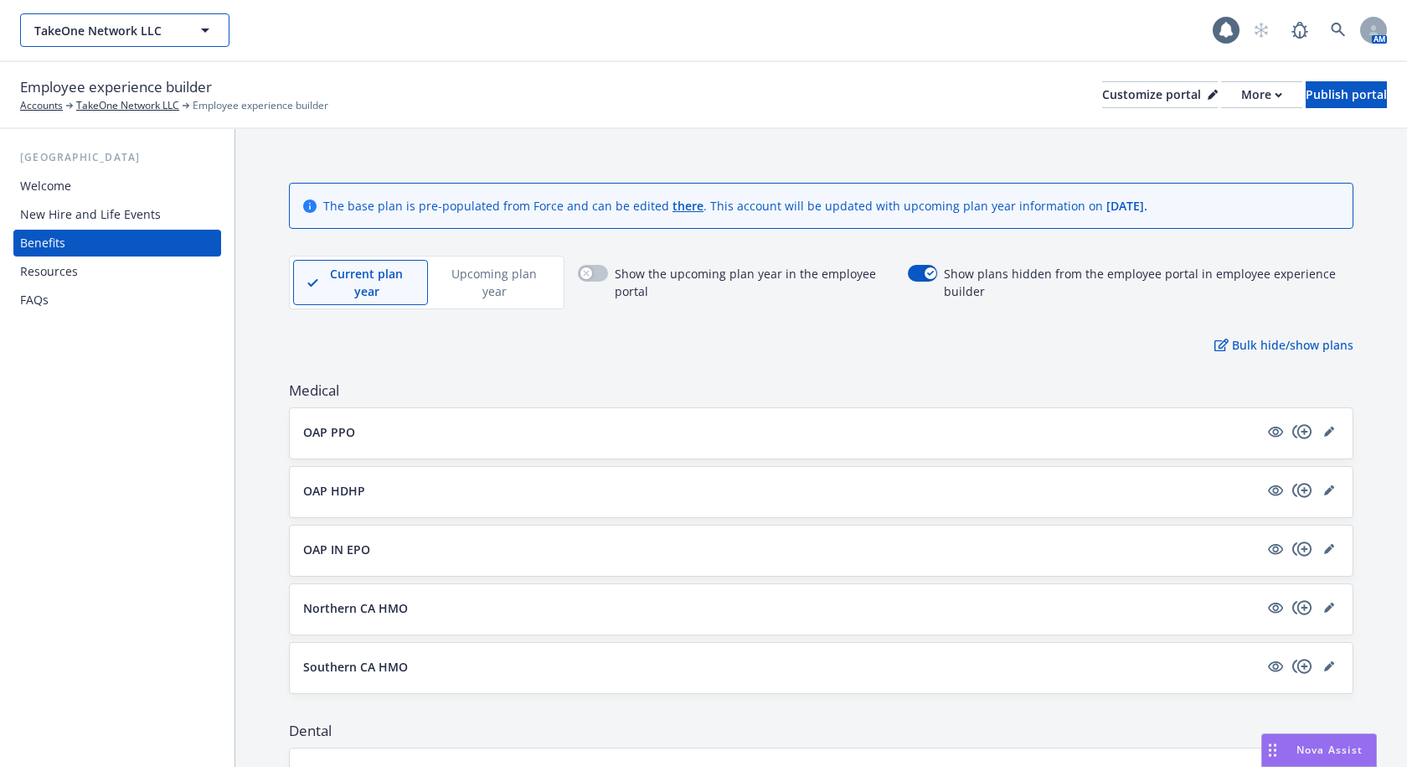
click at [128, 39] on span "TakeOne Network LLC" at bounding box center [106, 31] width 145 height 18
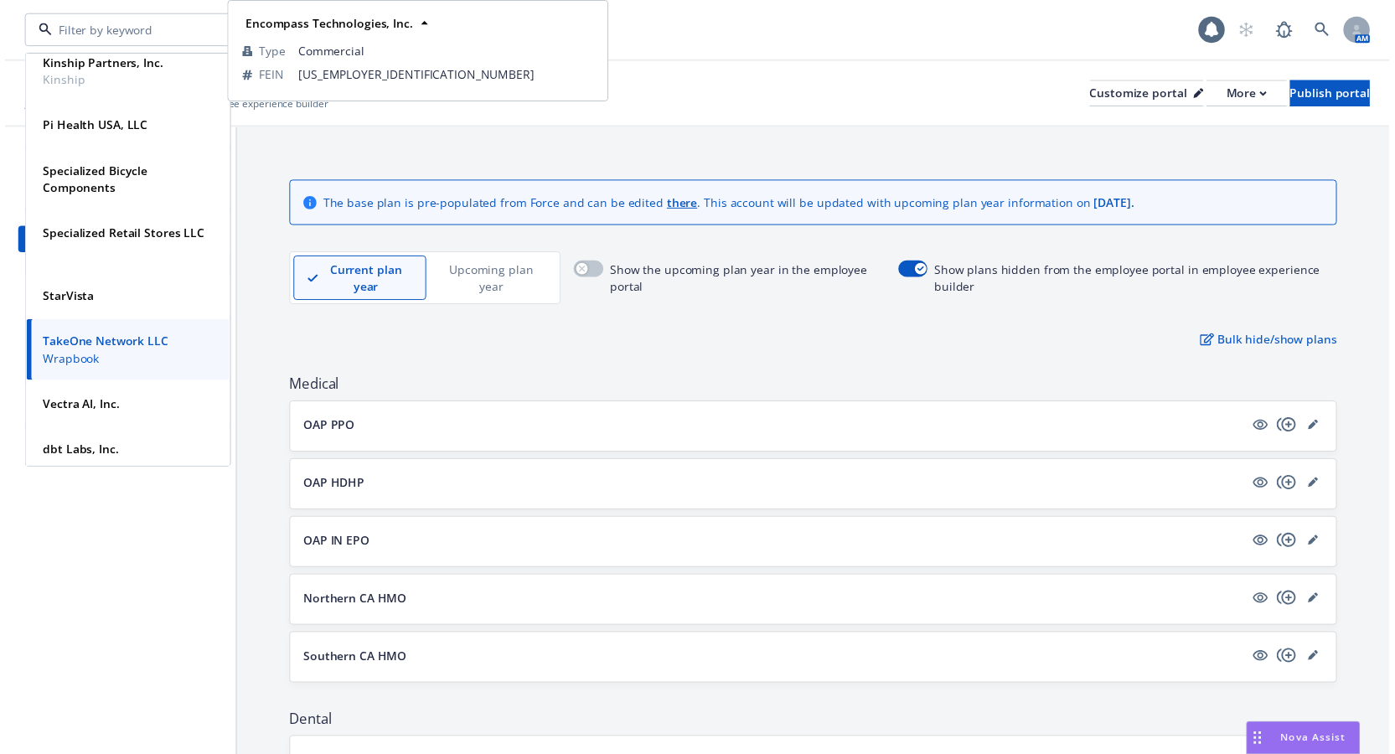
scroll to position [257, 0]
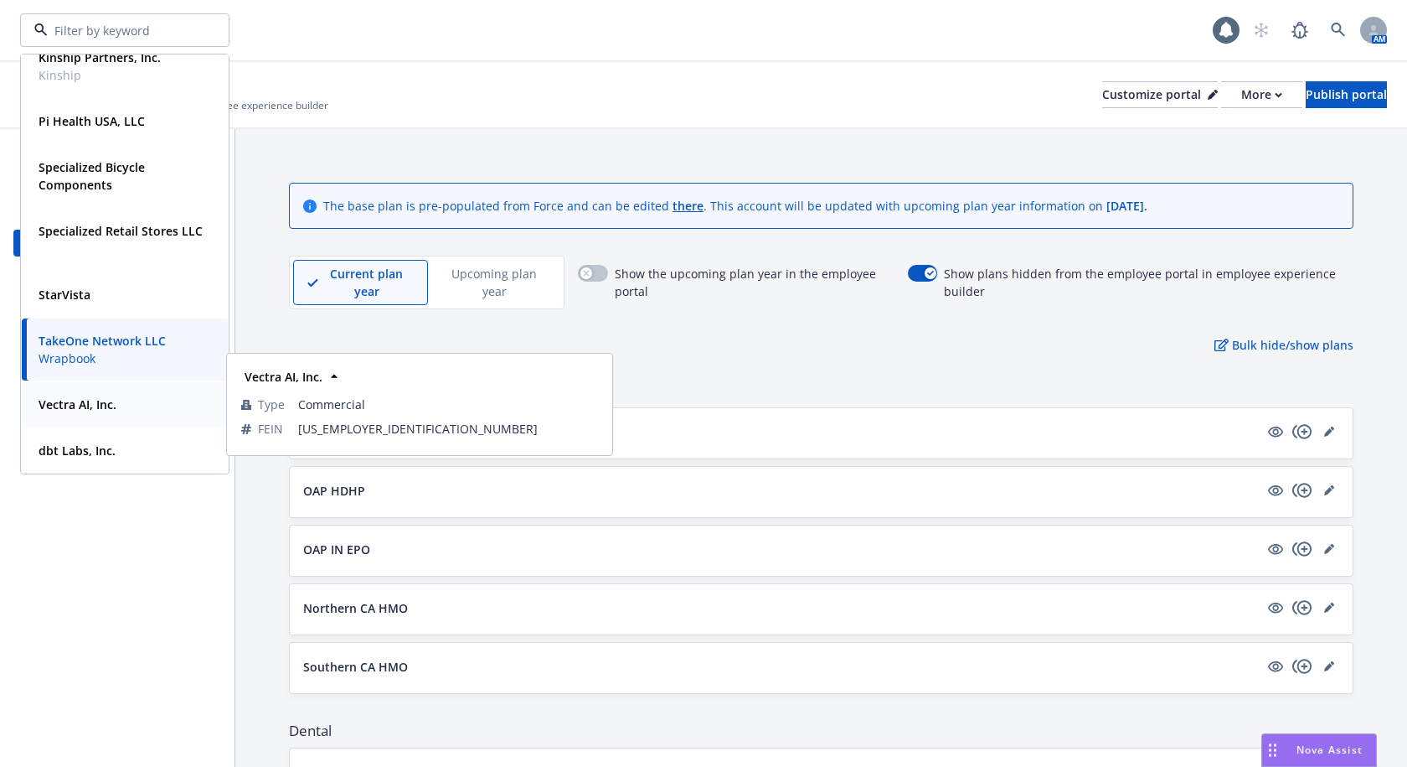
click at [101, 400] on strong "Vectra AI, Inc." at bounding box center [78, 404] width 78 height 16
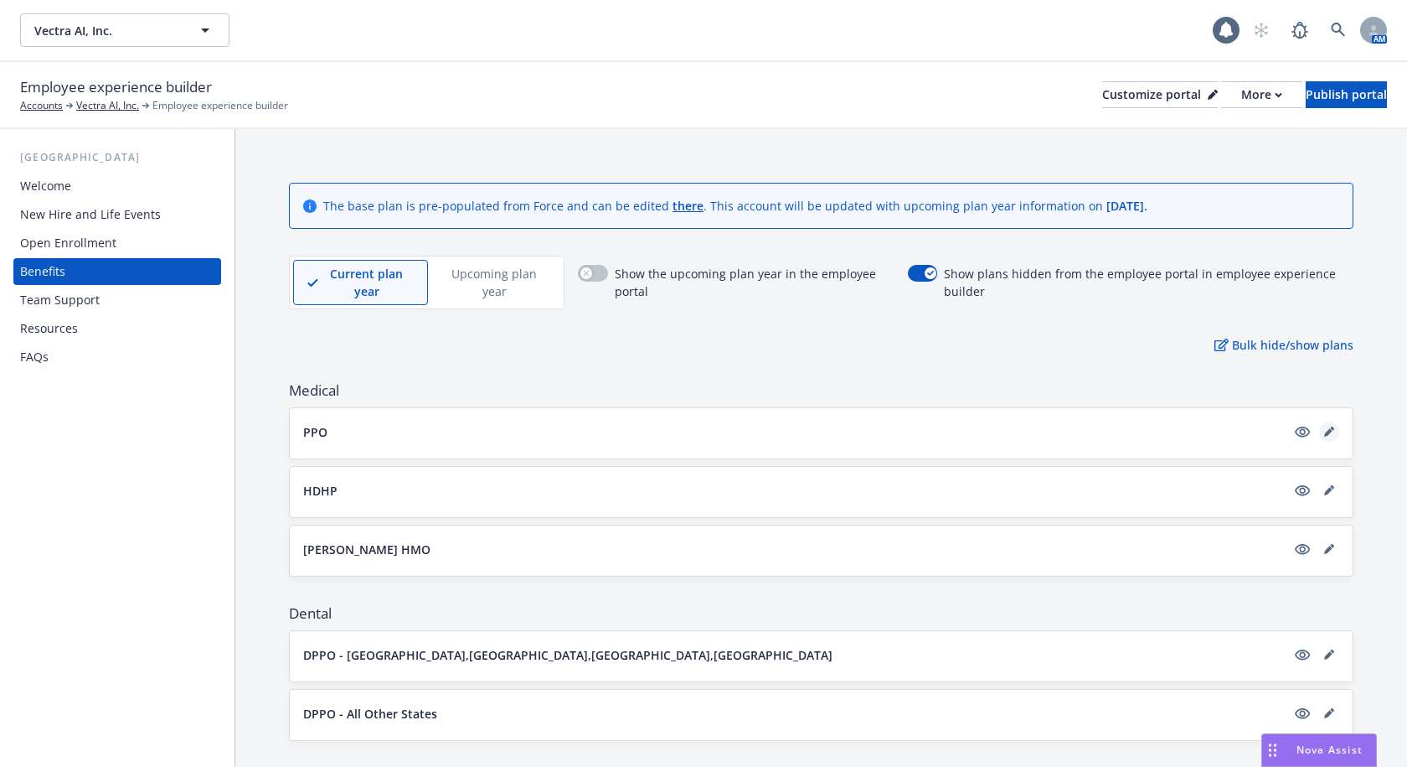
click at [1319, 438] on link "editPencil" at bounding box center [1329, 431] width 20 height 20
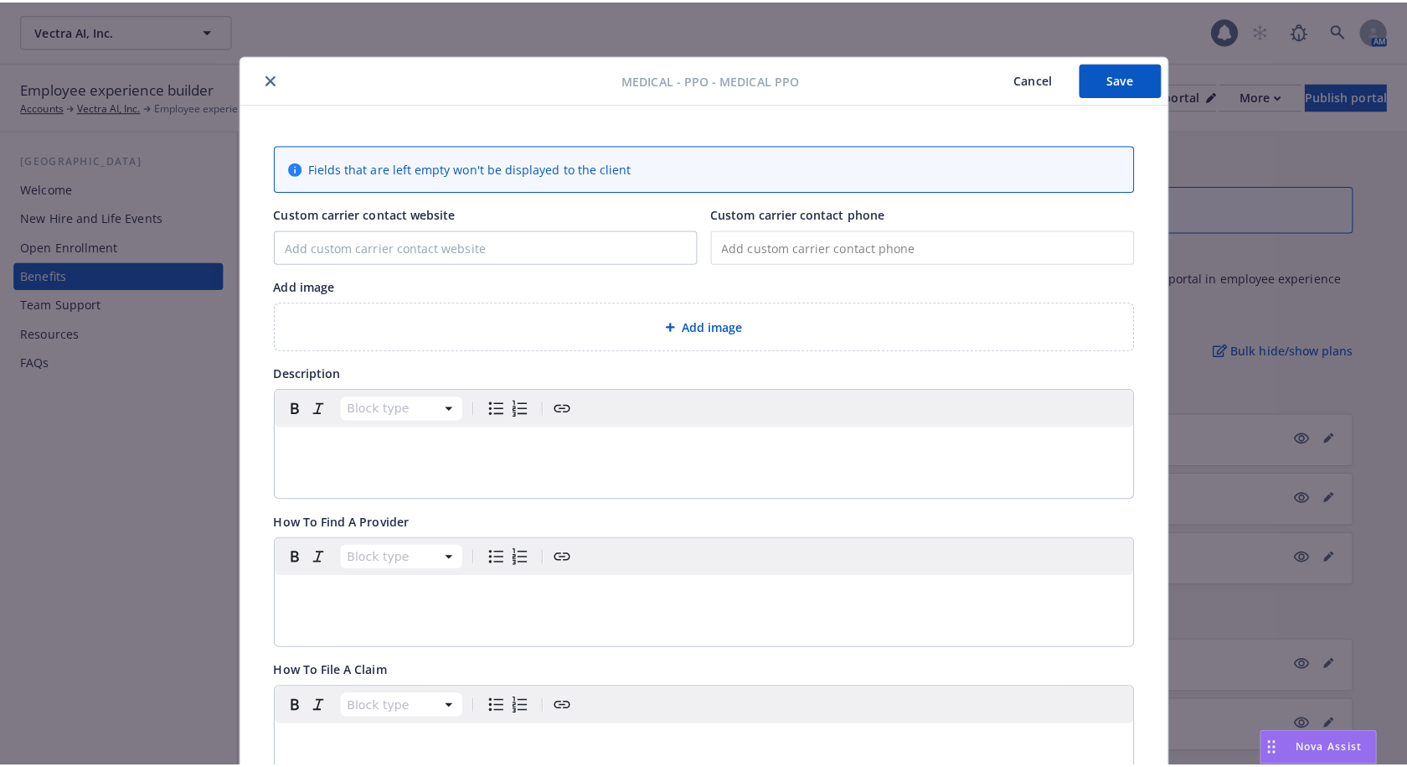
scroll to position [50, 0]
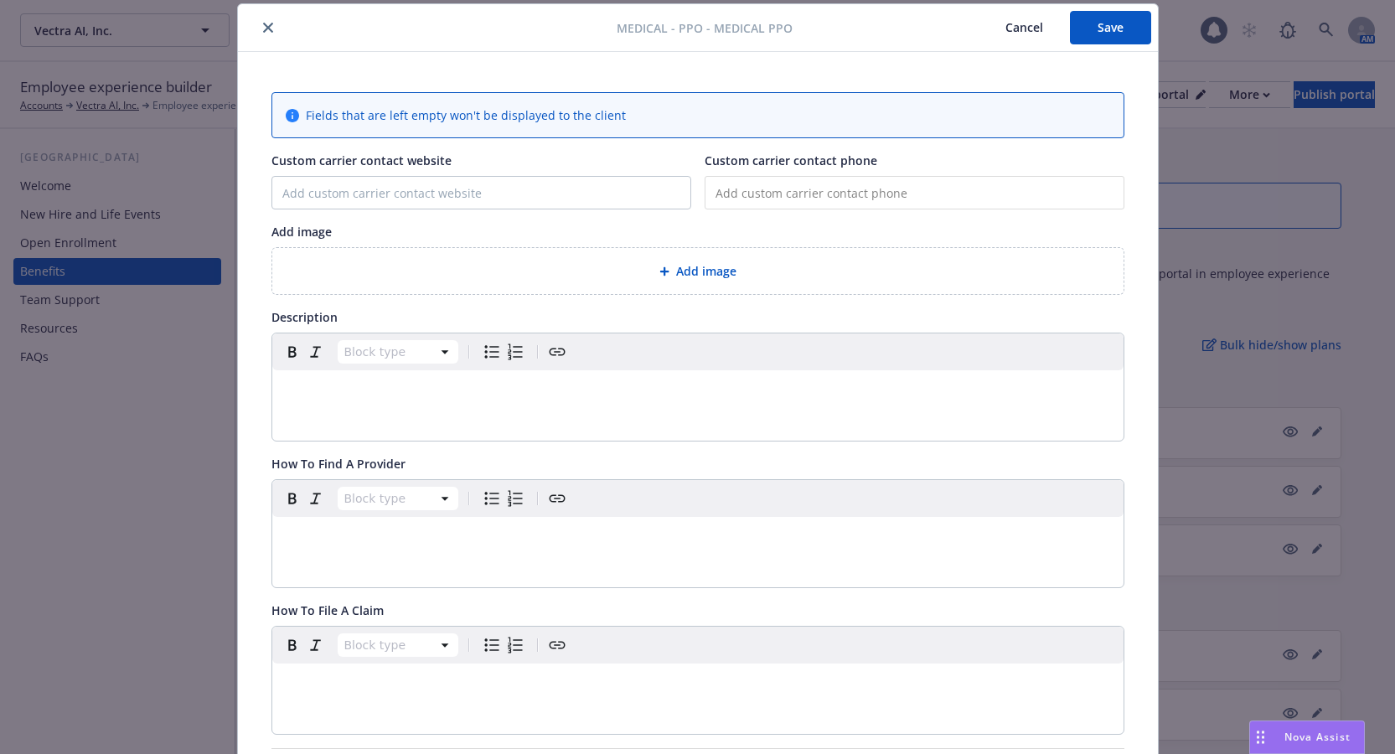
click at [258, 33] on button "close" at bounding box center [268, 28] width 20 height 20
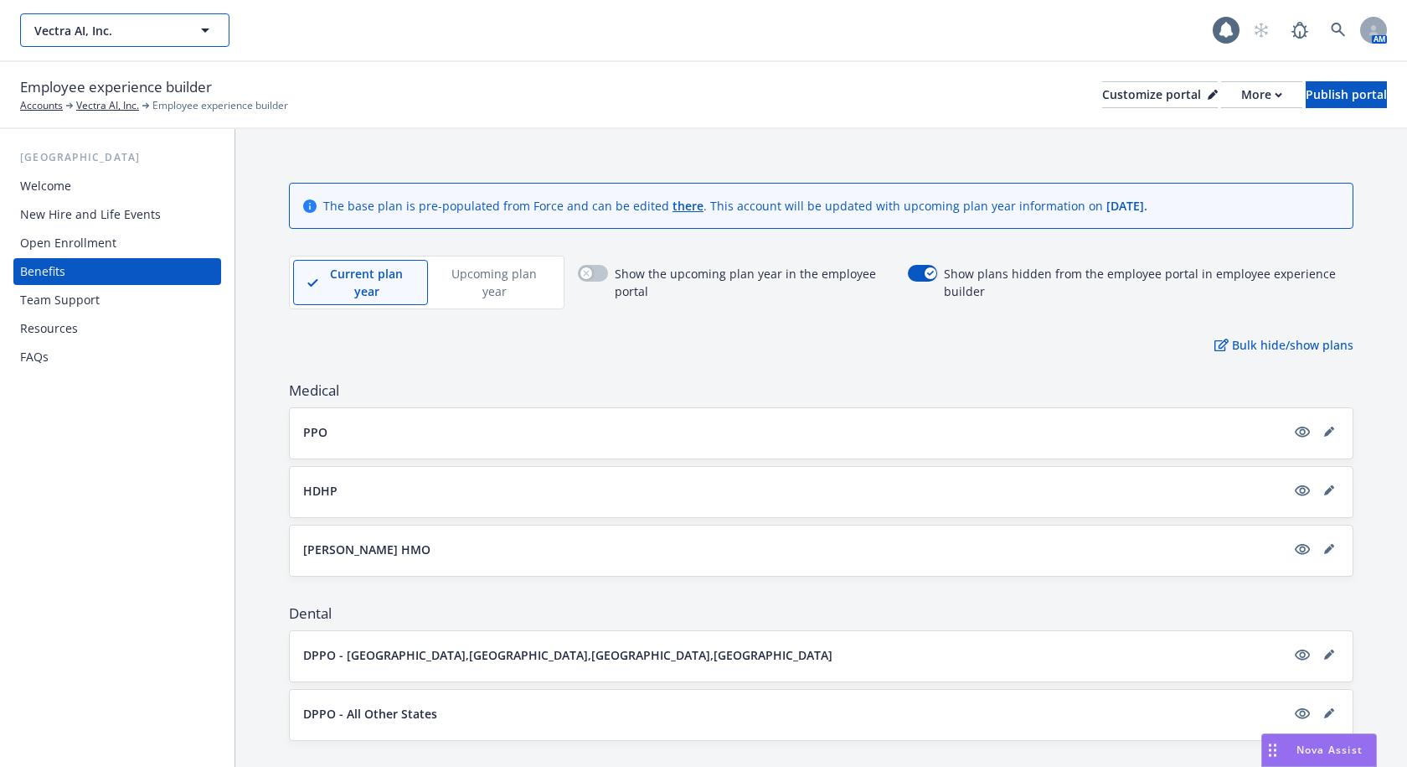
click at [143, 33] on span "Vectra AI, Inc." at bounding box center [106, 31] width 145 height 18
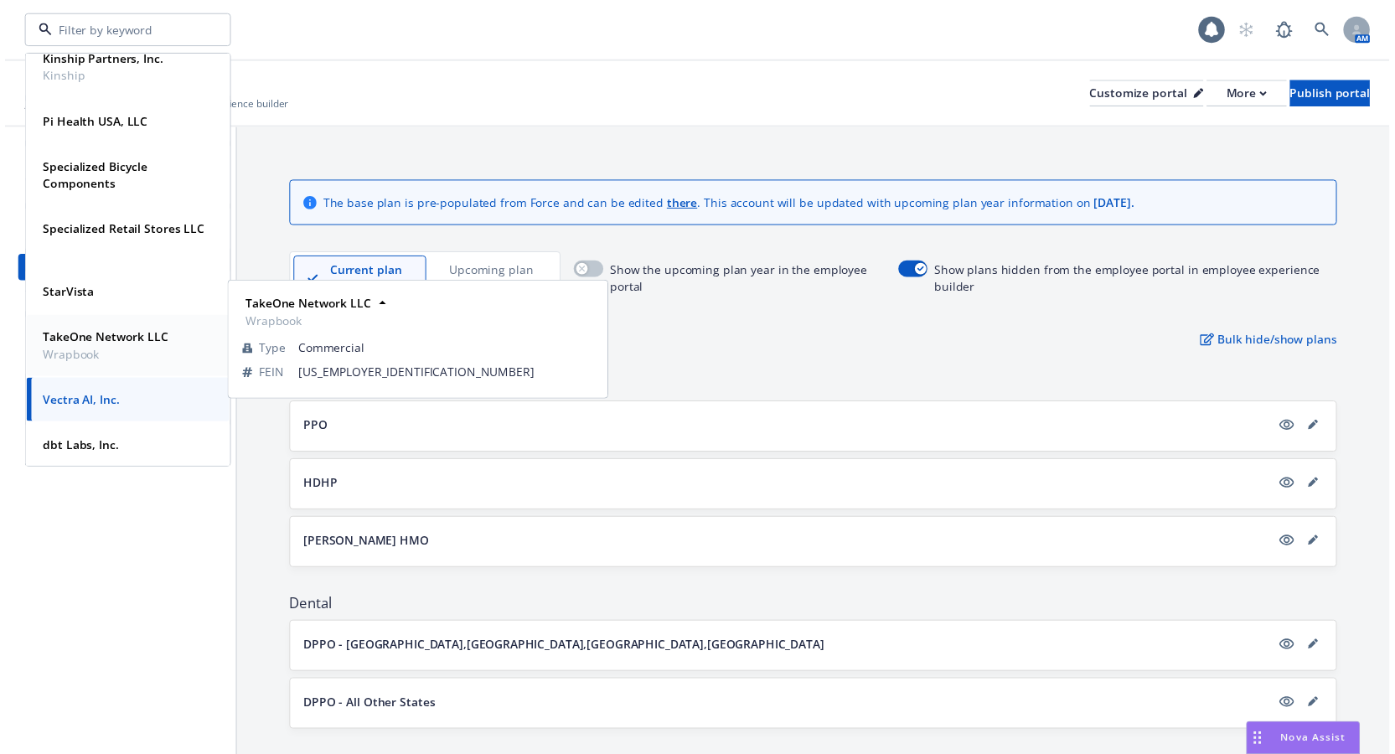
scroll to position [257, 0]
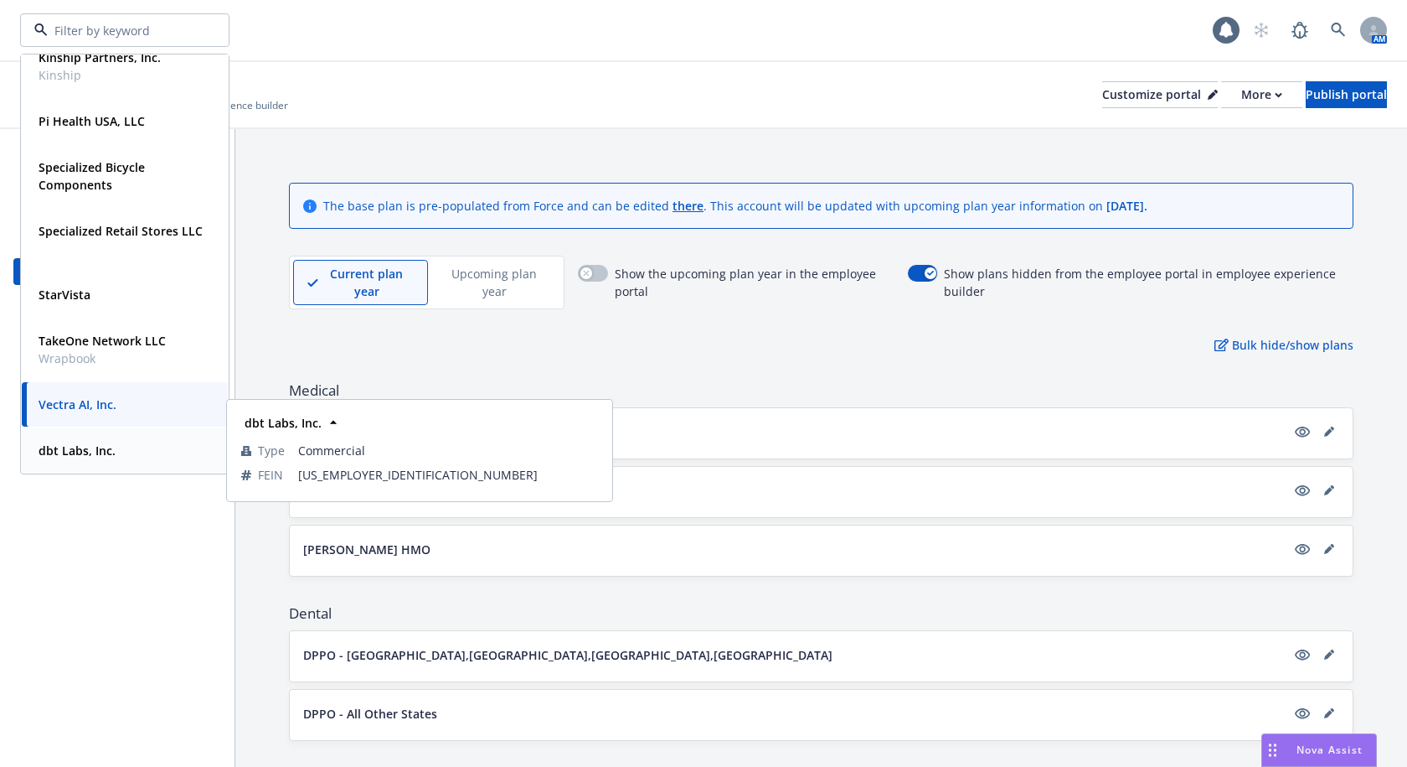
click at [98, 450] on strong "dbt Labs, Inc." at bounding box center [77, 450] width 77 height 16
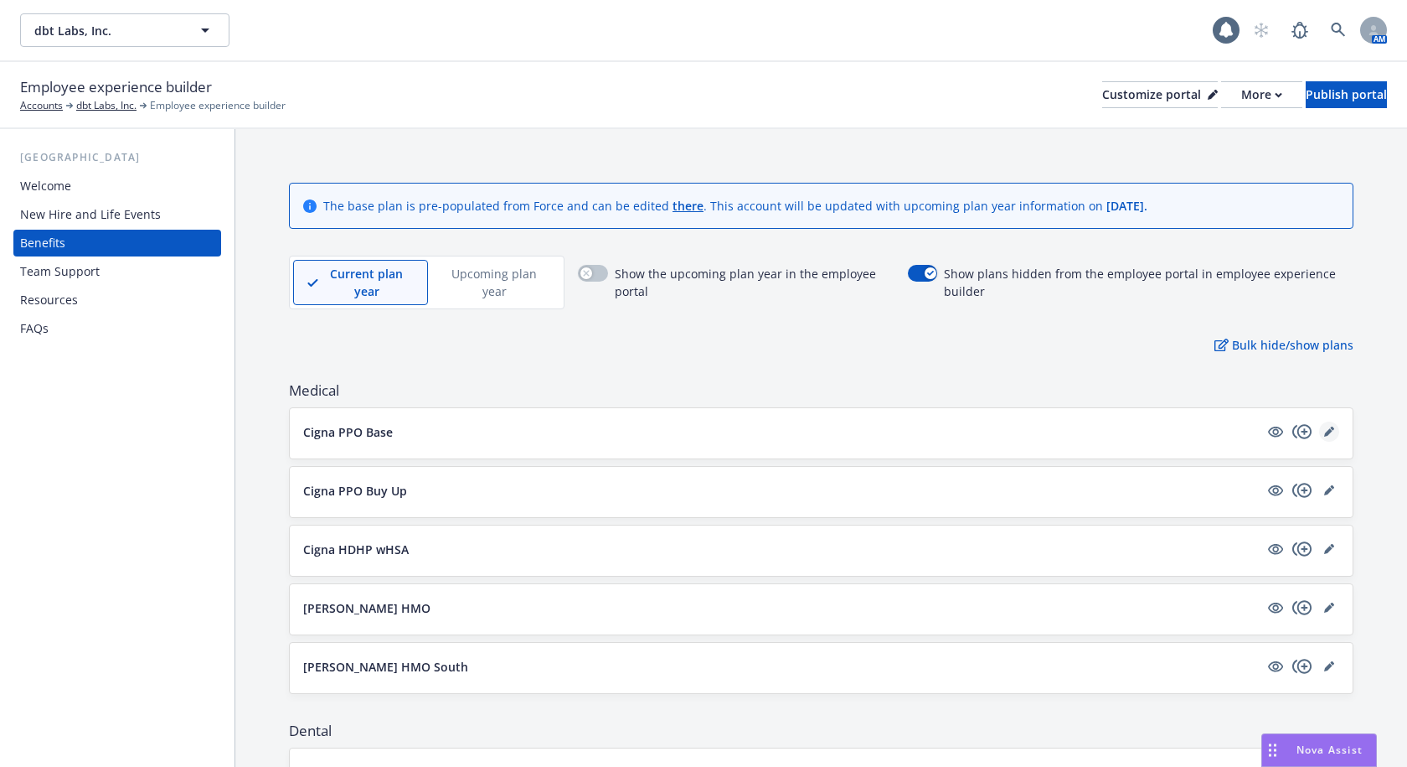
click at [1324, 436] on icon "editPencil" at bounding box center [1328, 432] width 8 height 8
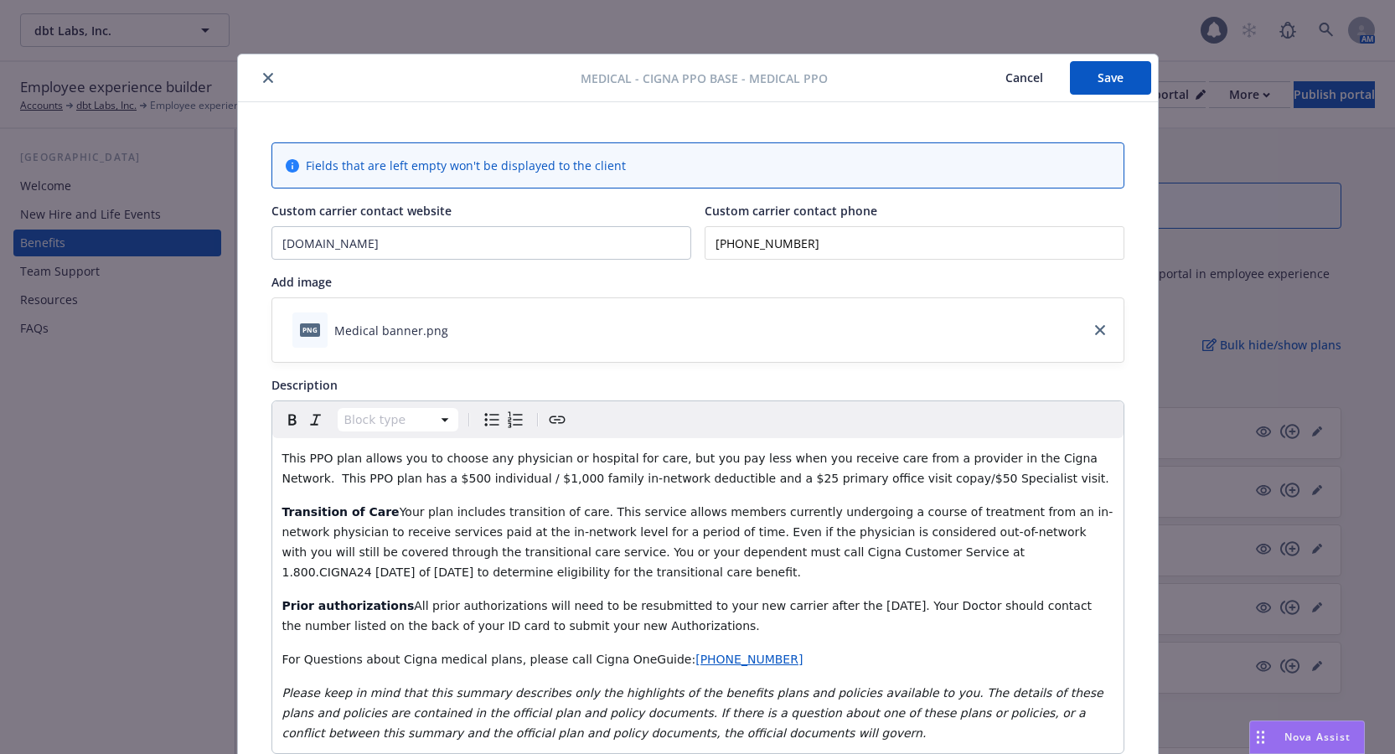
click at [264, 79] on icon "close" at bounding box center [268, 78] width 10 height 10
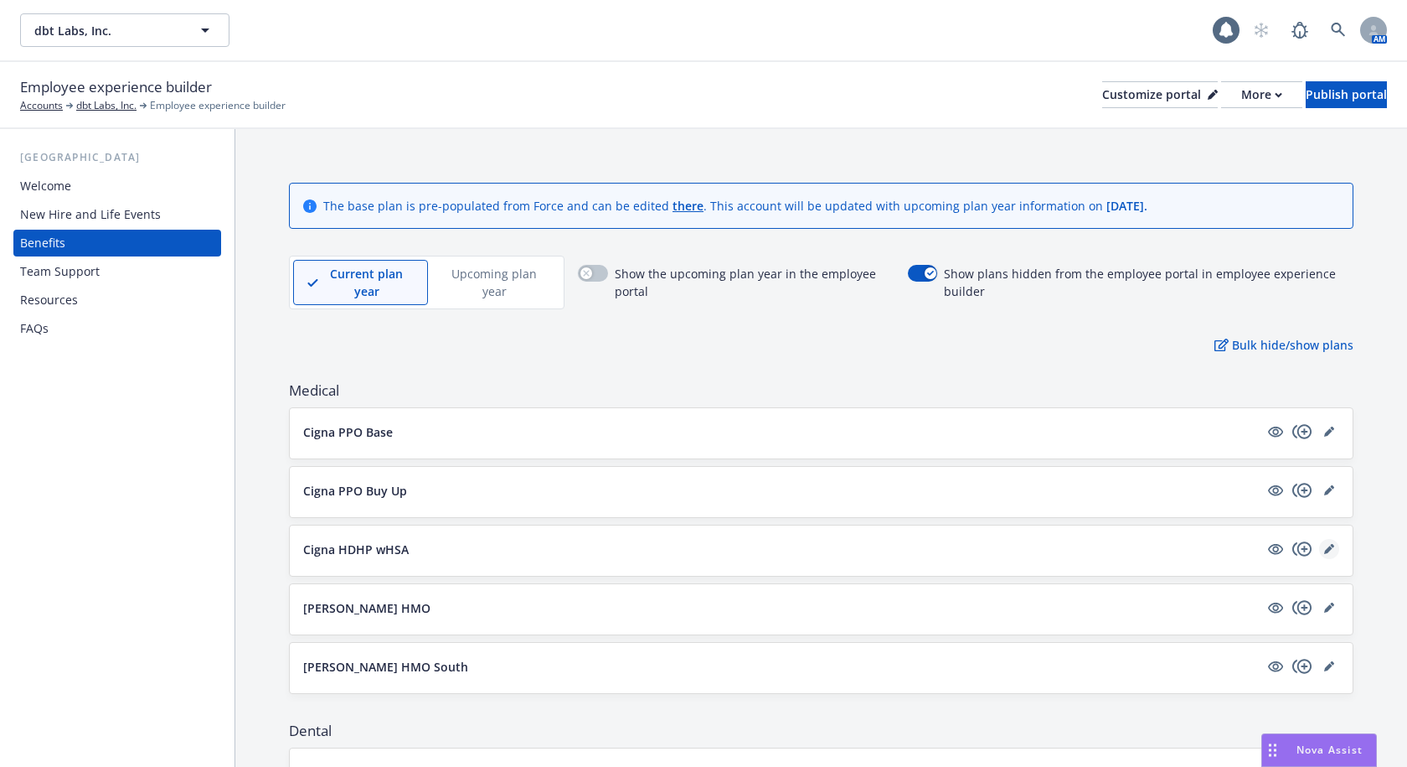
click at [1324, 550] on icon "editPencil" at bounding box center [1329, 549] width 10 height 10
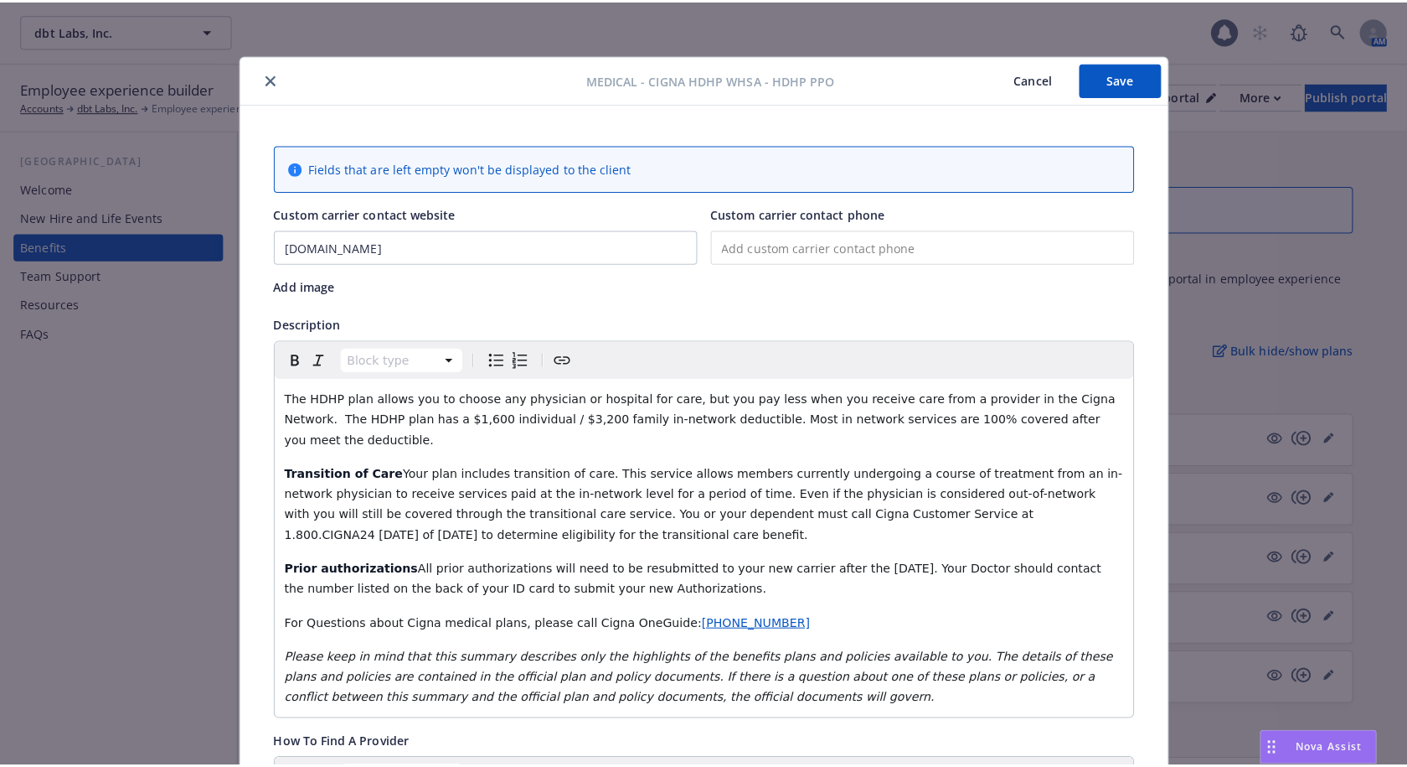
scroll to position [50, 0]
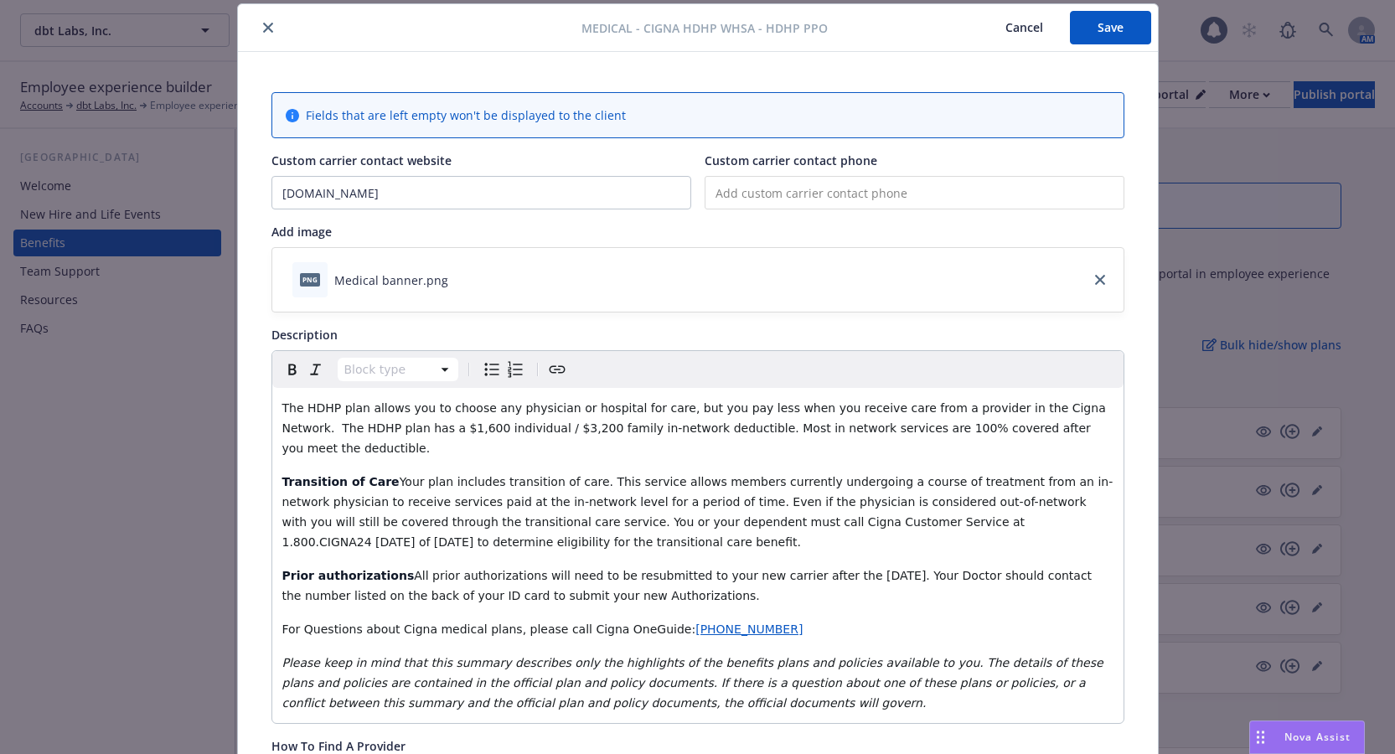
click at [272, 37] on div at bounding box center [413, 28] width 337 height 20
click at [263, 24] on icon "close" at bounding box center [268, 28] width 10 height 10
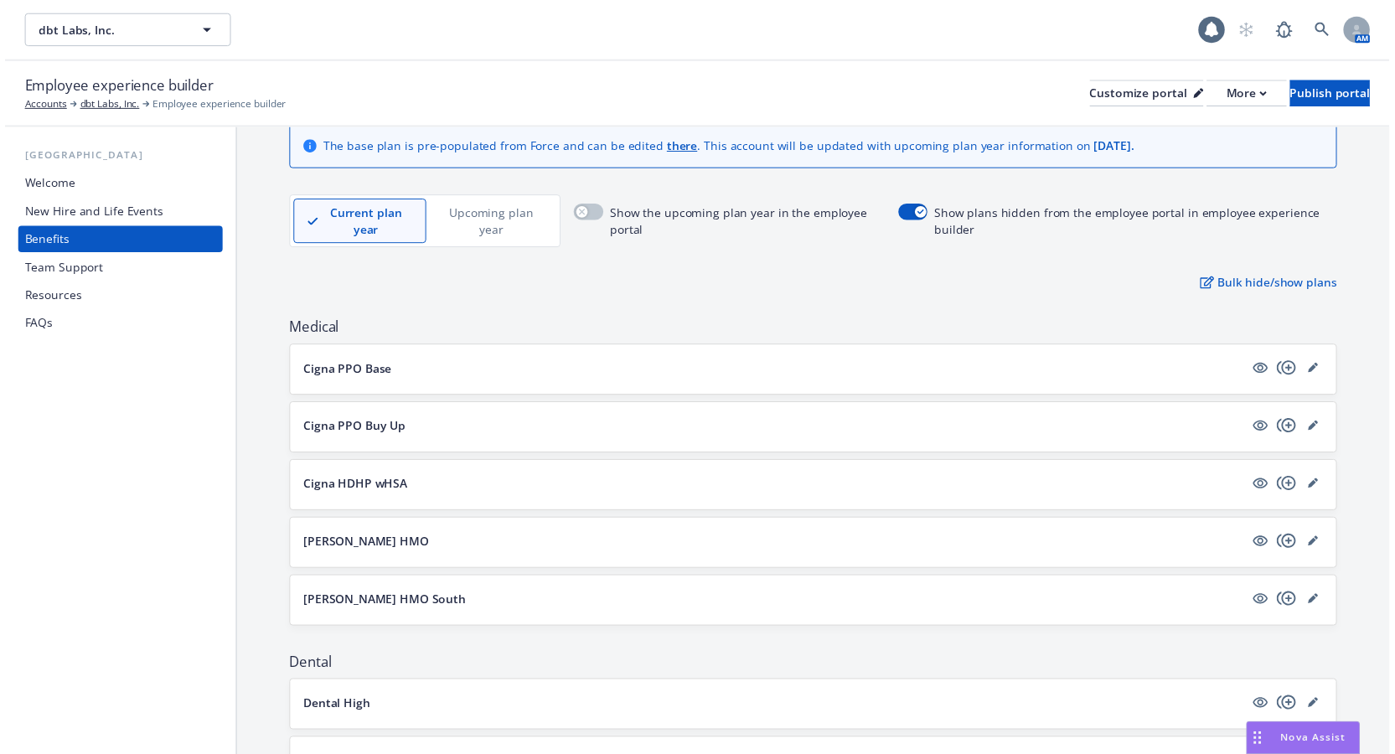
scroll to position [84, 0]
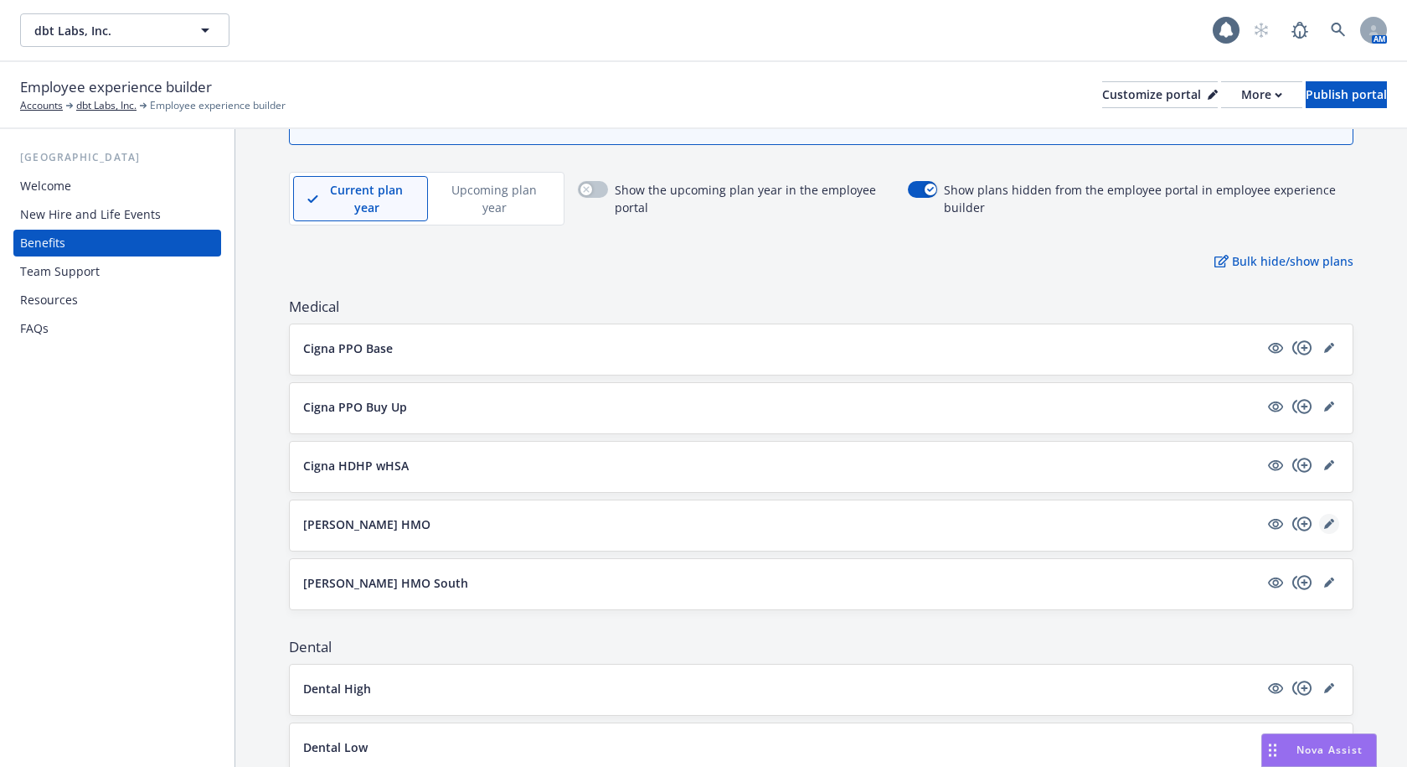
click at [1324, 527] on icon "editPencil" at bounding box center [1329, 524] width 10 height 10
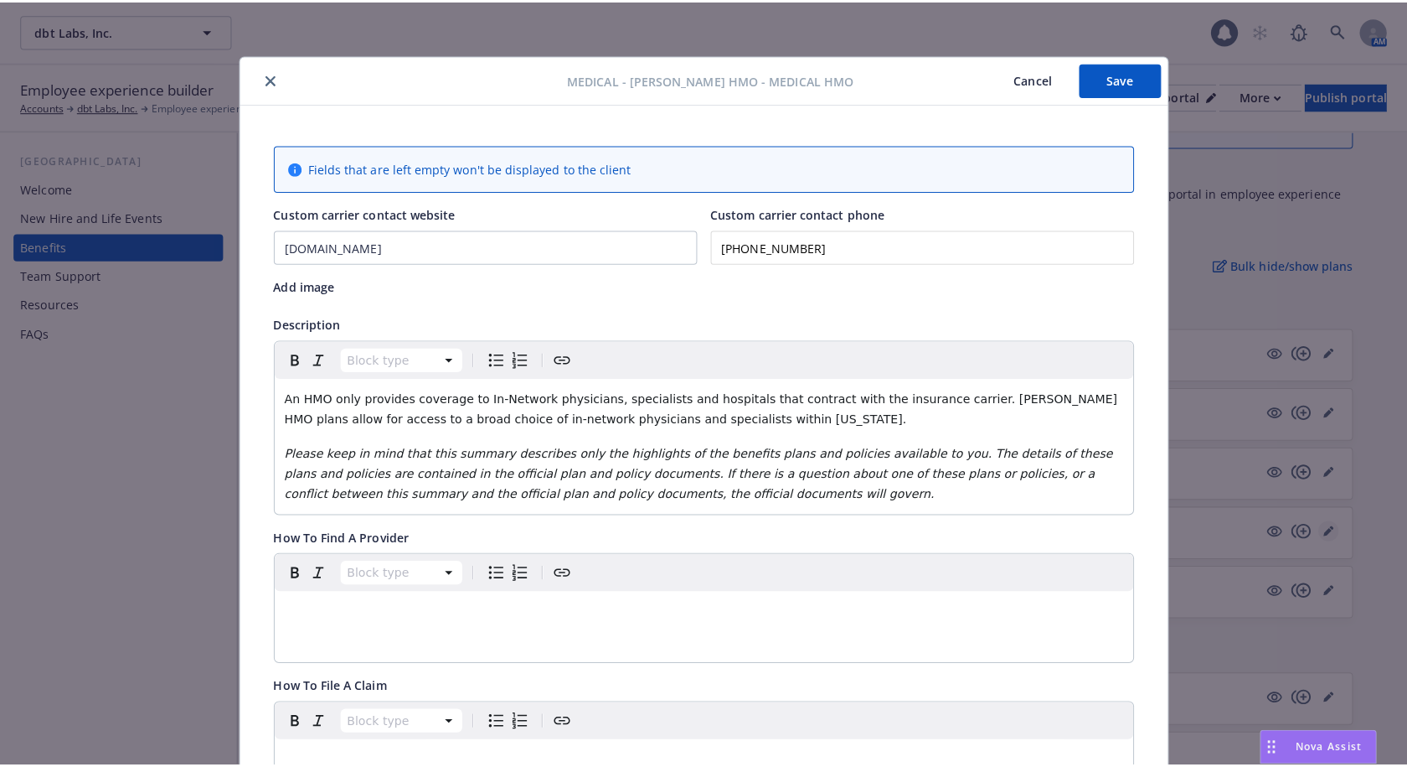
scroll to position [50, 0]
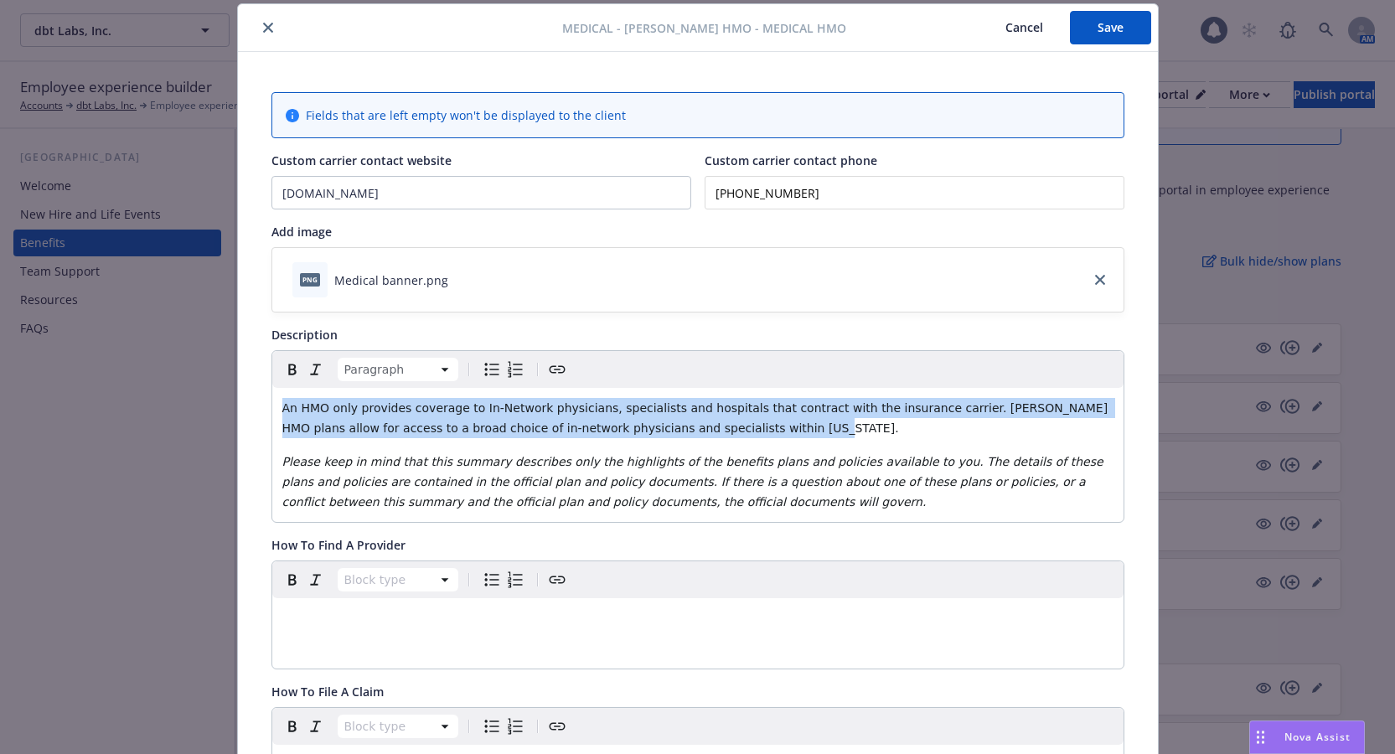
drag, startPoint x: 682, startPoint y: 426, endPoint x: 276, endPoint y: 413, distance: 406.5
click at [282, 413] on p "An HMO only provides coverage to In-Network physicians, specialists and hospita…" at bounding box center [697, 418] width 831 height 40
click at [263, 27] on icon "close" at bounding box center [268, 28] width 10 height 10
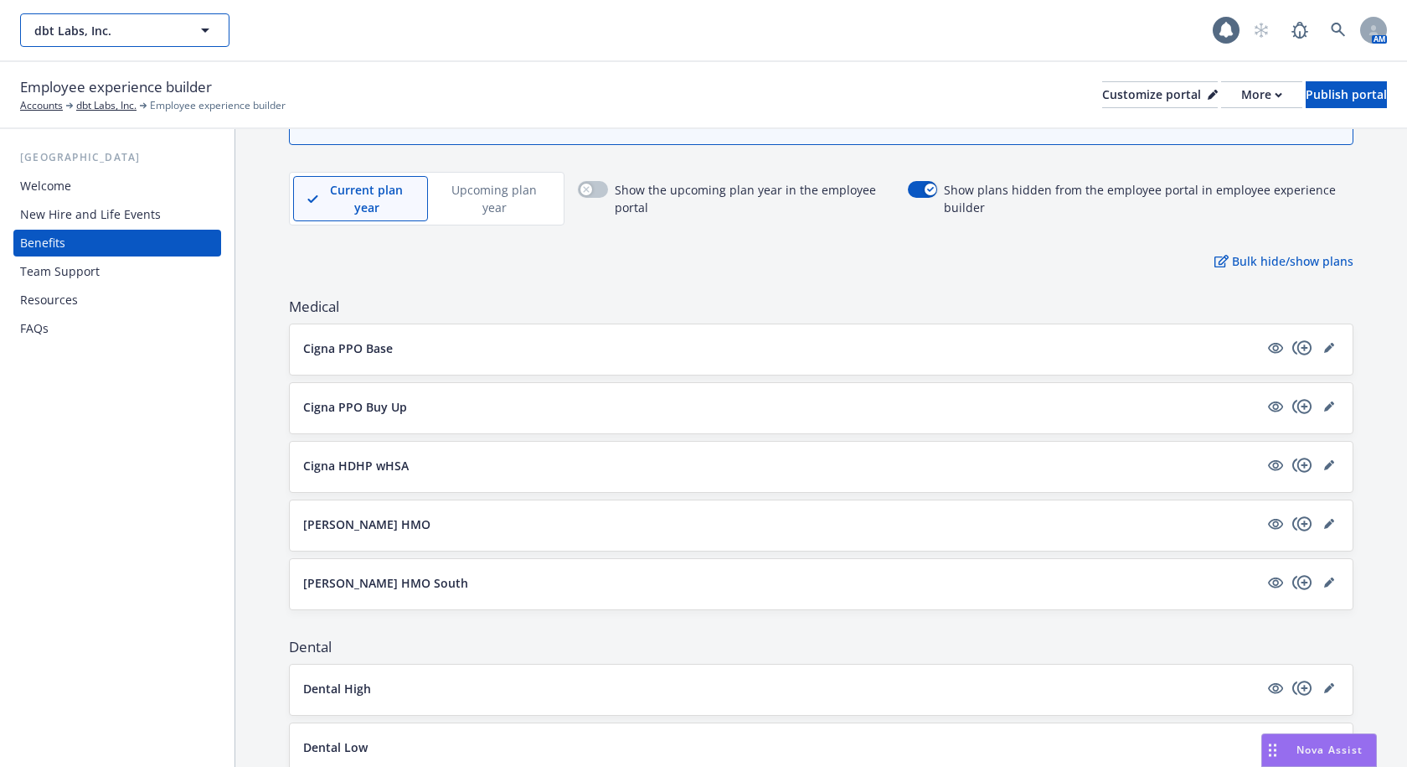
click at [175, 30] on span "dbt Labs, Inc." at bounding box center [106, 31] width 145 height 18
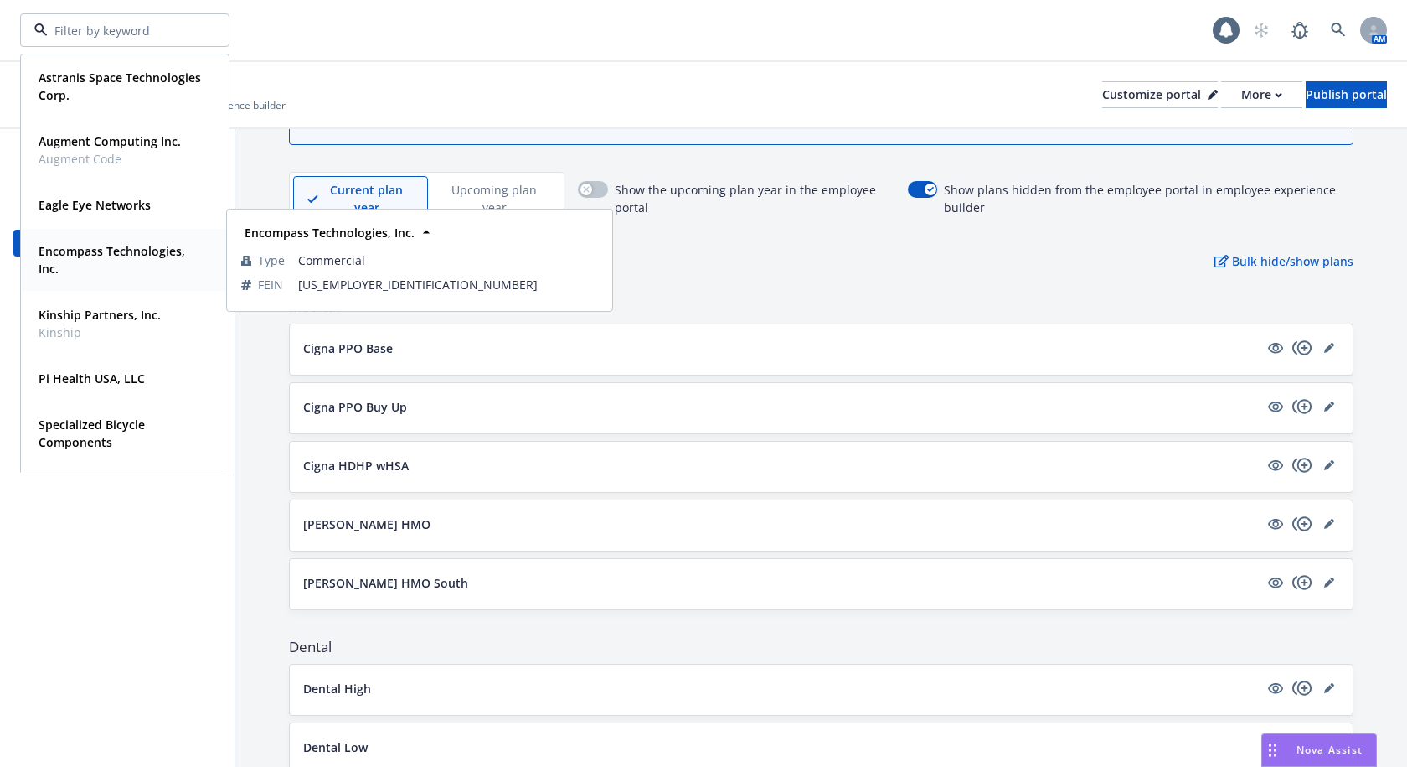
click at [92, 255] on strong "Encompass Technologies, Inc." at bounding box center [112, 260] width 147 height 34
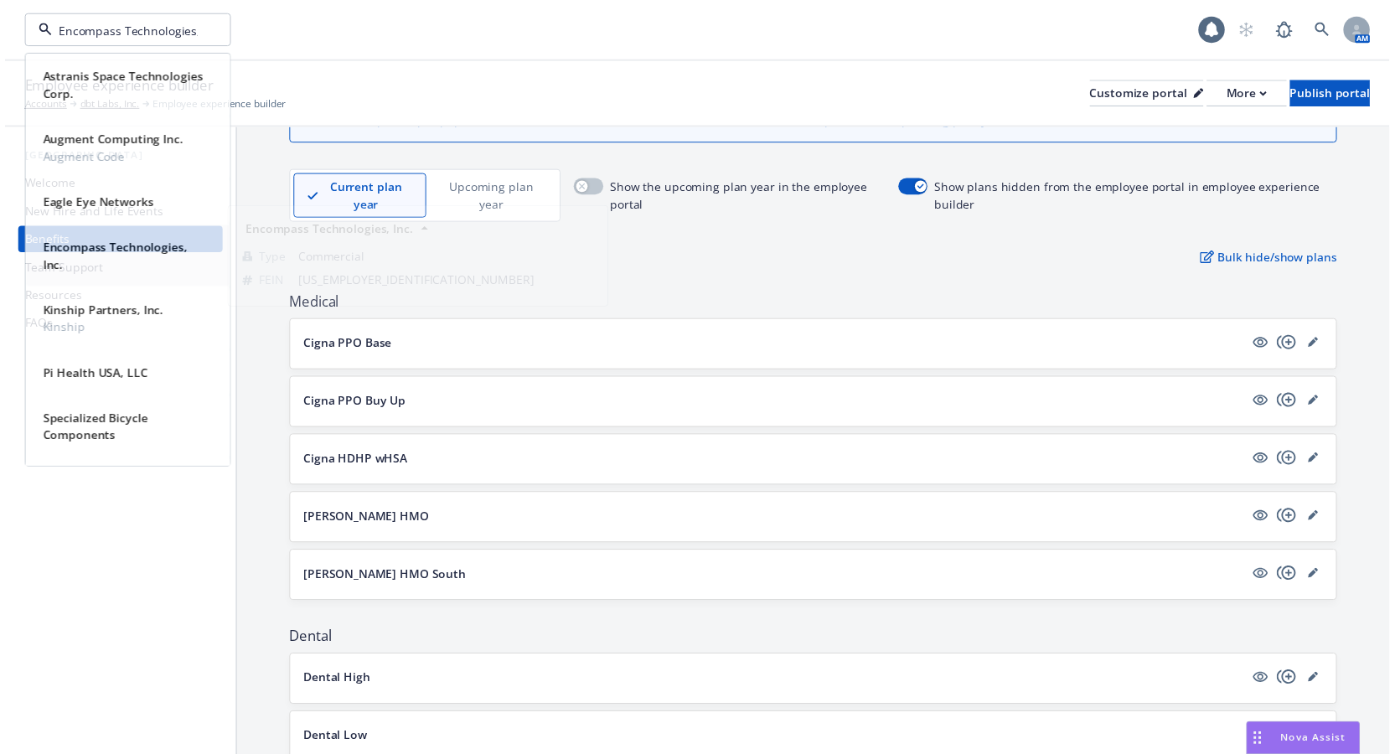
scroll to position [11, 0]
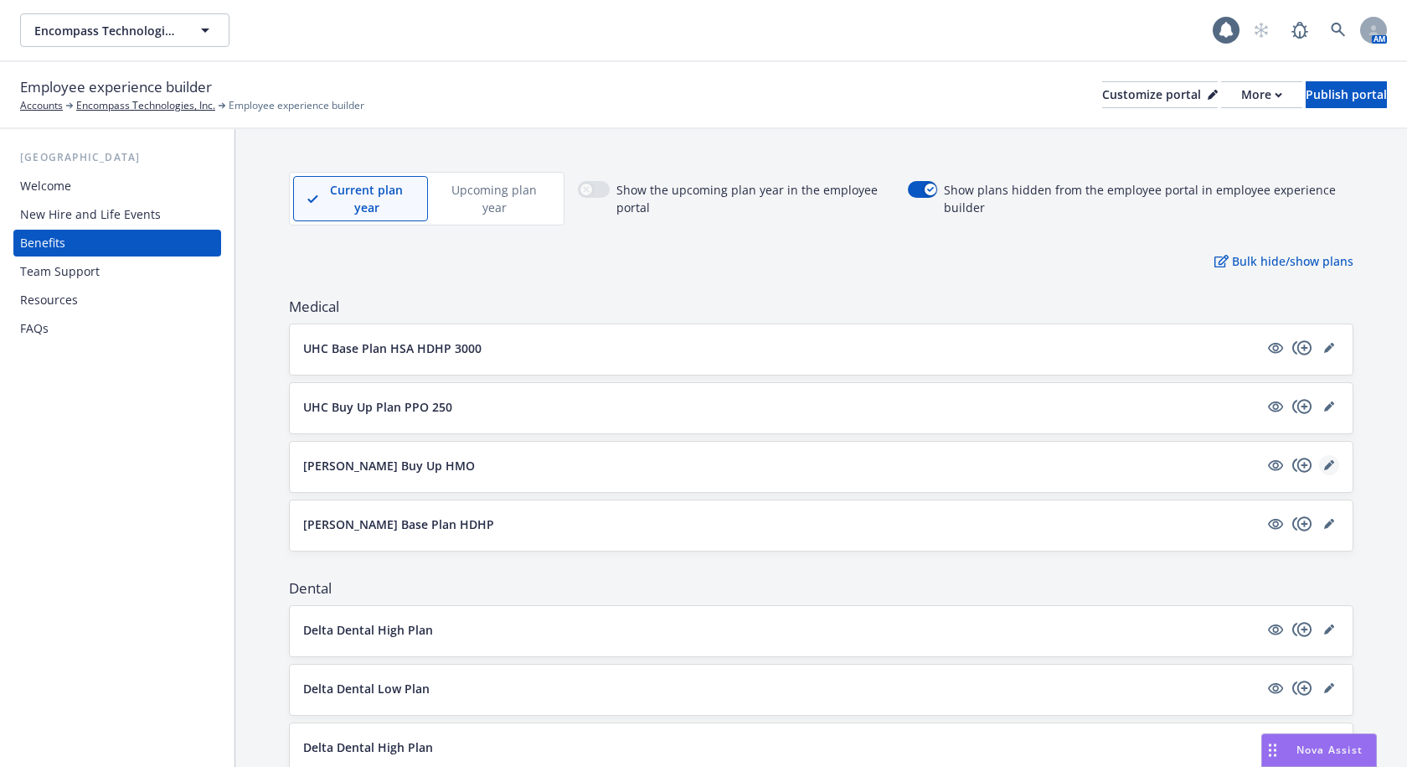
click at [1323, 467] on link "editPencil" at bounding box center [1329, 465] width 20 height 20
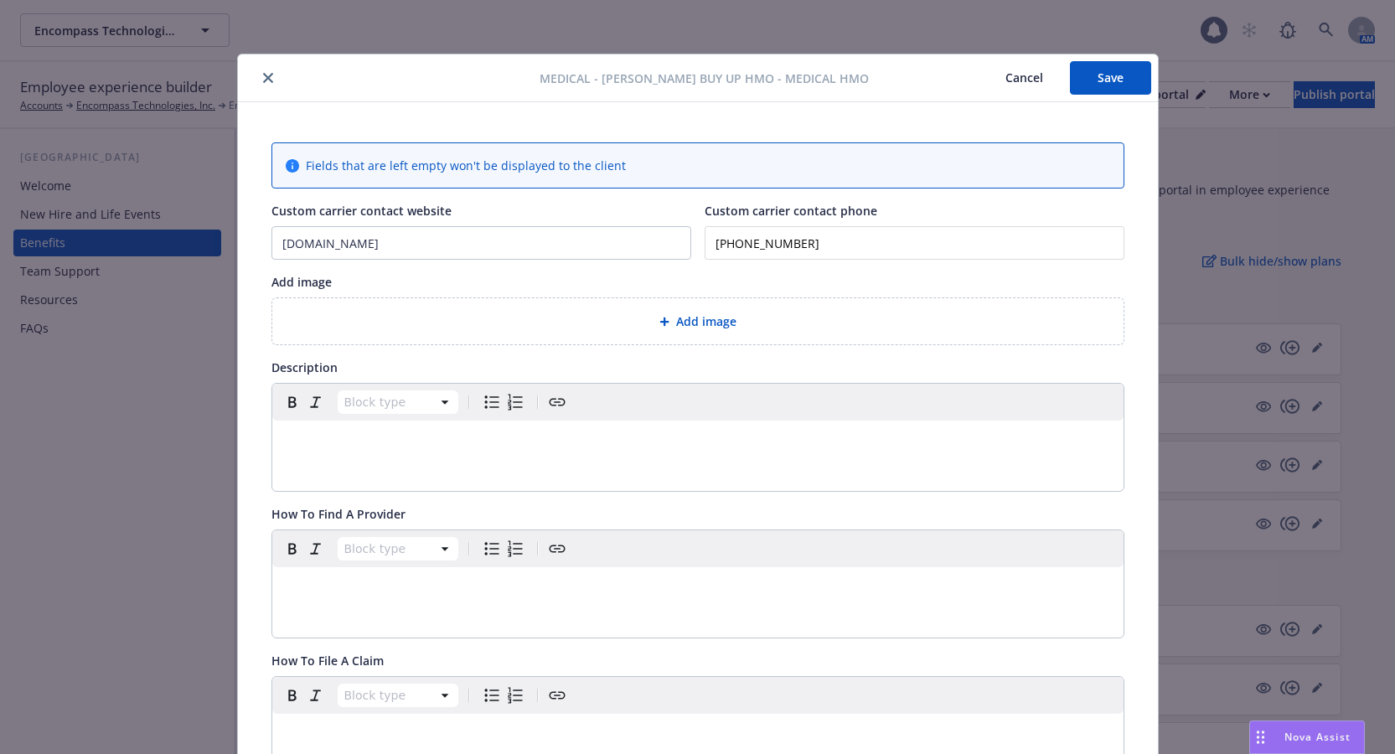
click at [258, 68] on button "close" at bounding box center [268, 78] width 20 height 20
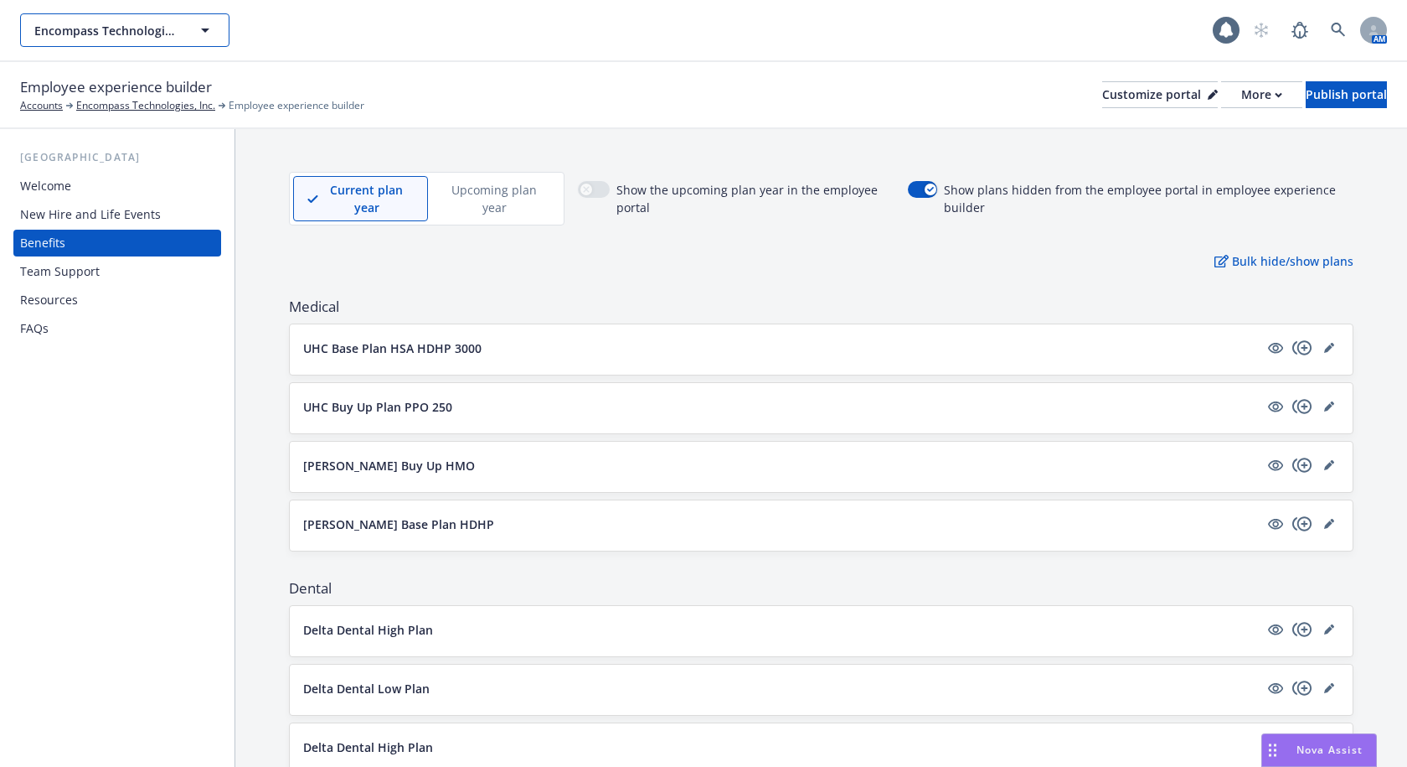
click at [183, 36] on button "Encompass Technologies, Inc." at bounding box center [124, 30] width 209 height 34
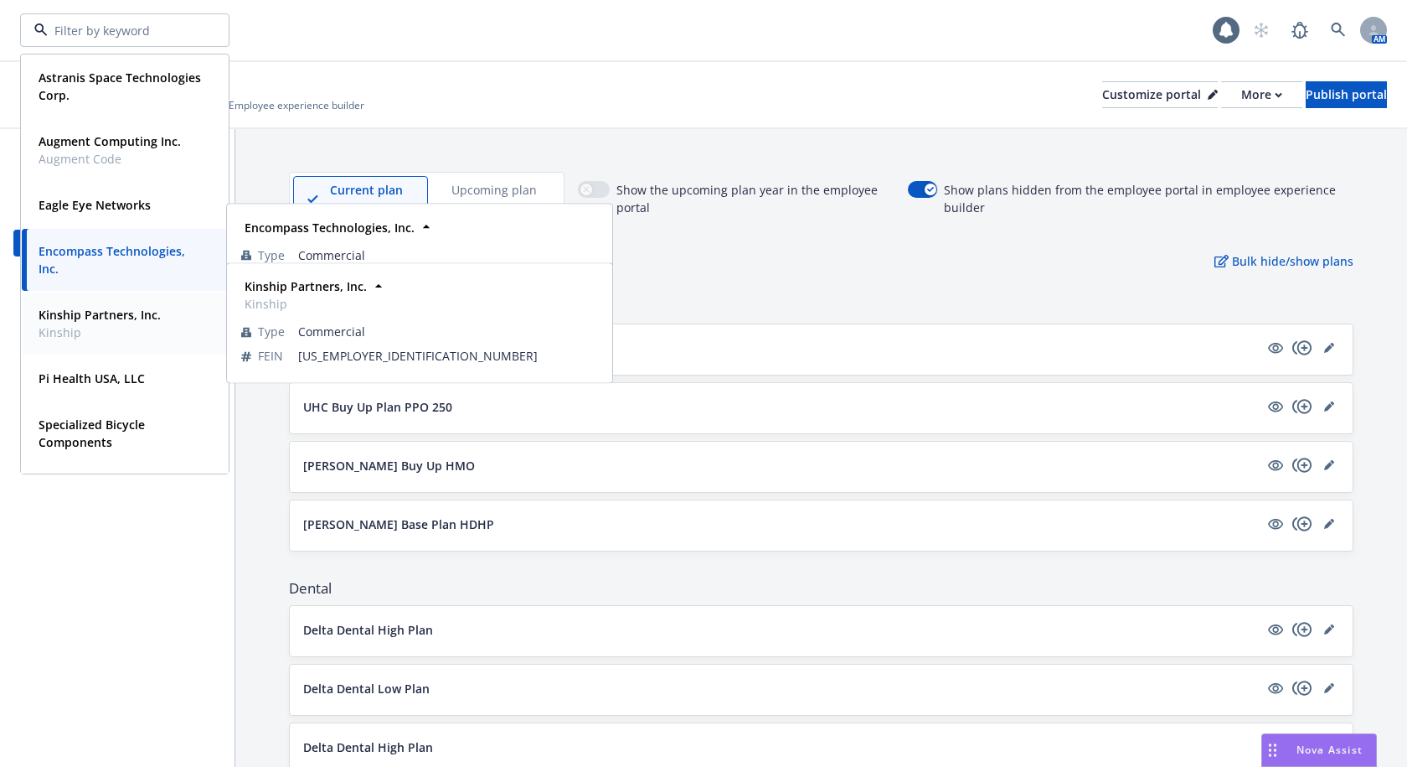
click at [96, 324] on span "Kinship" at bounding box center [100, 332] width 122 height 18
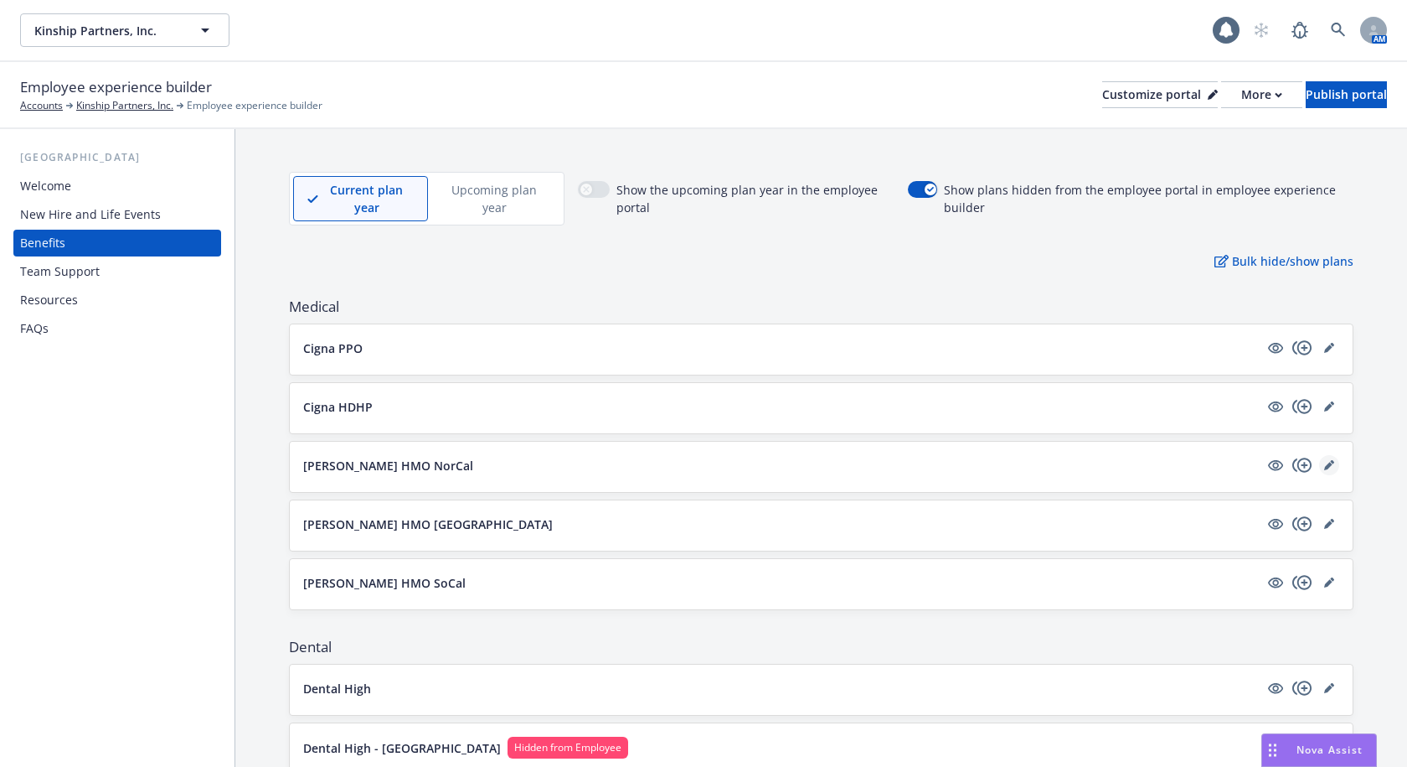
click at [1319, 464] on link "editPencil" at bounding box center [1329, 465] width 20 height 20
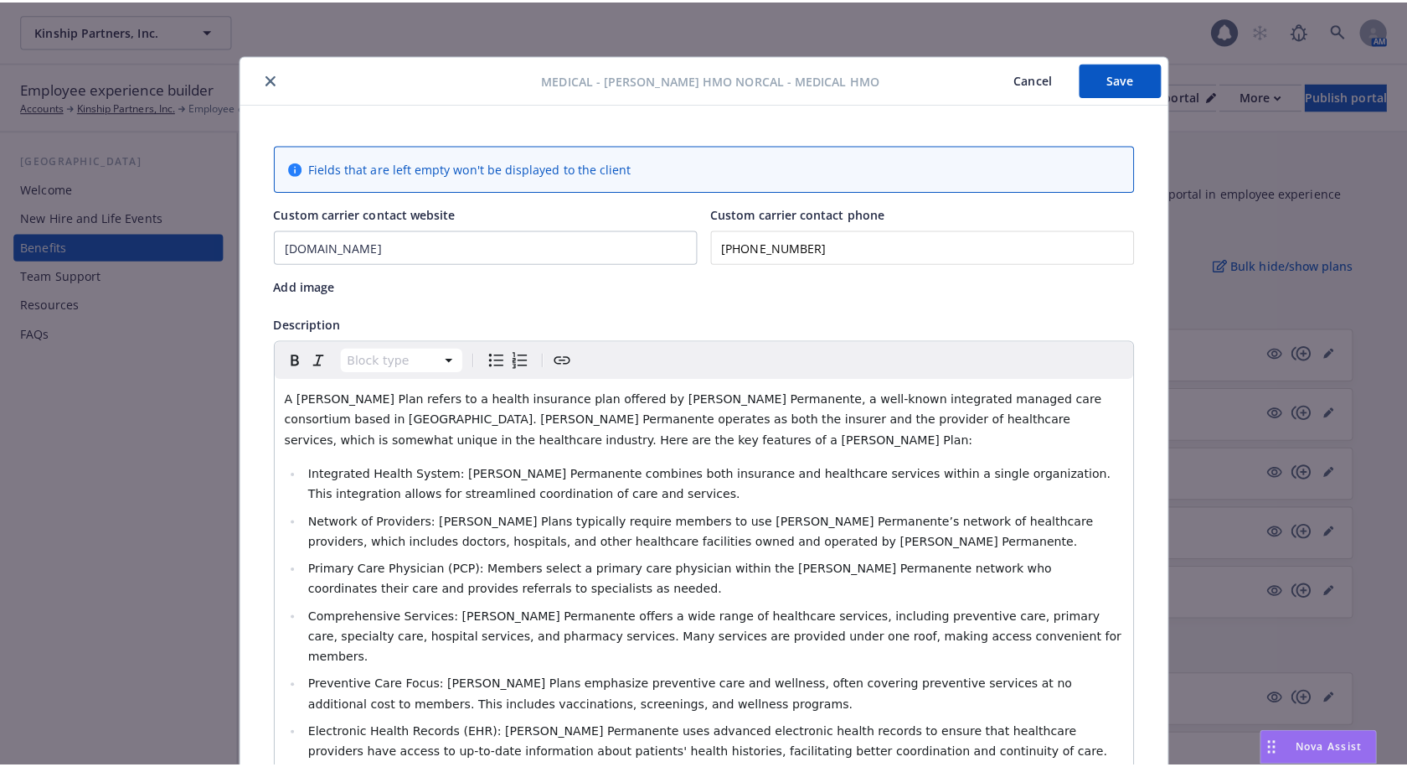
scroll to position [50, 0]
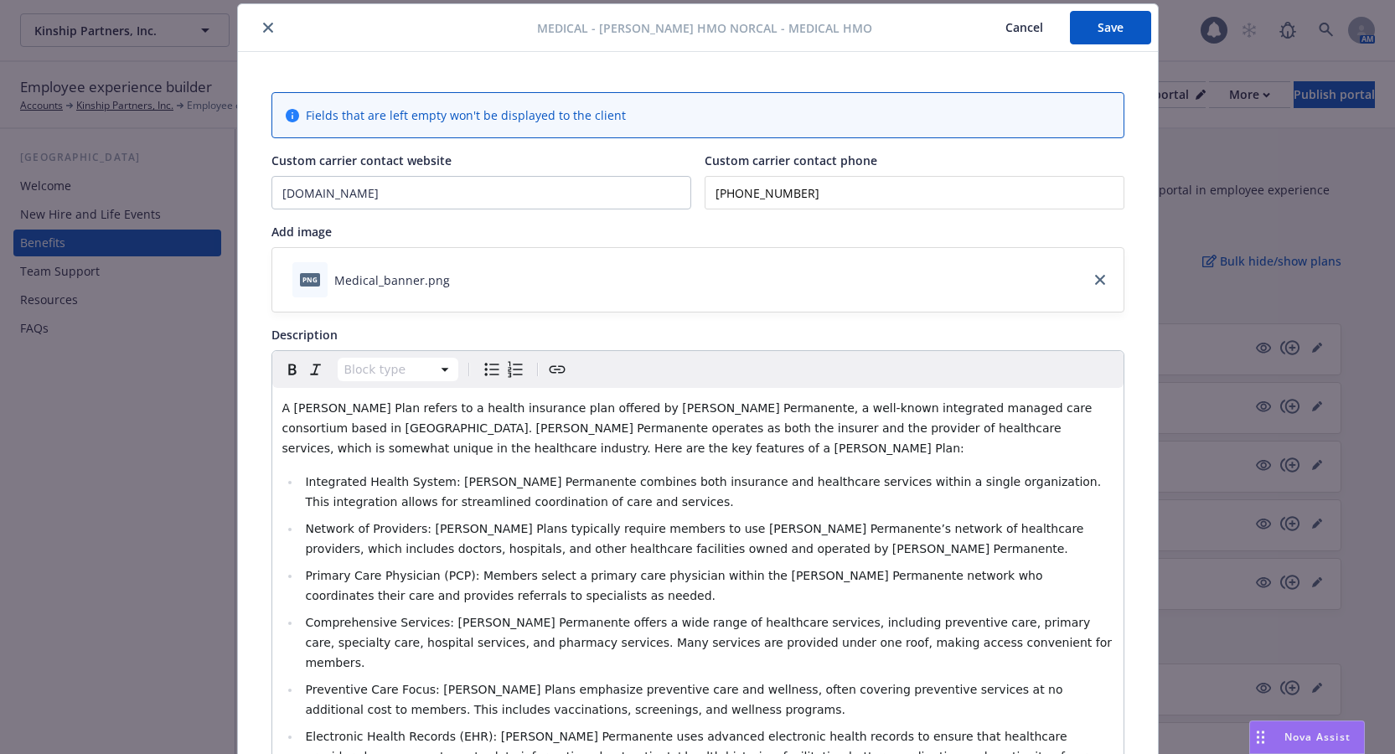
click at [266, 31] on icon "close" at bounding box center [268, 28] width 10 height 10
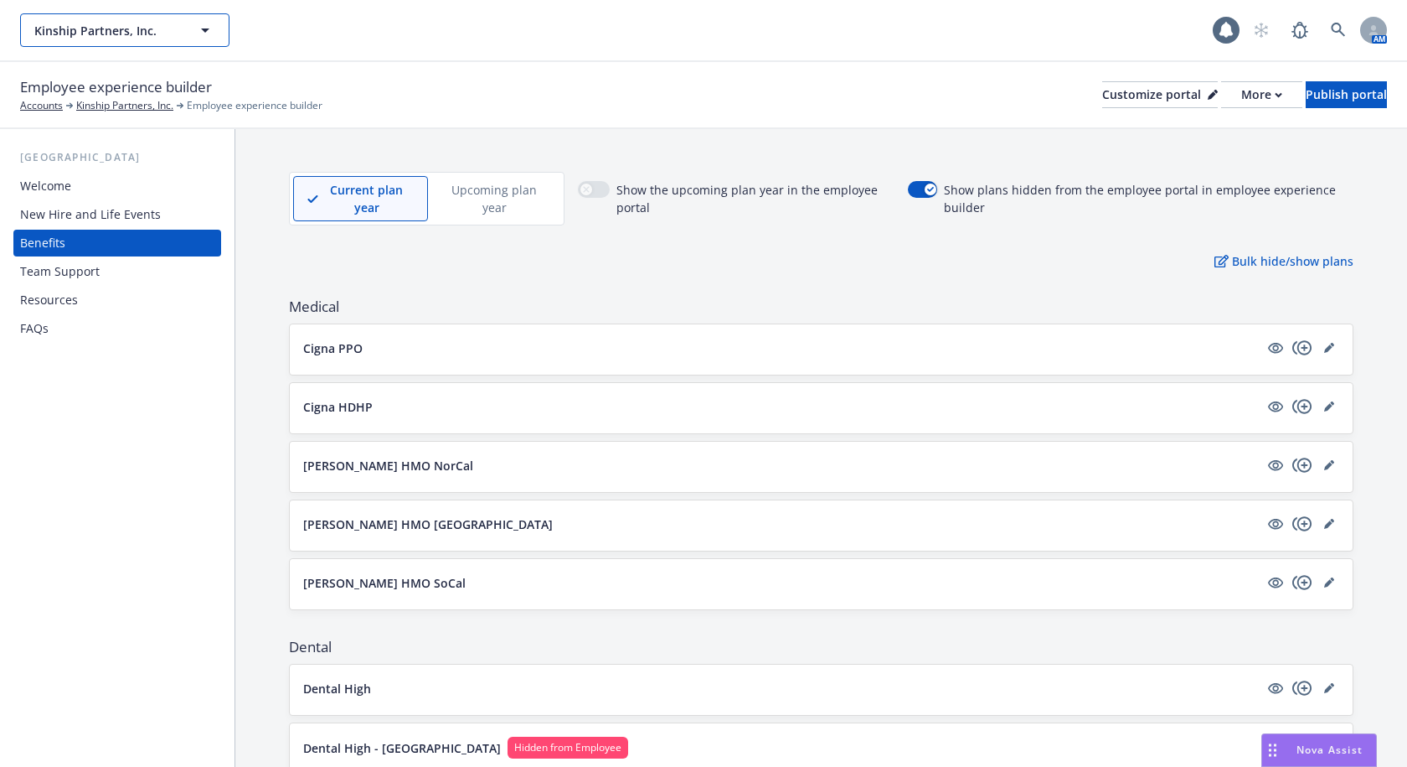
click at [182, 35] on button "Kinship Partners, Inc." at bounding box center [124, 30] width 209 height 34
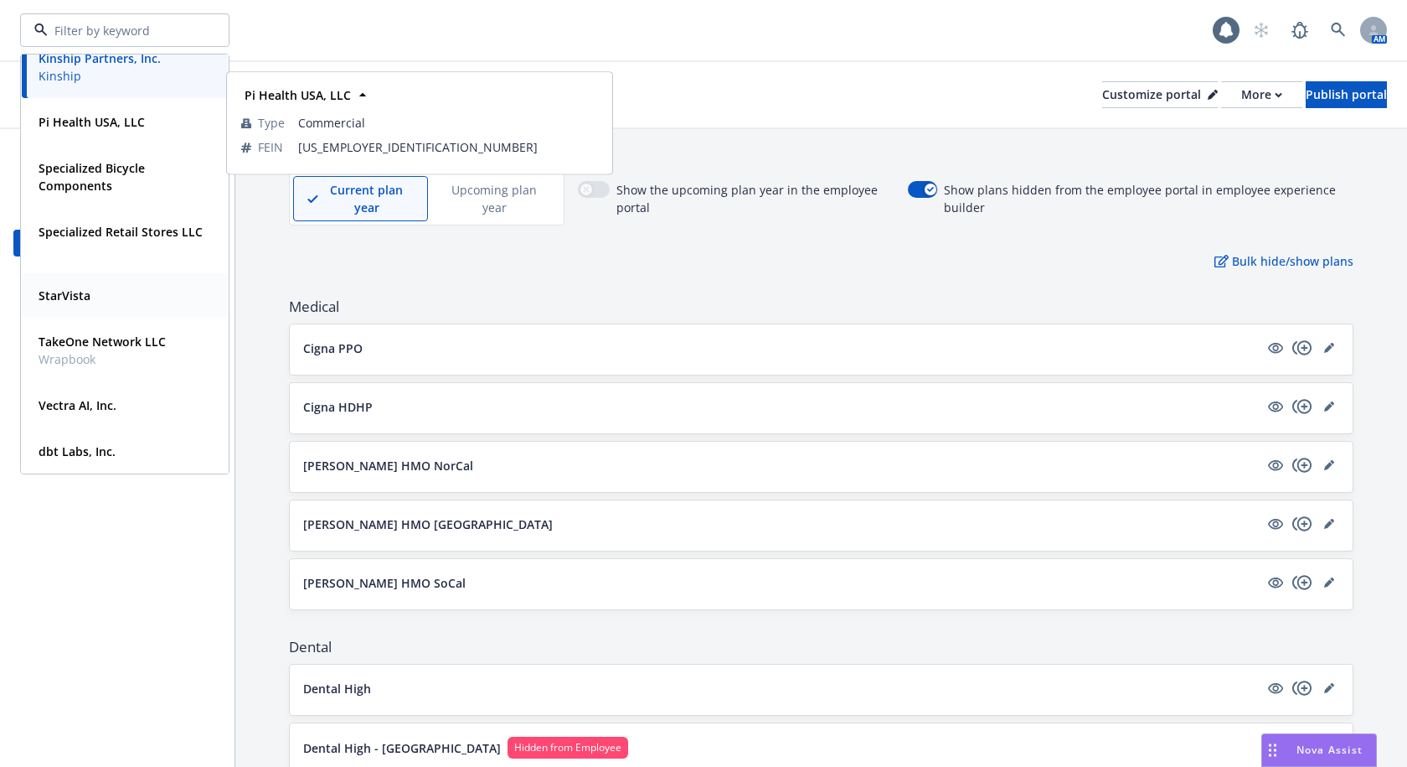
scroll to position [257, 0]
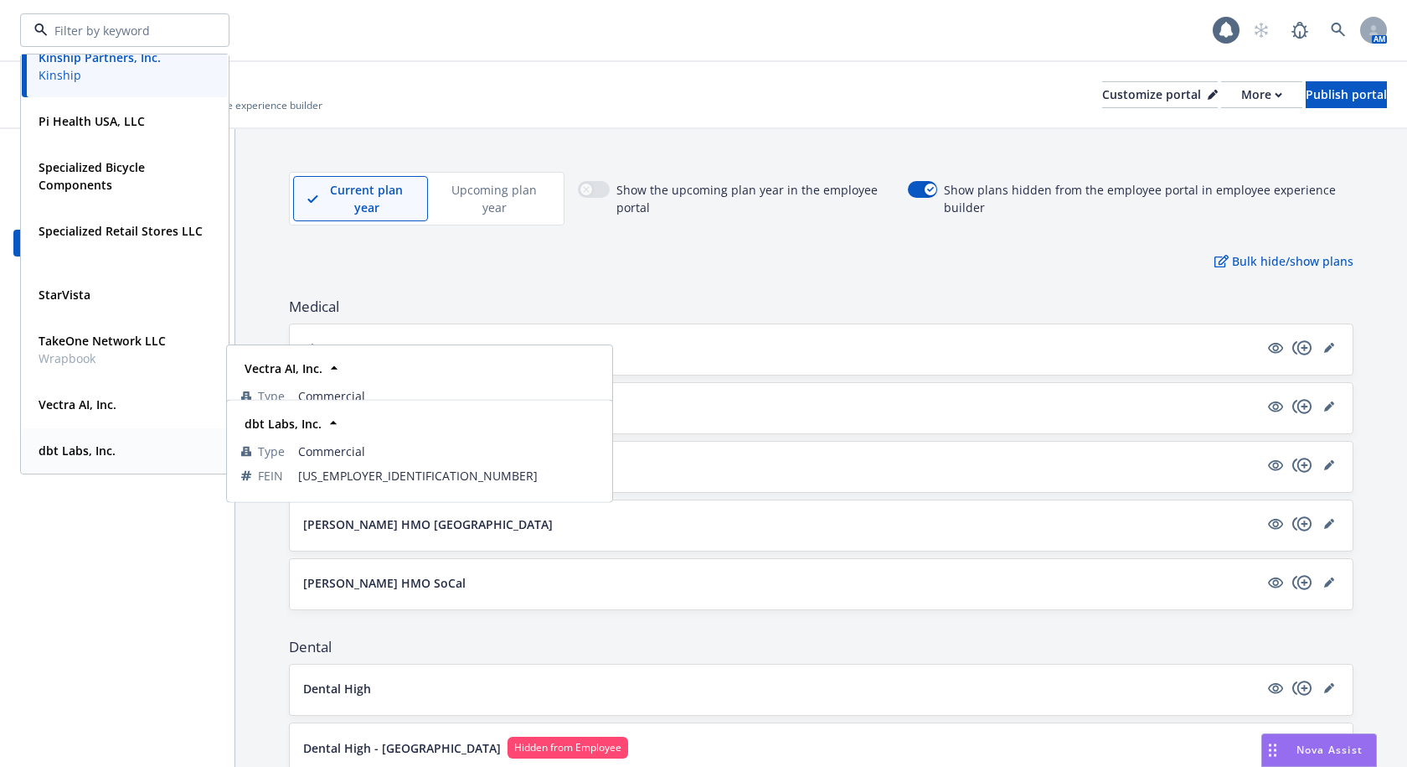
click at [76, 448] on strong "dbt Labs, Inc." at bounding box center [77, 450] width 77 height 16
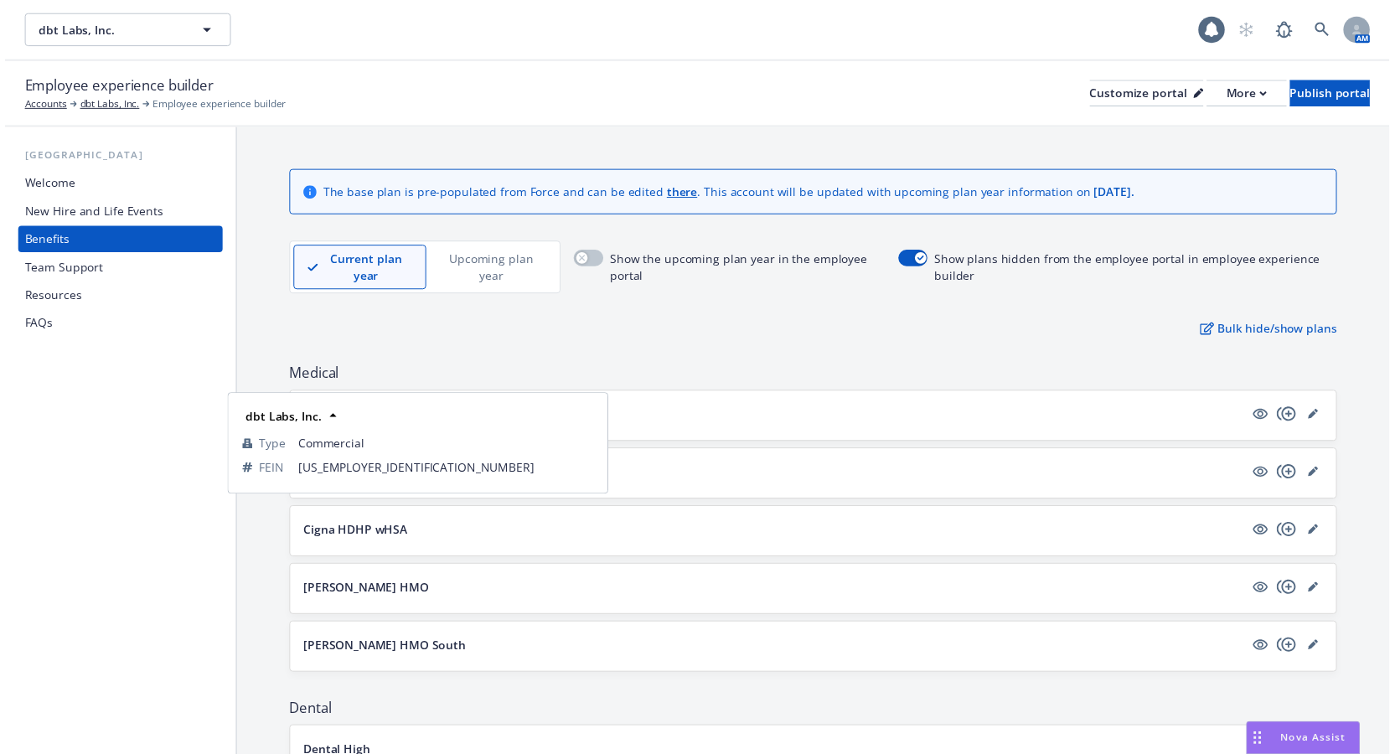
scroll to position [84, 0]
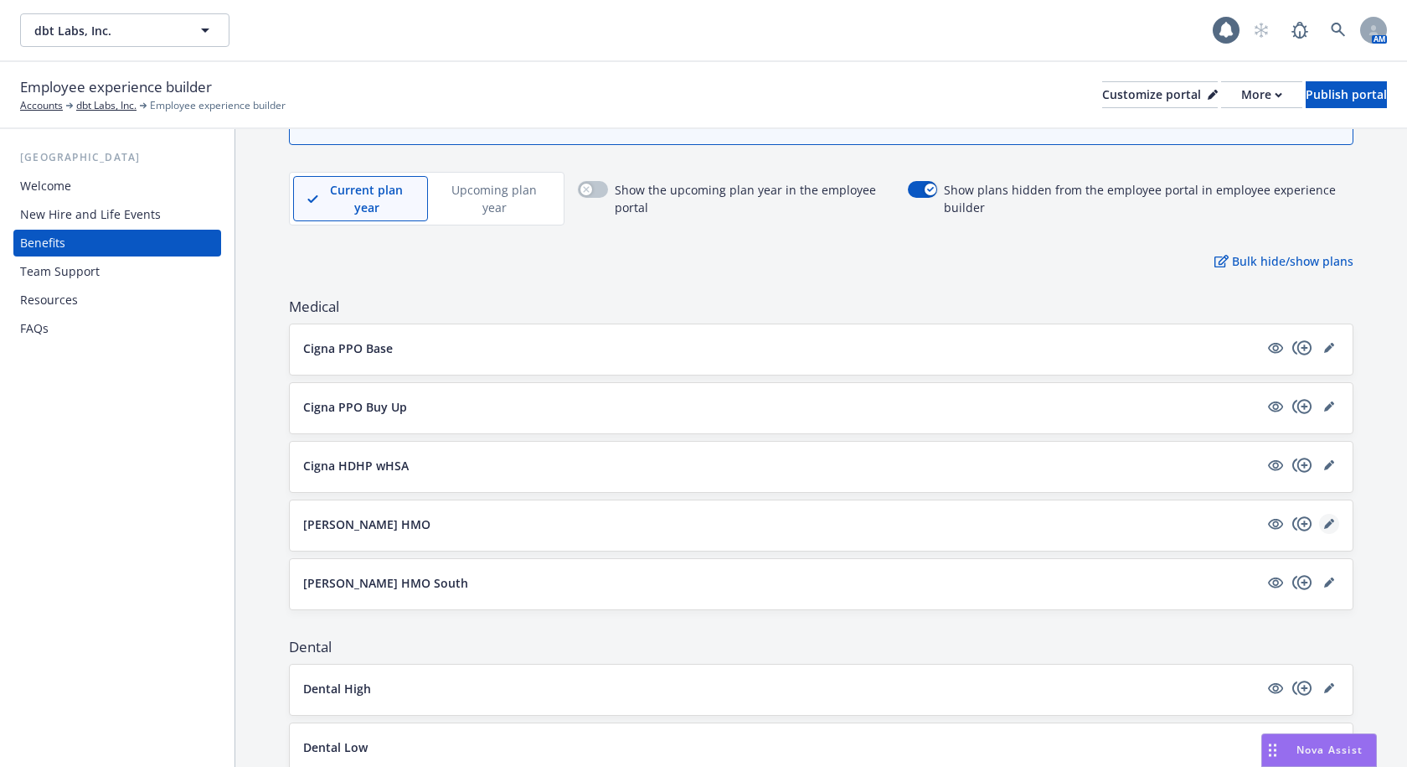
click at [1330, 521] on icon "editPencil" at bounding box center [1332, 521] width 4 height 4
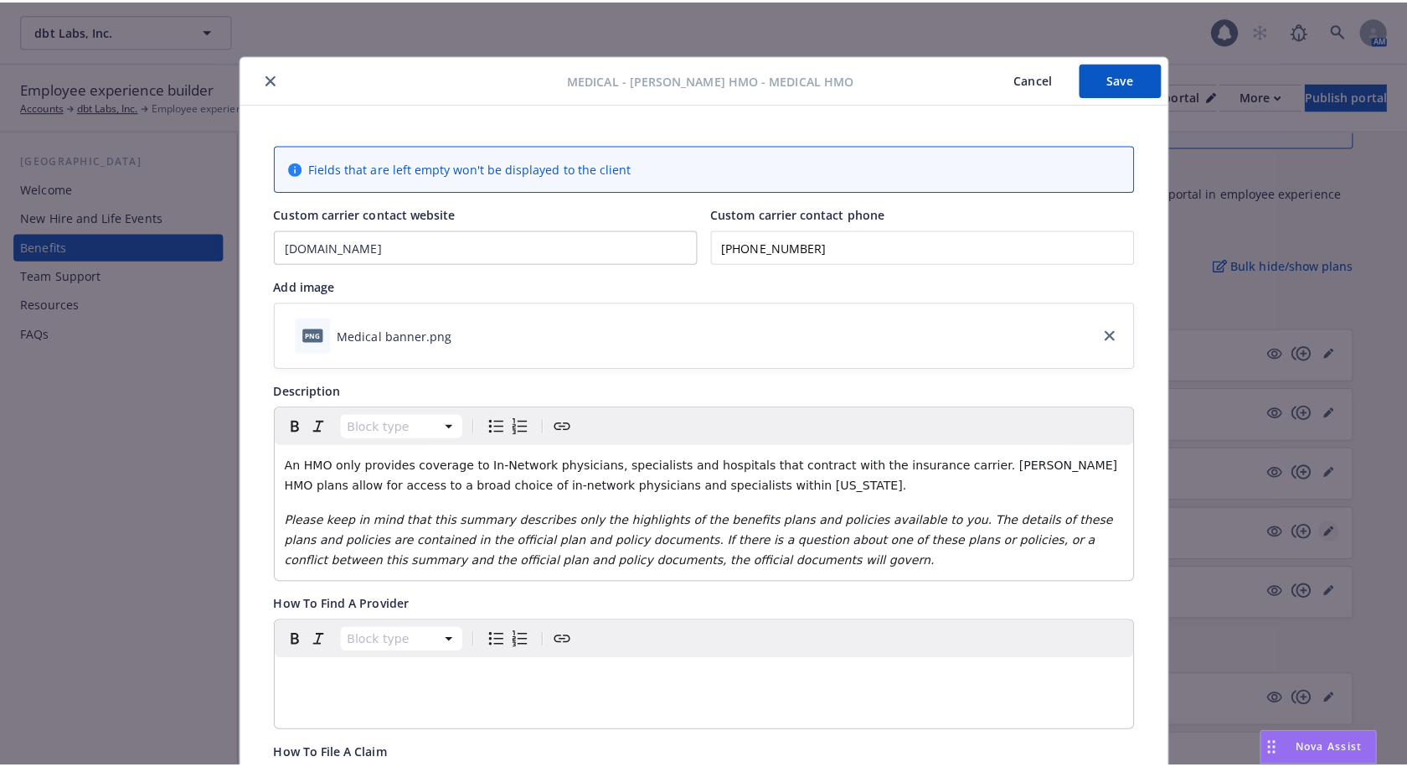
scroll to position [50, 0]
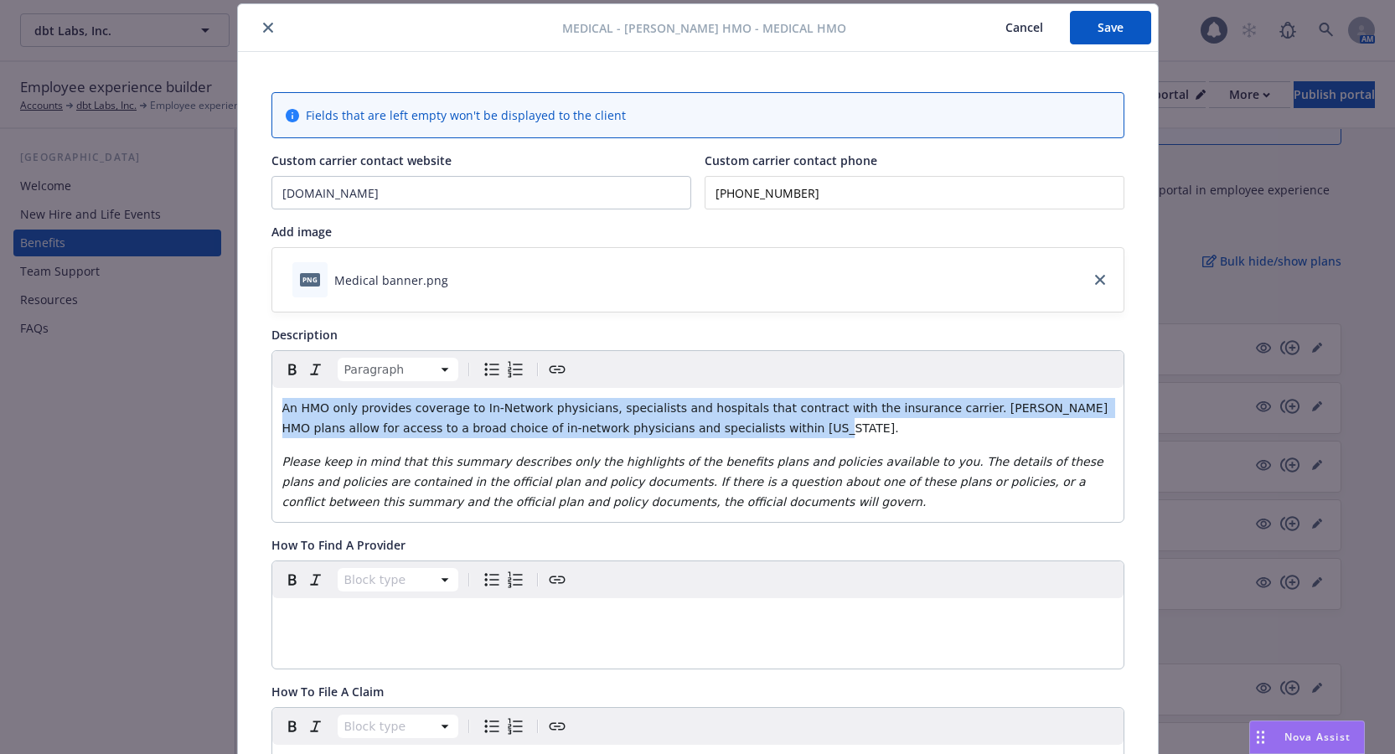
drag, startPoint x: 710, startPoint y: 431, endPoint x: 261, endPoint y: 402, distance: 449.9
copy span "An HMO only provides coverage to In-Network physicians, specialists and hospita…"
click at [259, 22] on button "close" at bounding box center [268, 28] width 20 height 20
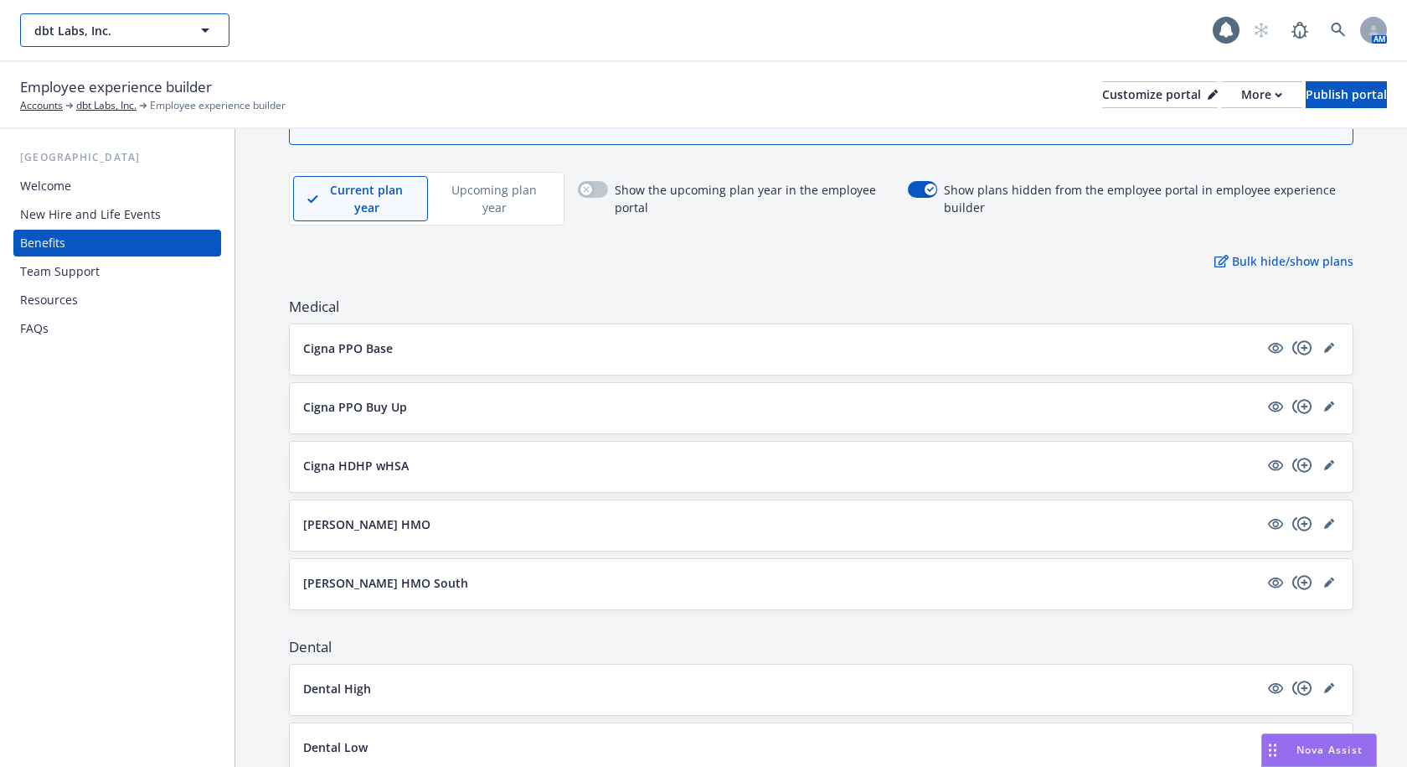
click at [163, 23] on span "dbt Labs, Inc." at bounding box center [106, 31] width 145 height 18
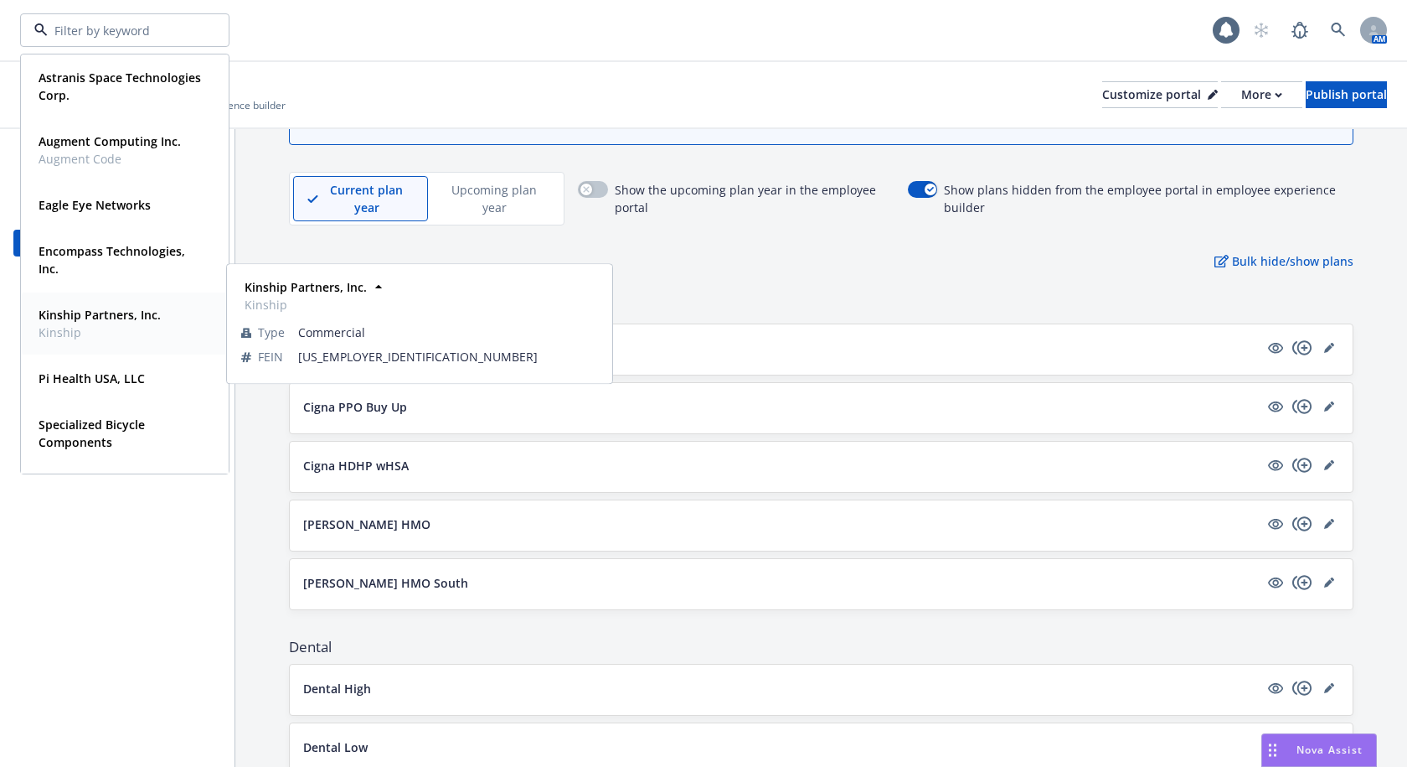
click at [85, 346] on div "Kinship Partners, Inc. Kinship Type Commercial FEIN [US_EMPLOYER_IDENTIFICATION…" at bounding box center [125, 323] width 206 height 62
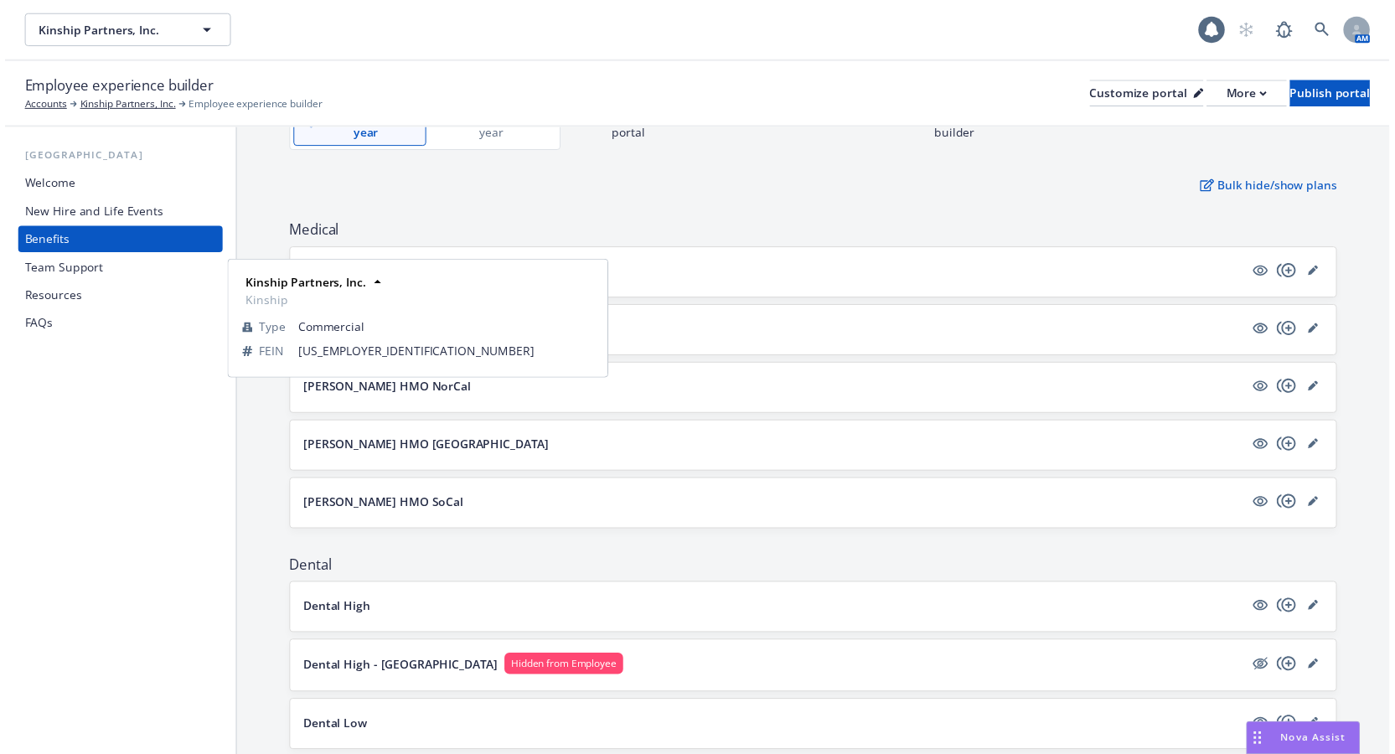
scroll to position [11, 0]
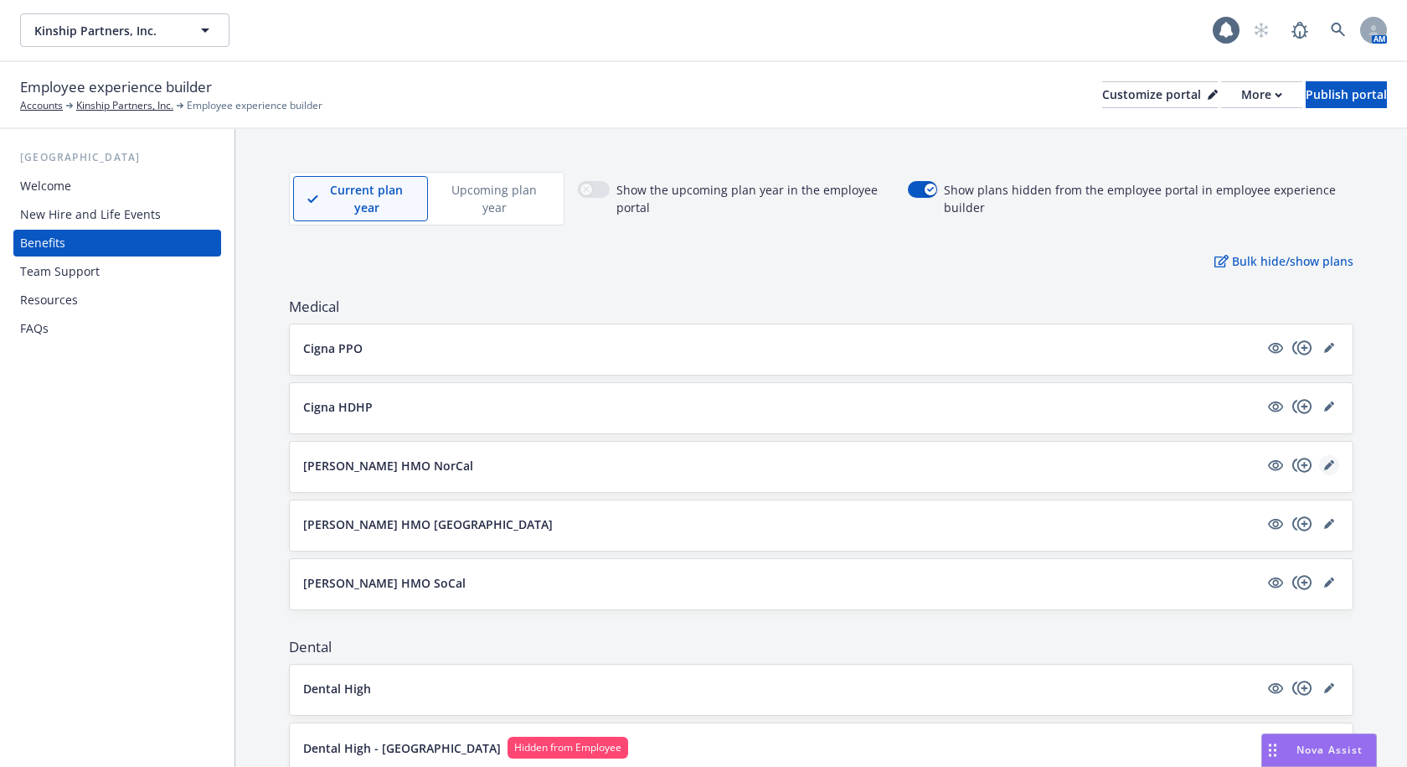
click at [1319, 462] on link "editPencil" at bounding box center [1329, 465] width 20 height 20
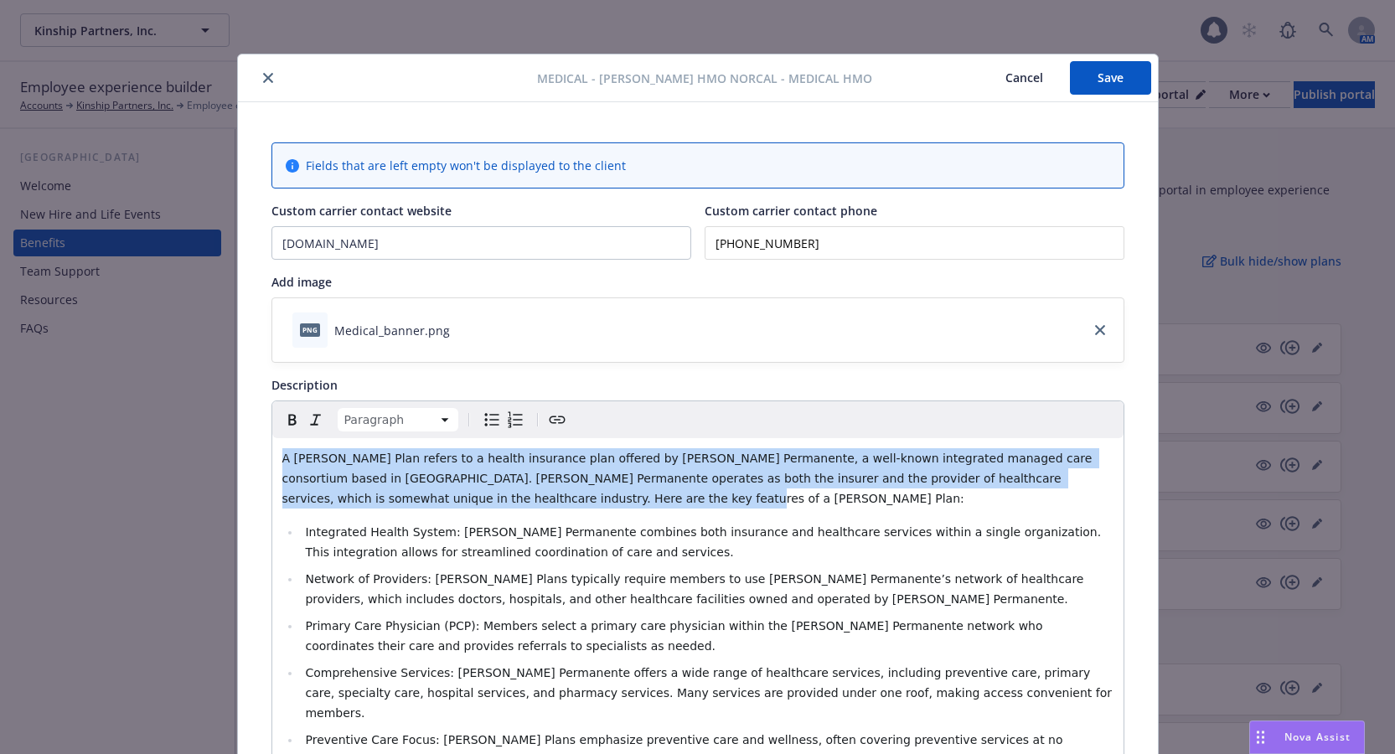
drag, startPoint x: 428, startPoint y: 496, endPoint x: 250, endPoint y: 457, distance: 181.9
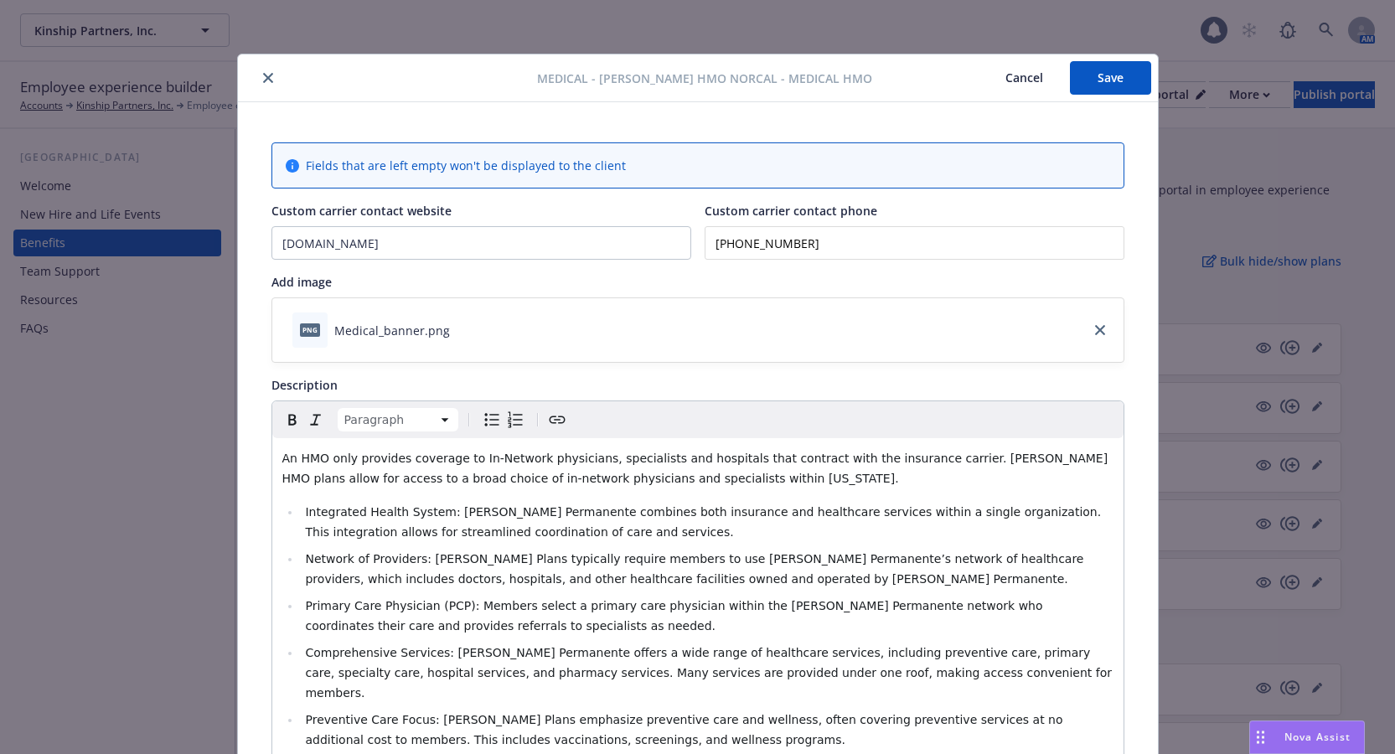
drag, startPoint x: 1113, startPoint y: 76, endPoint x: 1043, endPoint y: 217, distance: 157.4
click at [1079, 81] on button "Save" at bounding box center [1110, 78] width 81 height 34
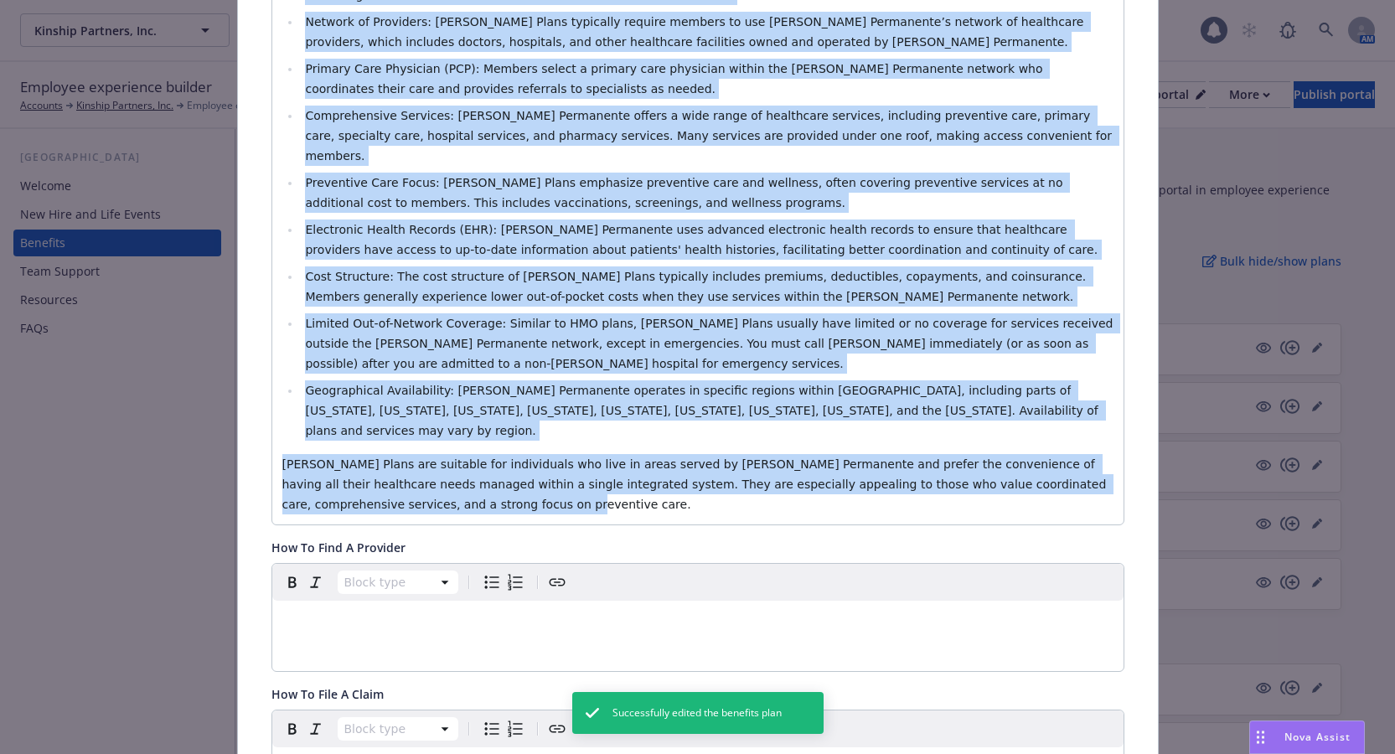
scroll to position [545, 0]
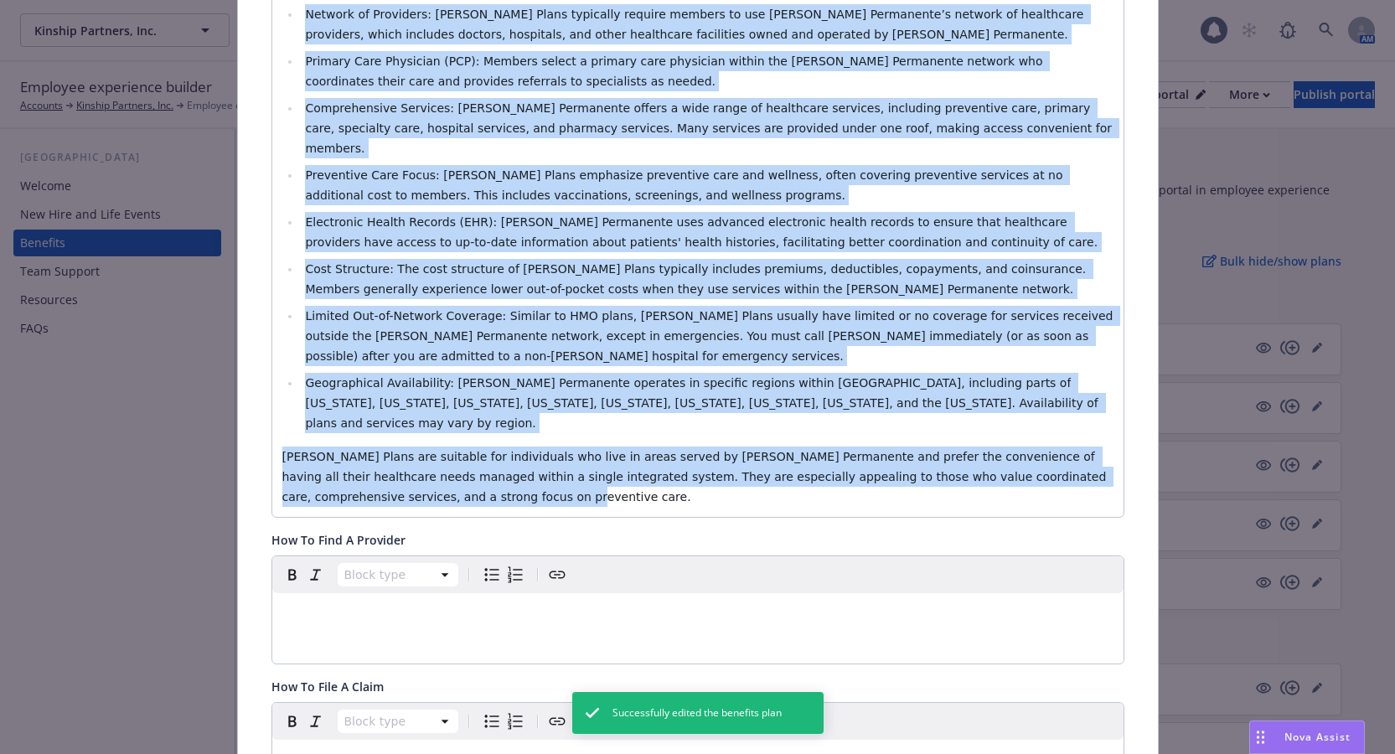
drag, startPoint x: 274, startPoint y: 462, endPoint x: 898, endPoint y: 450, distance: 624.2
click at [898, 450] on div "An HMO only provides coverage to In-Network physicians, specialists and hospita…" at bounding box center [697, 205] width 851 height 623
copy div "Lo IPS dolo sitametc adipisci el Se-Doeiusm temporinci, utlaboreetd mag aliquae…"
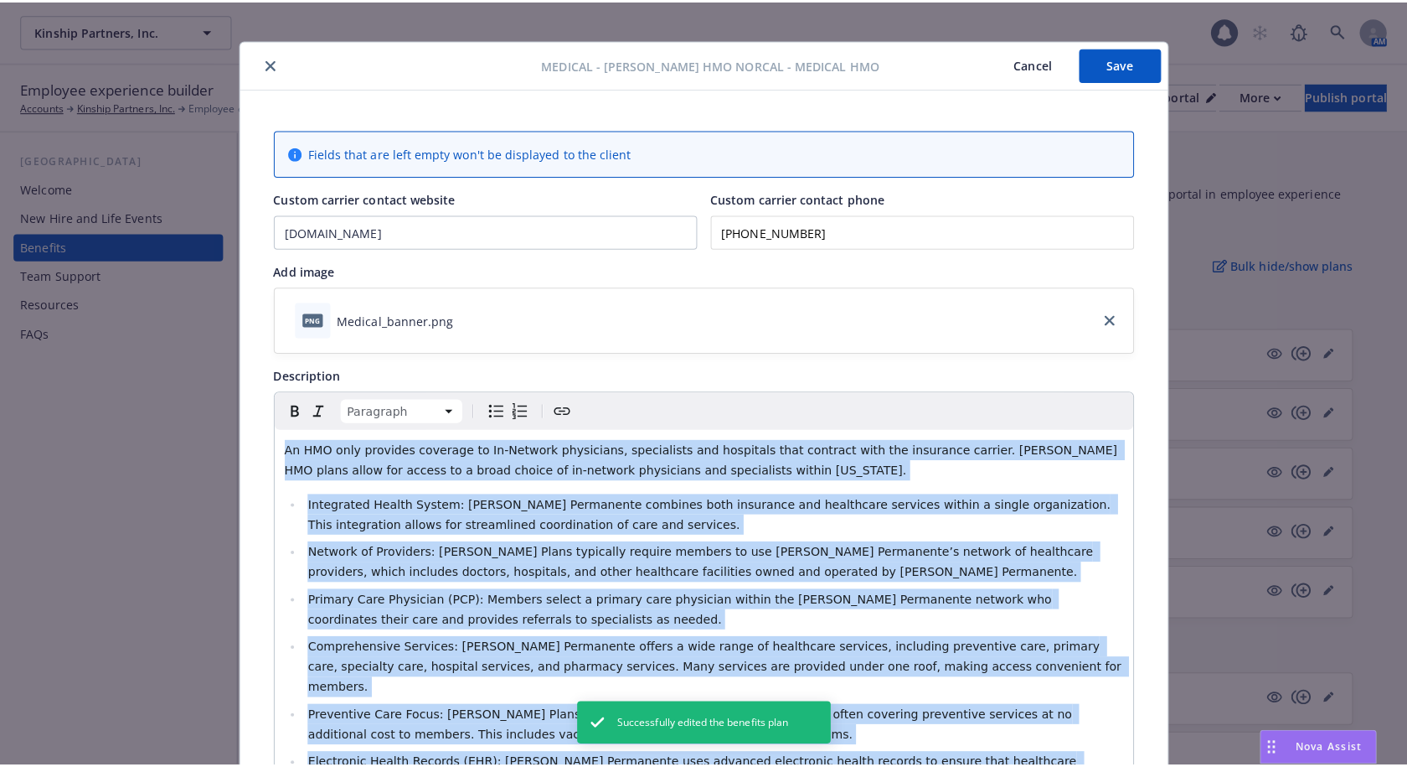
scroll to position [0, 0]
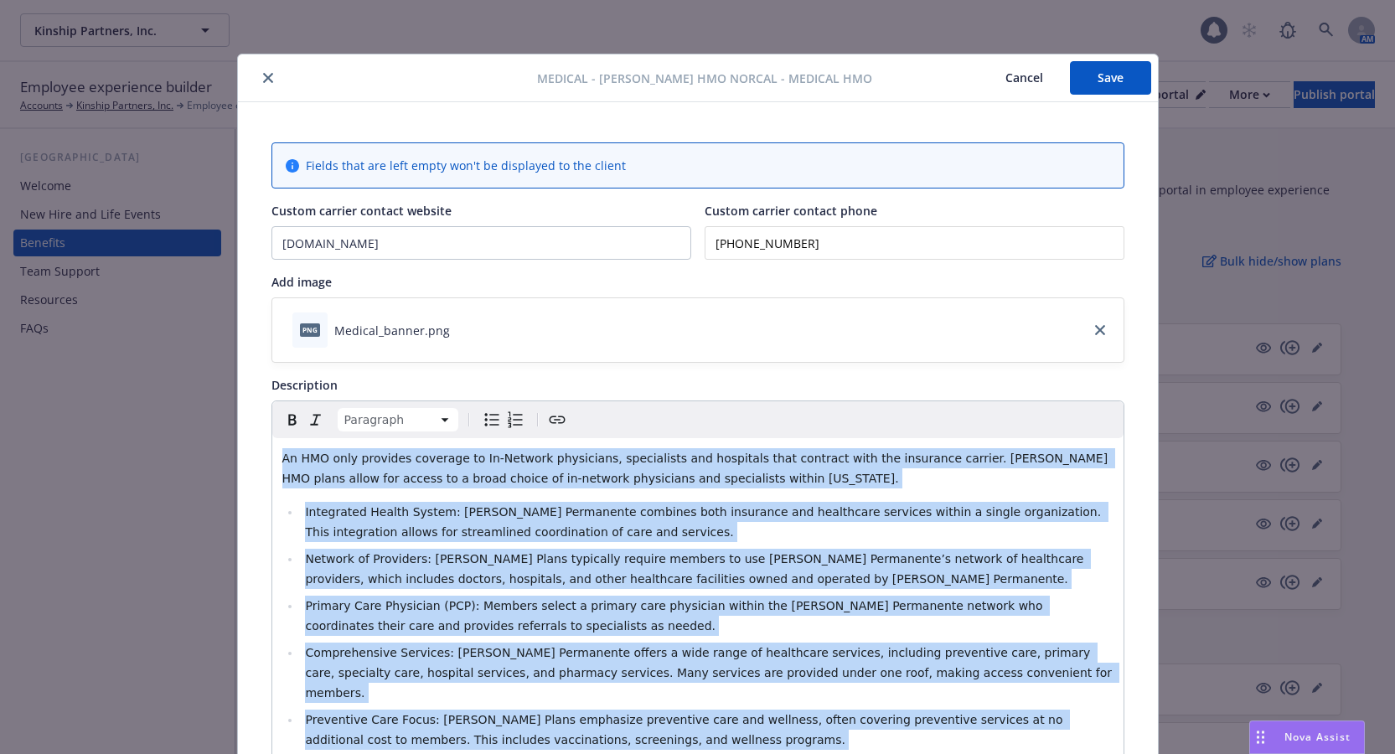
click at [263, 77] on icon "close" at bounding box center [268, 78] width 10 height 10
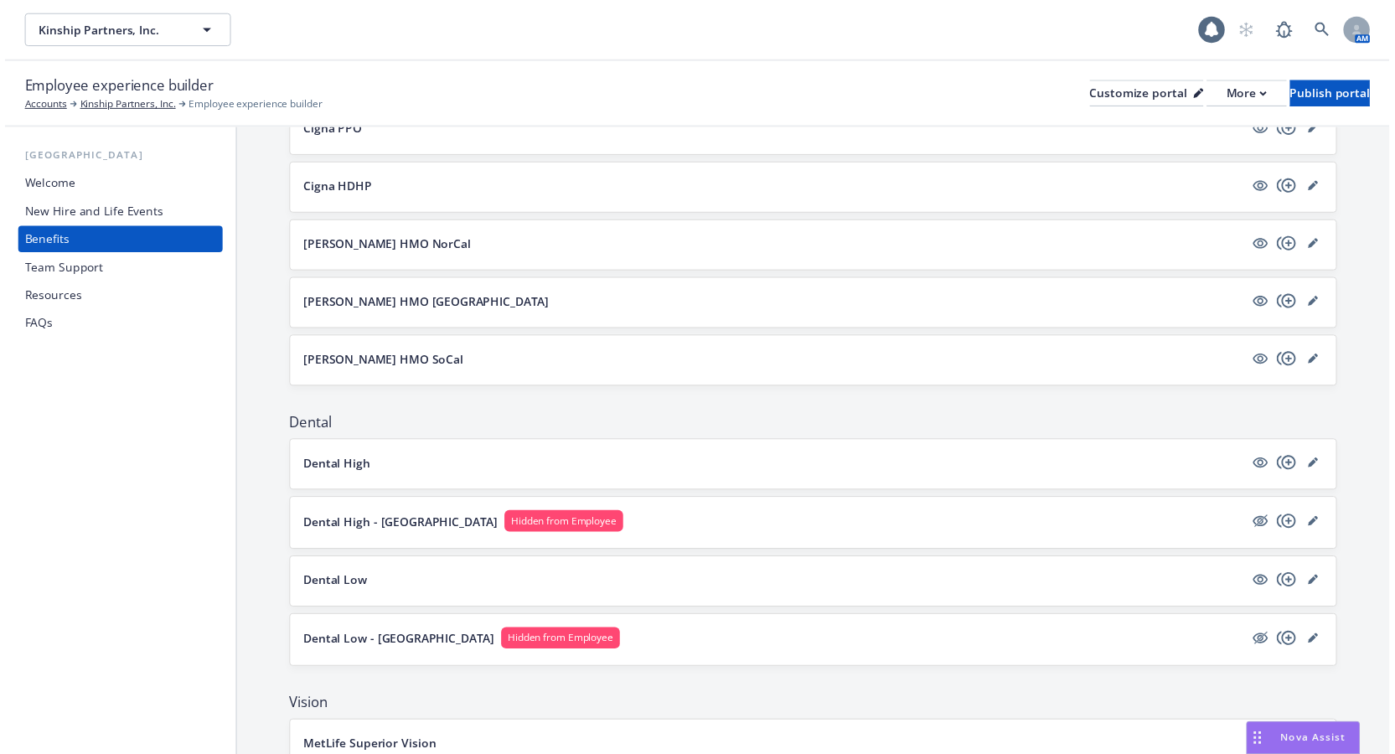
scroll to position [262, 0]
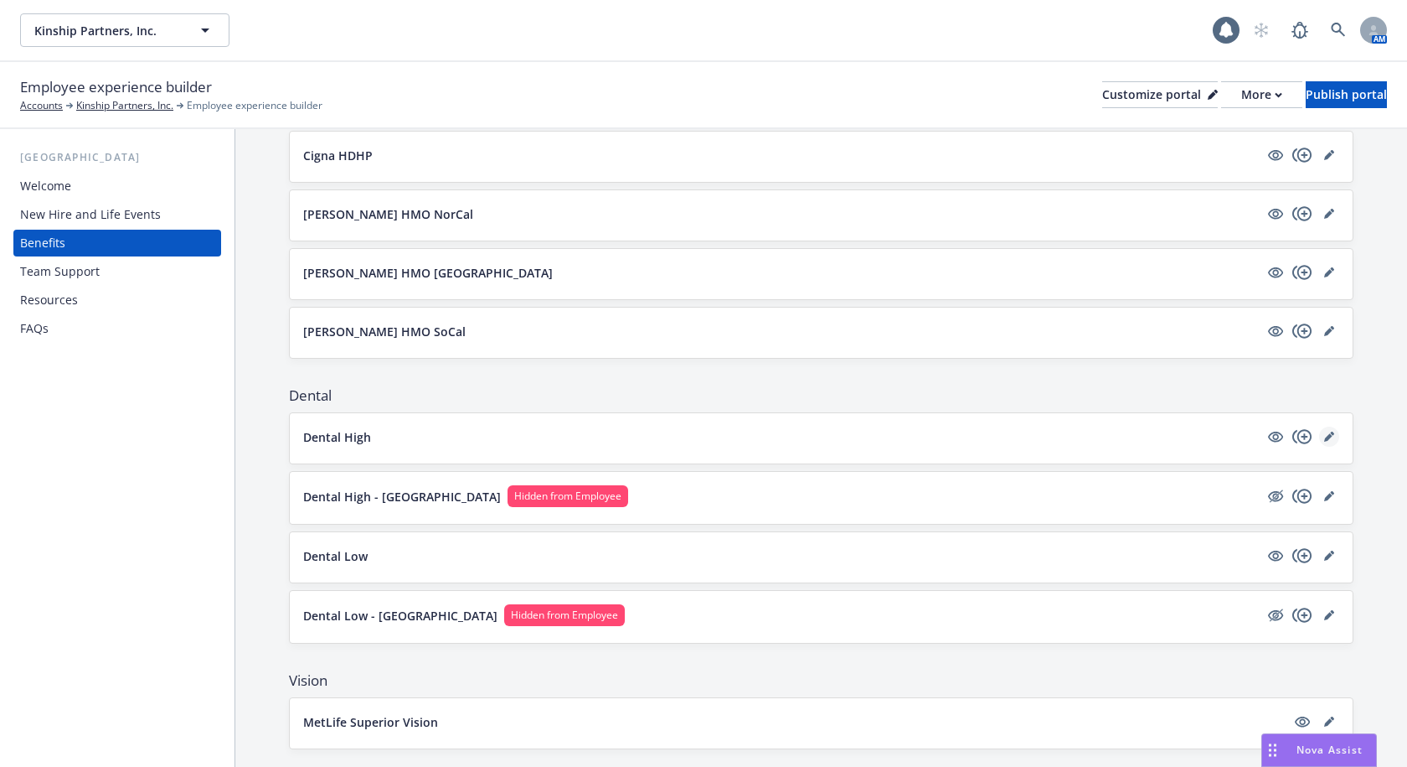
click at [1324, 433] on icon "editPencil" at bounding box center [1329, 436] width 10 height 10
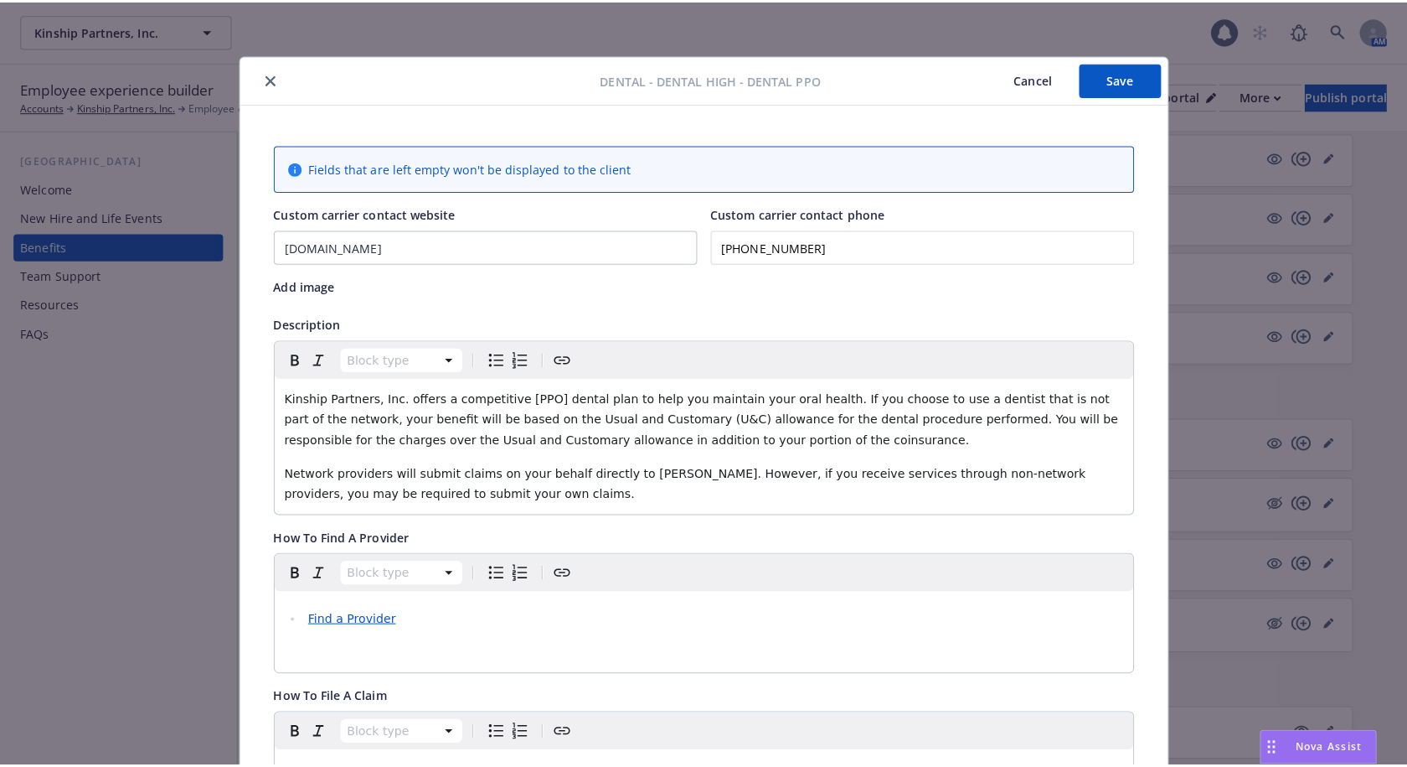
scroll to position [50, 0]
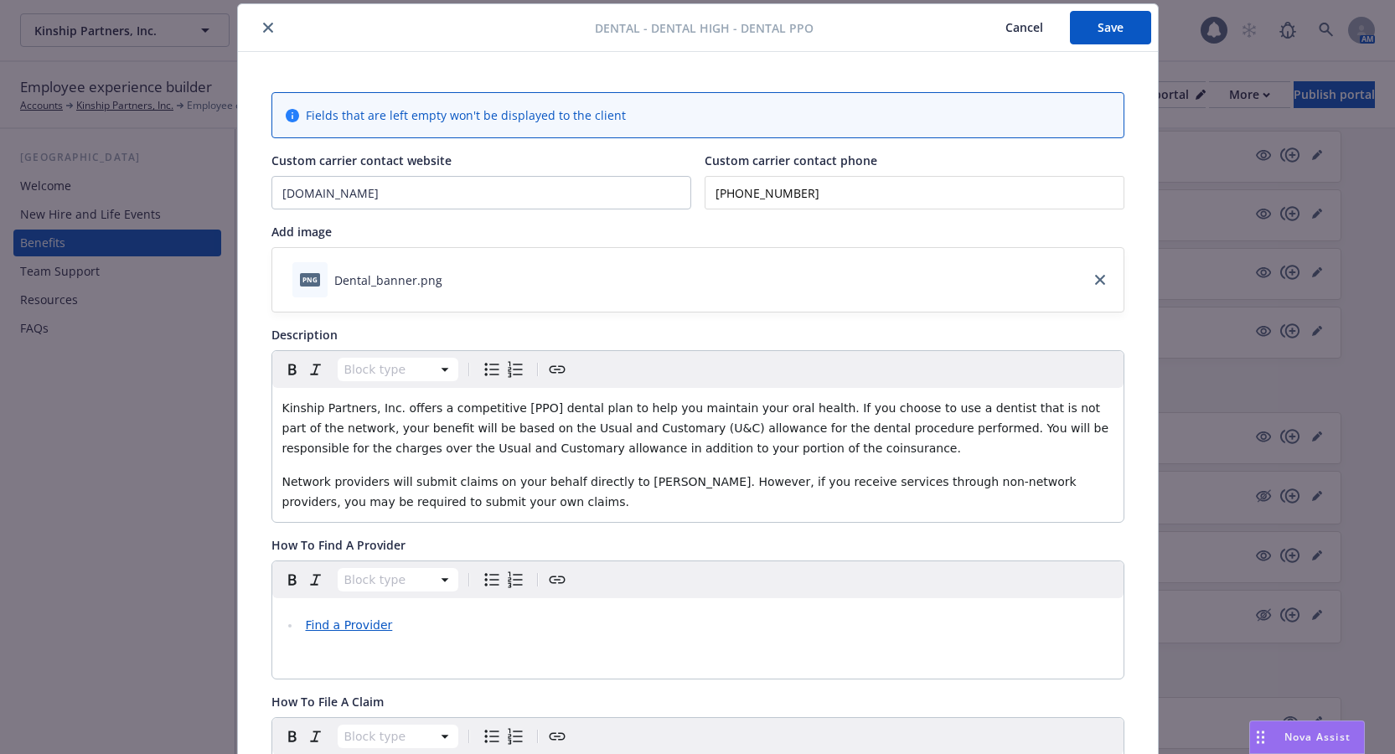
click at [517, 409] on span "Kinship Partners, Inc. offers a competitive [PPO] dental plan to help you maint…" at bounding box center [697, 428] width 830 height 54
click at [517, 407] on span "Kinship Partners, Inc. offers a competitive [PPO] dental plan to help you maint…" at bounding box center [697, 428] width 830 height 54
click at [521, 413] on span "Kinship Partners, Inc. offers a competitive [PPO] dental plan to help you maint…" at bounding box center [697, 428] width 830 height 54
click at [496, 410] on span "Kinship Partners, Inc. offers a competitive [PPO dental plan to help you mainta…" at bounding box center [697, 428] width 830 height 54
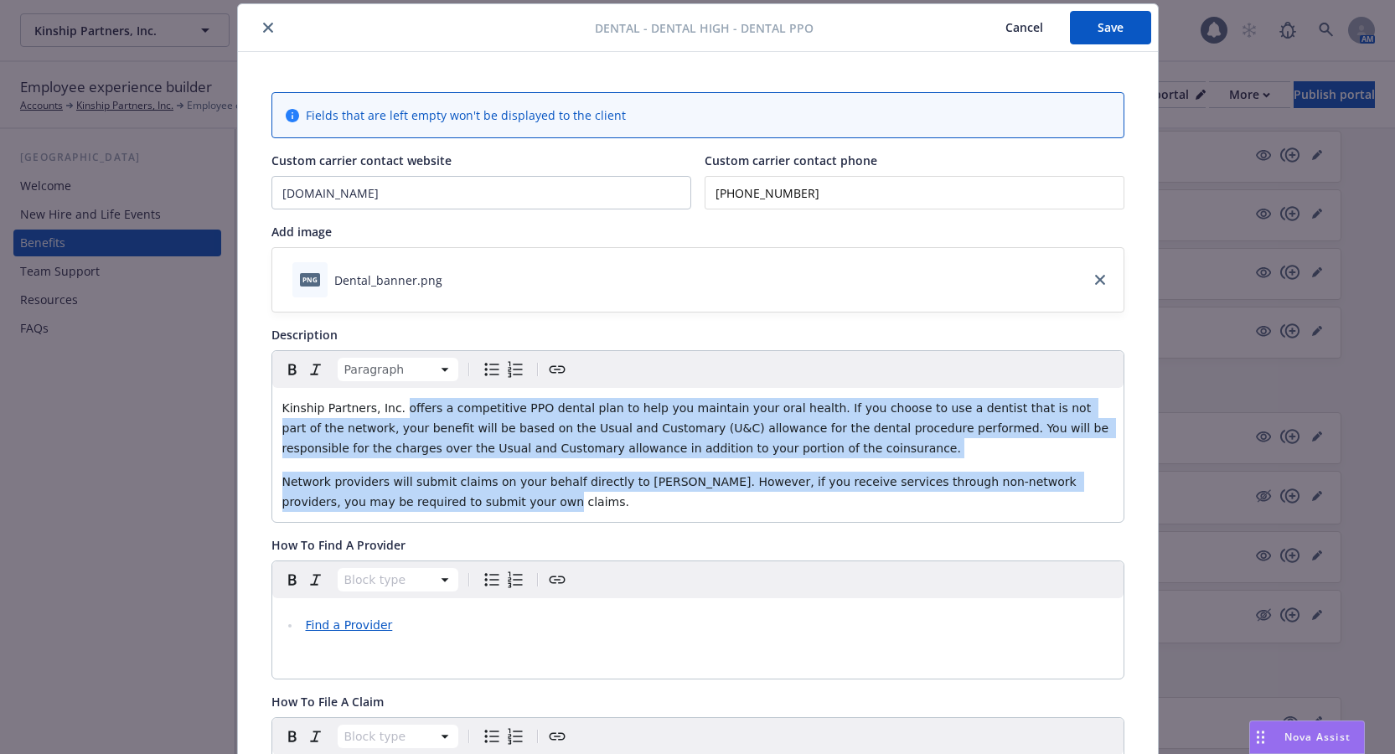
drag, startPoint x: 447, startPoint y: 504, endPoint x: 388, endPoint y: 412, distance: 109.7
click at [388, 412] on div "Kinship Partners, Inc. offers a competitive PPO dental plan to help you maintai…" at bounding box center [697, 455] width 851 height 134
copy div "offers a competitive PPO dental plan to help you maintain your oral health. If …"
click at [263, 25] on icon "close" at bounding box center [268, 28] width 10 height 10
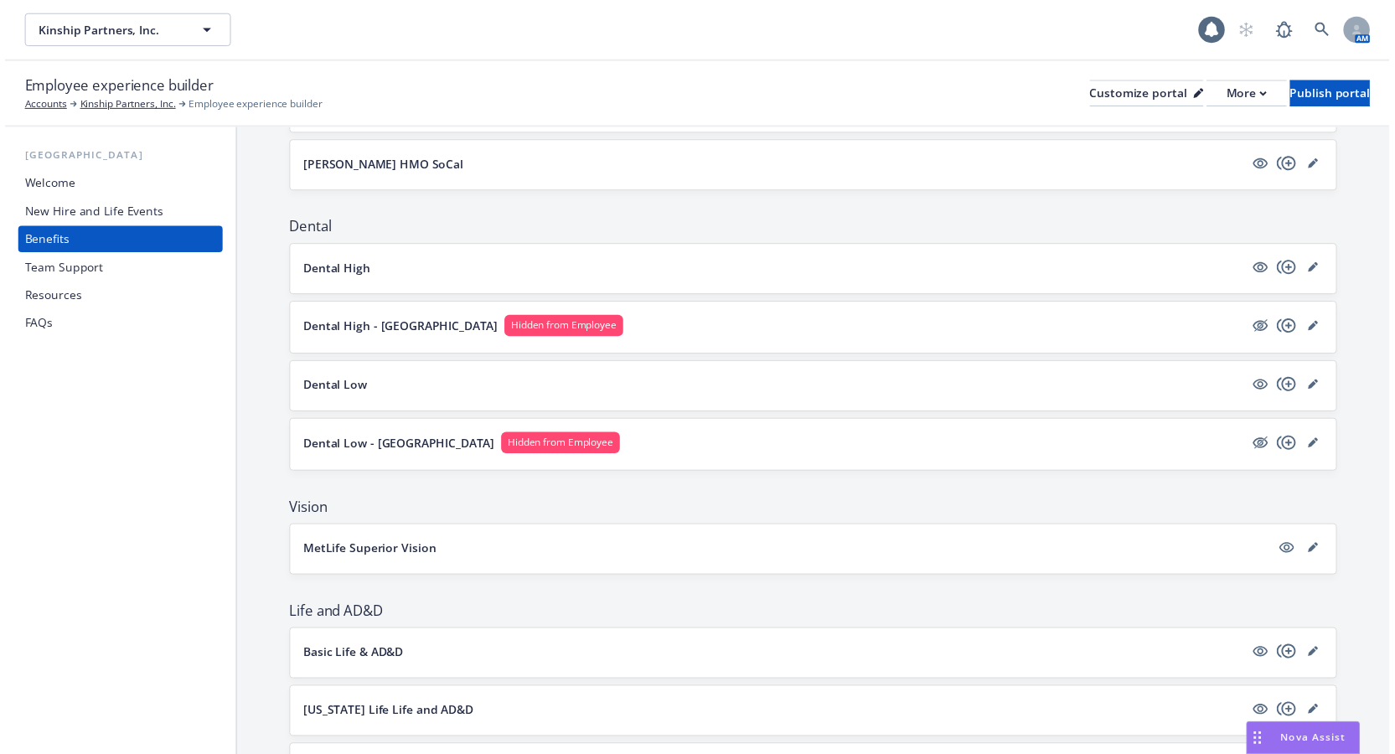
scroll to position [514, 0]
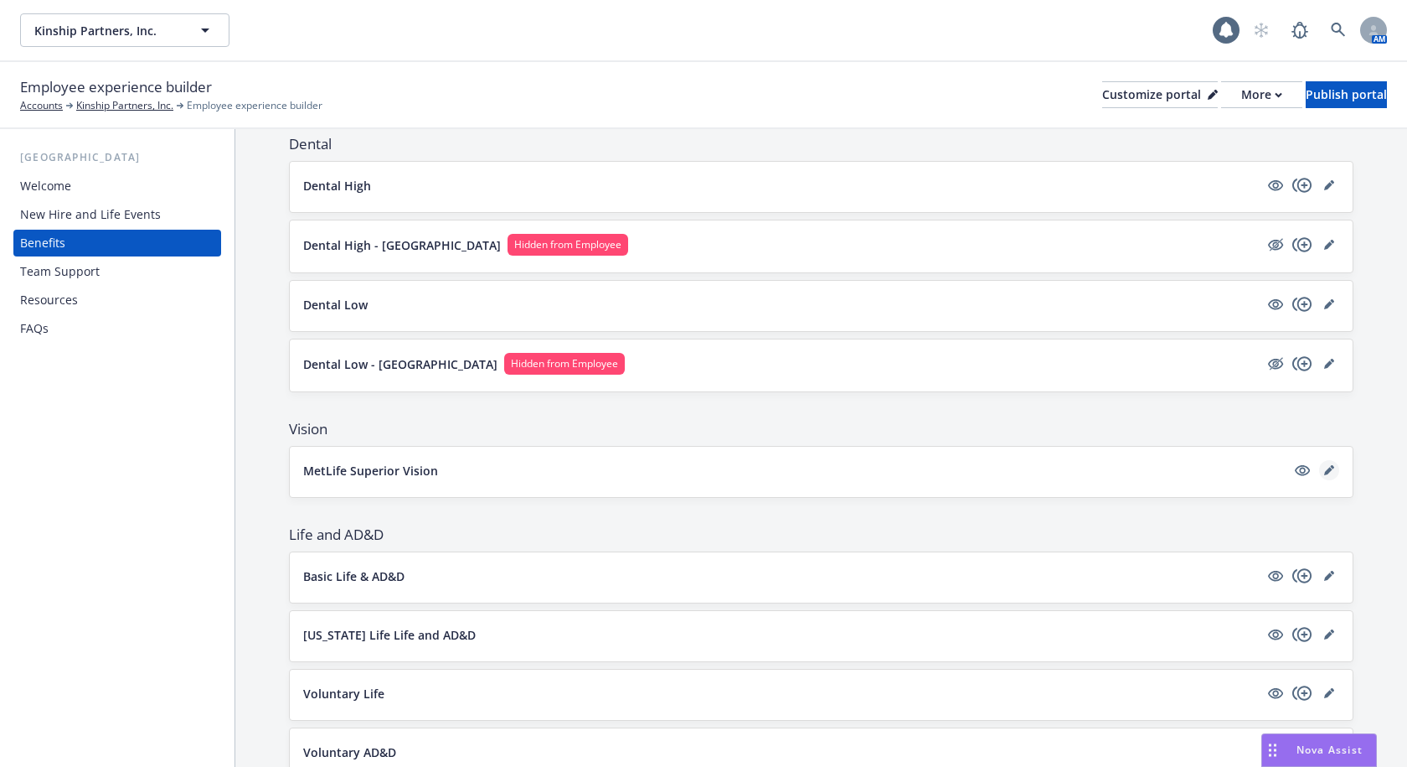
click at [1324, 470] on link "editPencil" at bounding box center [1329, 470] width 20 height 20
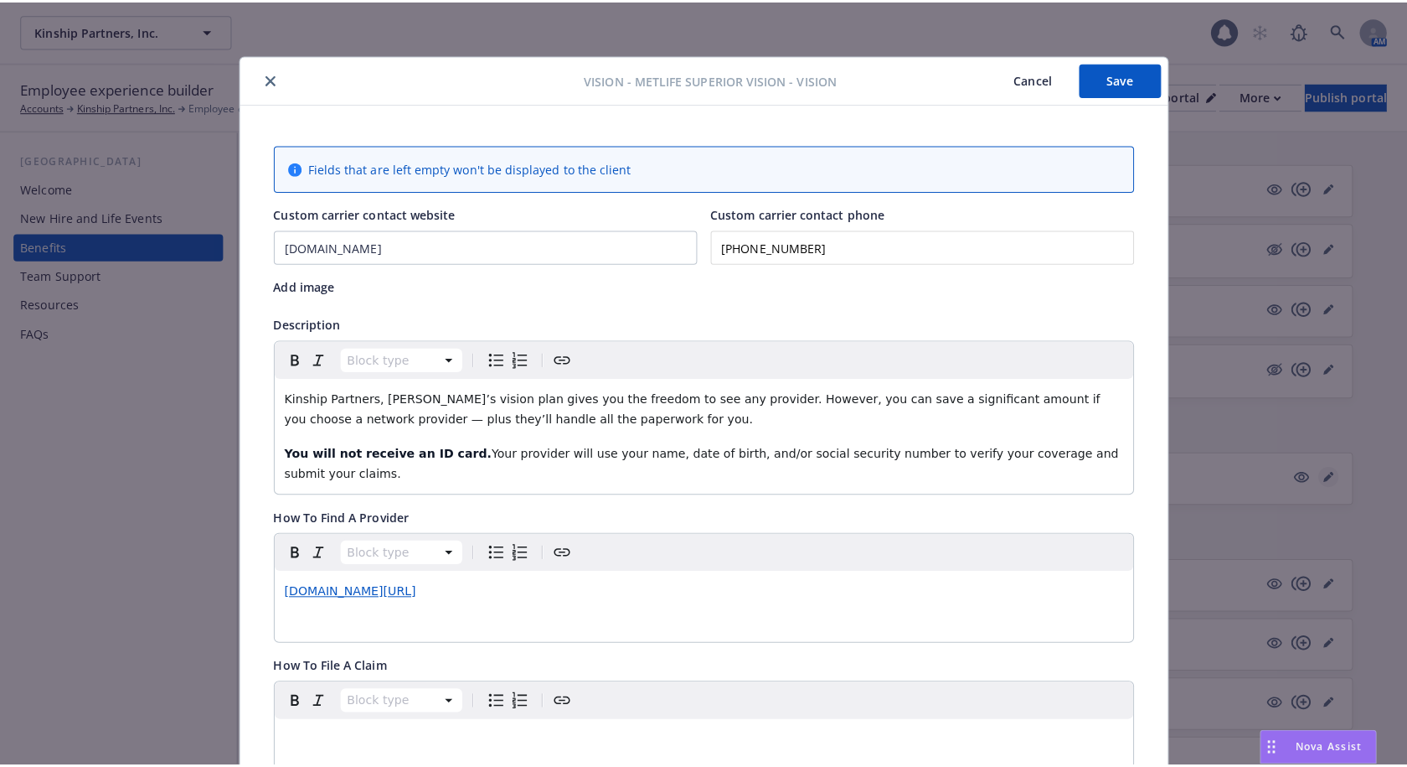
scroll to position [50, 0]
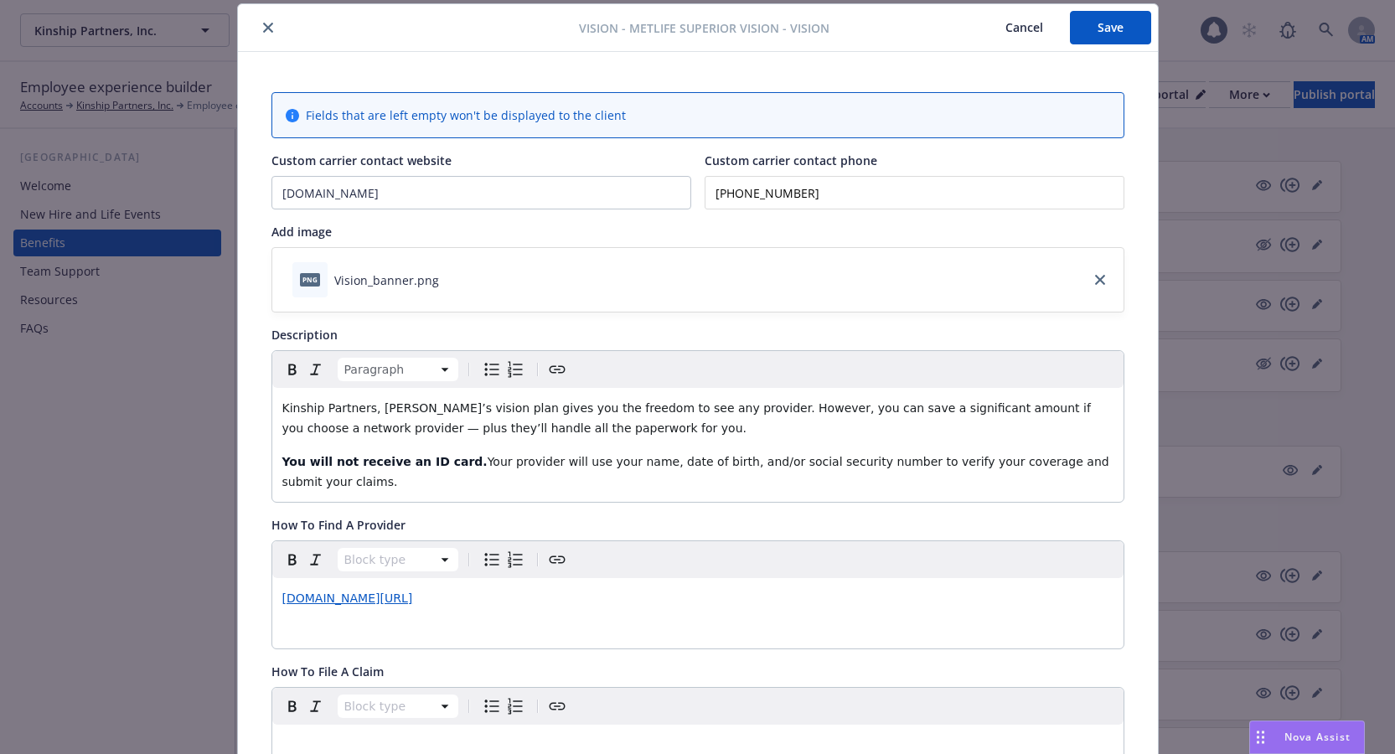
drag, startPoint x: 1106, startPoint y: 463, endPoint x: 393, endPoint y: 410, distance: 714.9
click at [393, 410] on div "Kinship Partners, [PERSON_NAME]’s vision plan gives you the freedom to see any …" at bounding box center [697, 445] width 851 height 114
copy div "vision plan gives you the freedom to see any provider. However, you can save a …"
click at [967, 216] on div "Fields that are left empty won't be displayed to the client Custom carrier cont…" at bounding box center [697, 689] width 853 height 1195
click at [263, 29] on icon "close" at bounding box center [268, 28] width 10 height 10
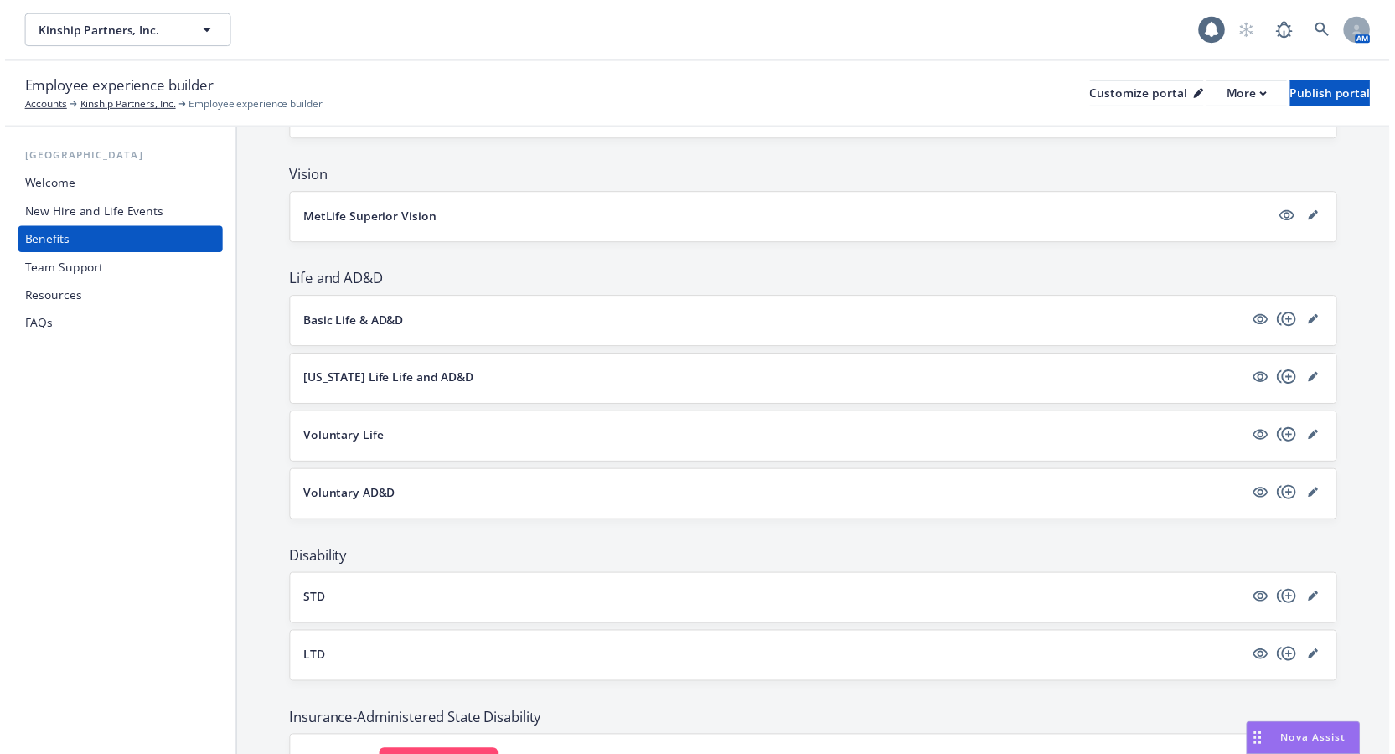
scroll to position [849, 0]
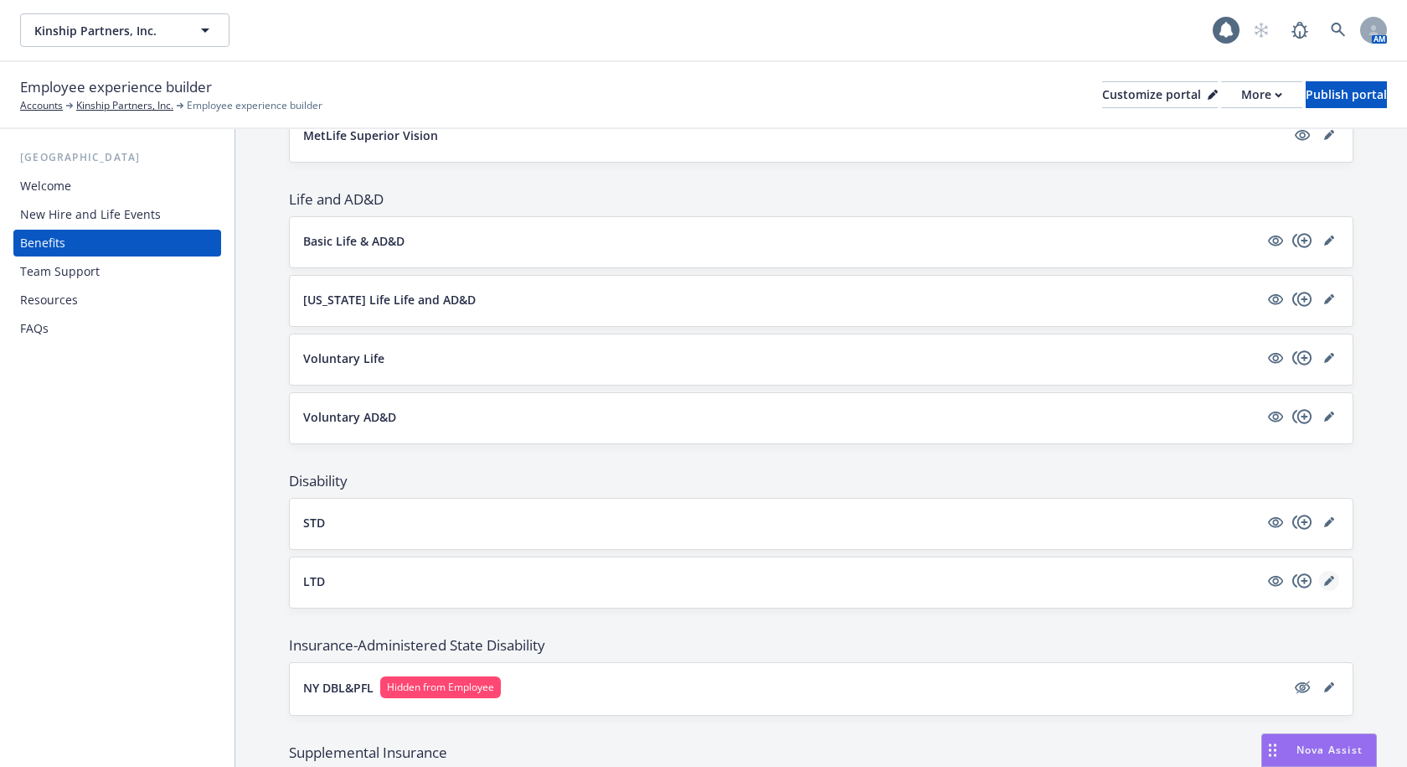
click at [1324, 581] on icon "editPencil" at bounding box center [1329, 581] width 10 height 10
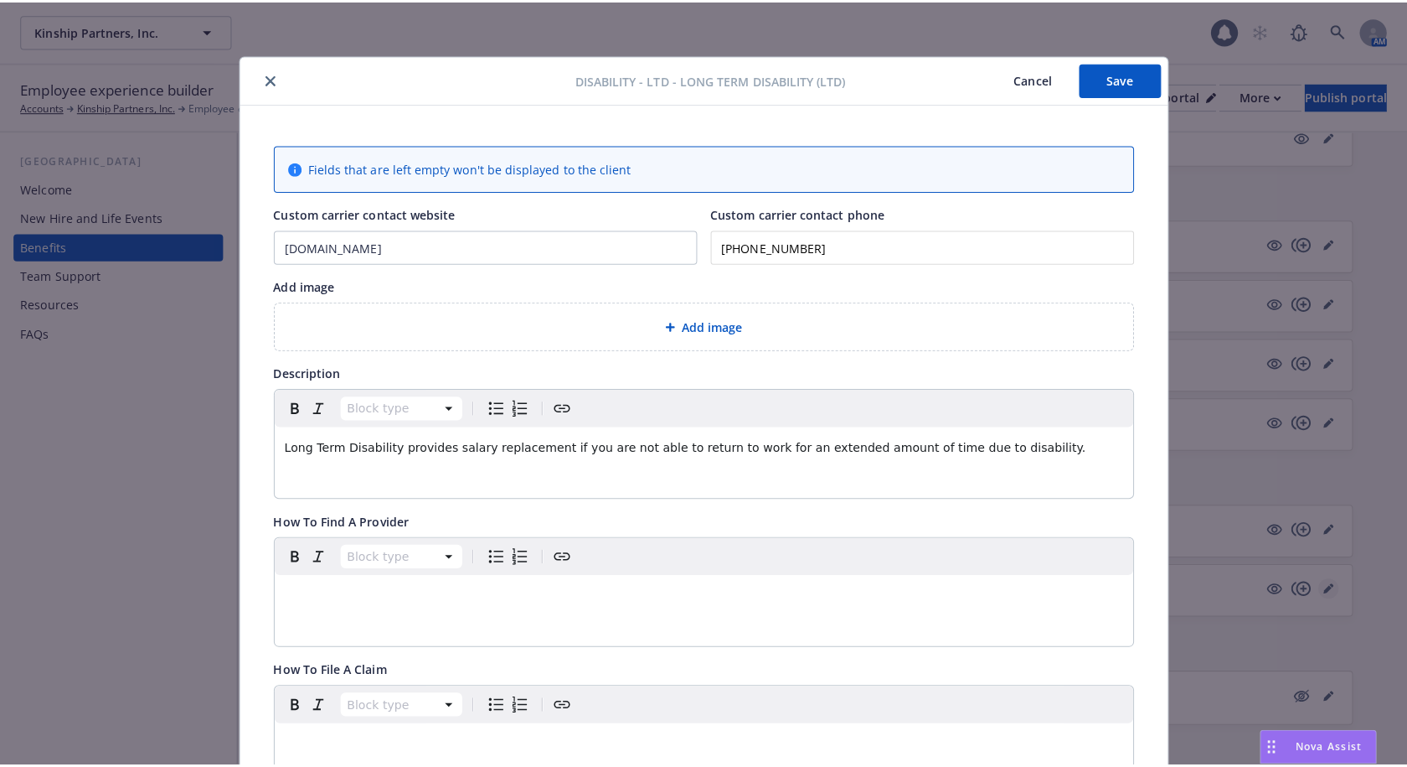
scroll to position [50, 0]
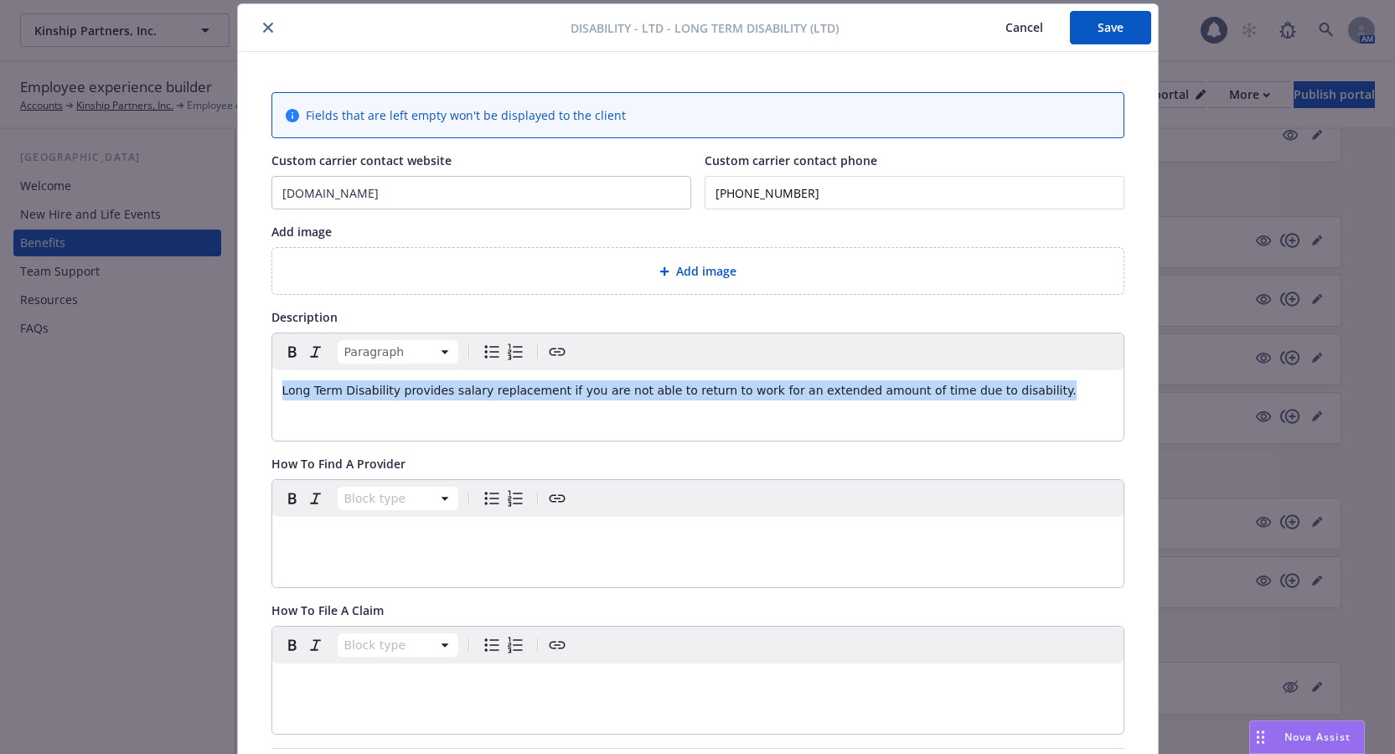
drag, startPoint x: 995, startPoint y: 389, endPoint x: 276, endPoint y: 381, distance: 719.7
click at [282, 381] on p "Long Term Disability provides salary replacement if you are not able to return …" at bounding box center [697, 390] width 831 height 20
copy span "Long Term Disability provides salary replacement if you are not able to return …"
click at [263, 24] on icon "close" at bounding box center [268, 28] width 10 height 10
